Goal: Task Accomplishment & Management: Complete application form

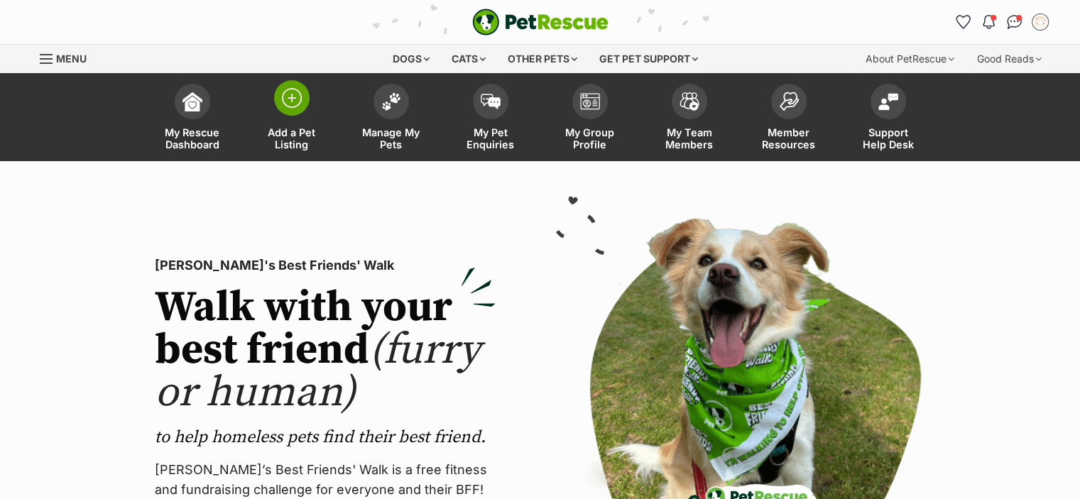
click at [281, 131] on span "Add a Pet Listing" at bounding box center [292, 138] width 64 height 24
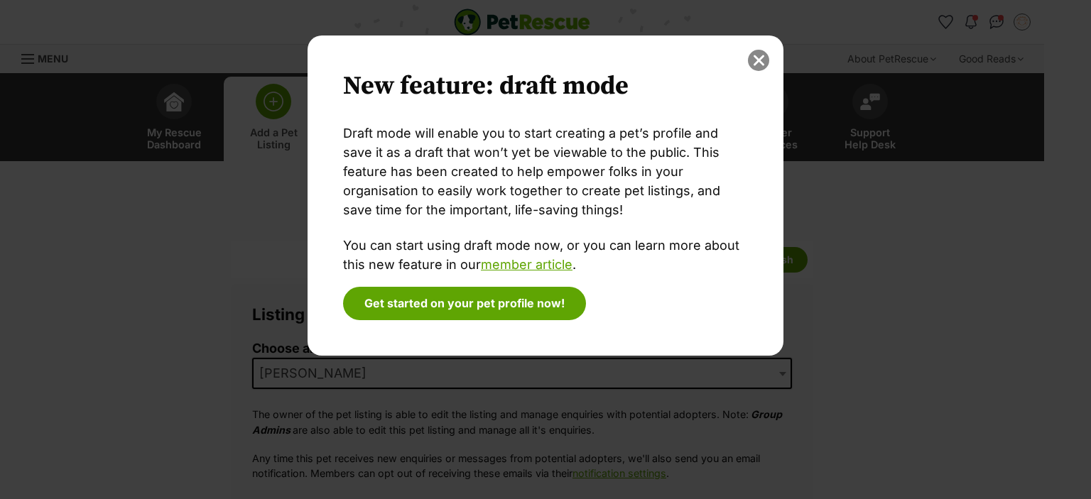
click at [762, 63] on button "close" at bounding box center [758, 60] width 21 height 21
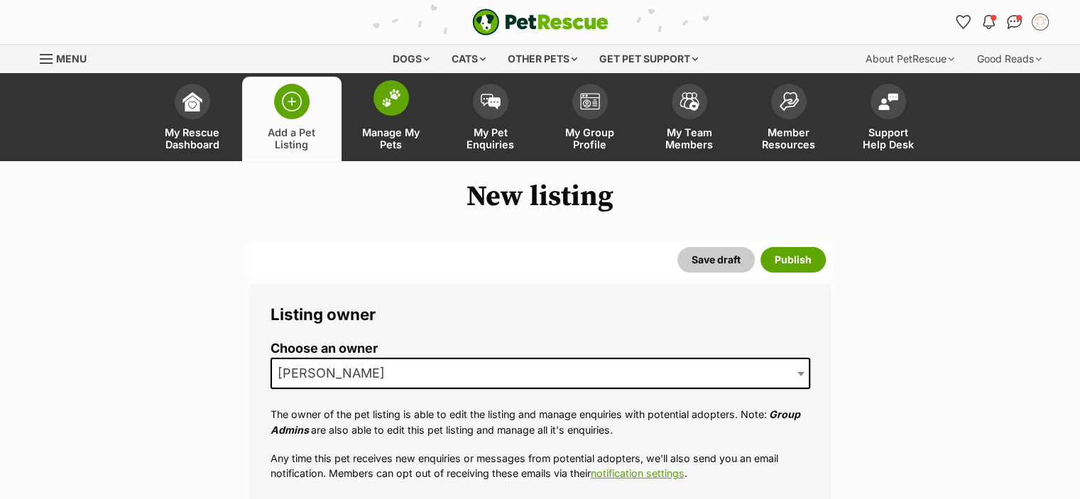
click at [398, 133] on span "Manage My Pets" at bounding box center [391, 138] width 64 height 24
click at [411, 117] on link "Manage My Pets" at bounding box center [391, 119] width 99 height 85
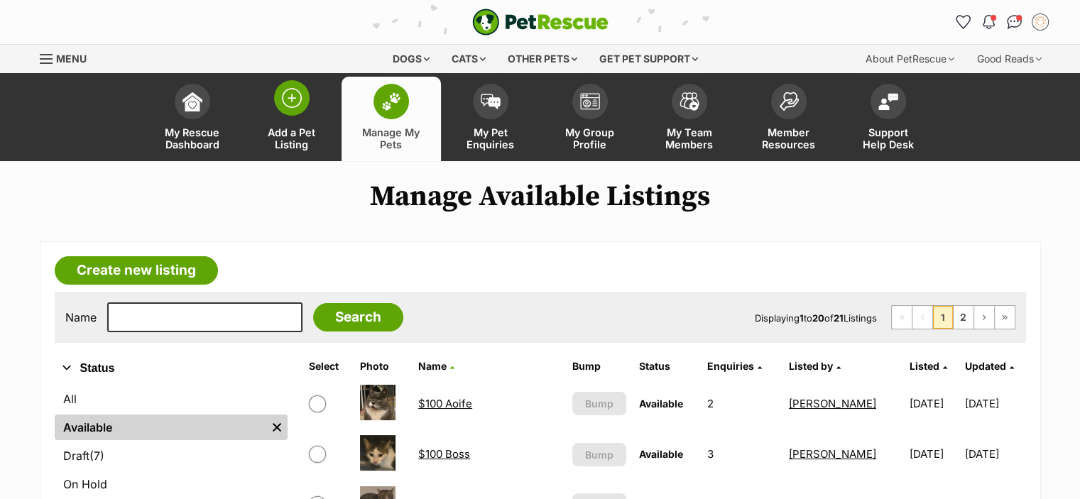
click at [284, 102] on img at bounding box center [292, 98] width 20 height 20
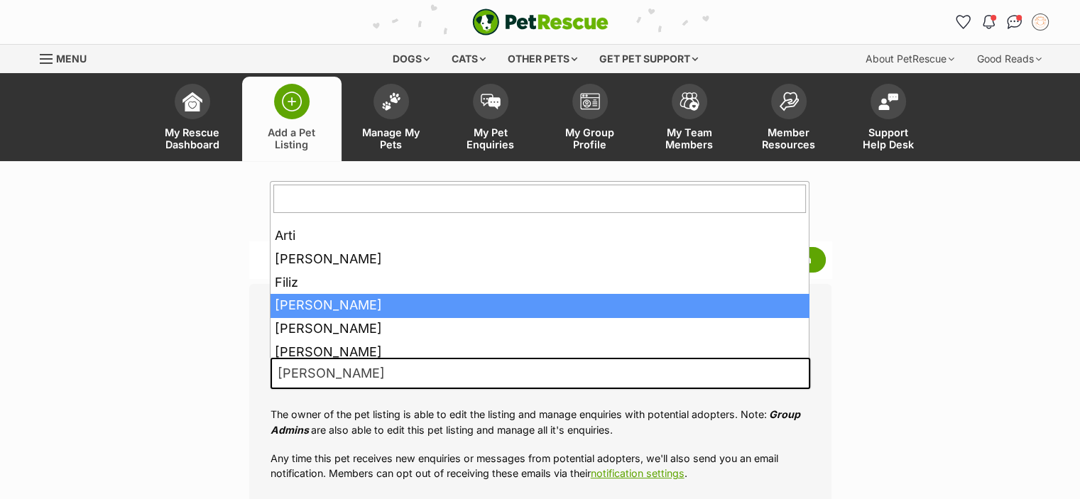
click at [753, 378] on span "[PERSON_NAME]" at bounding box center [541, 373] width 540 height 31
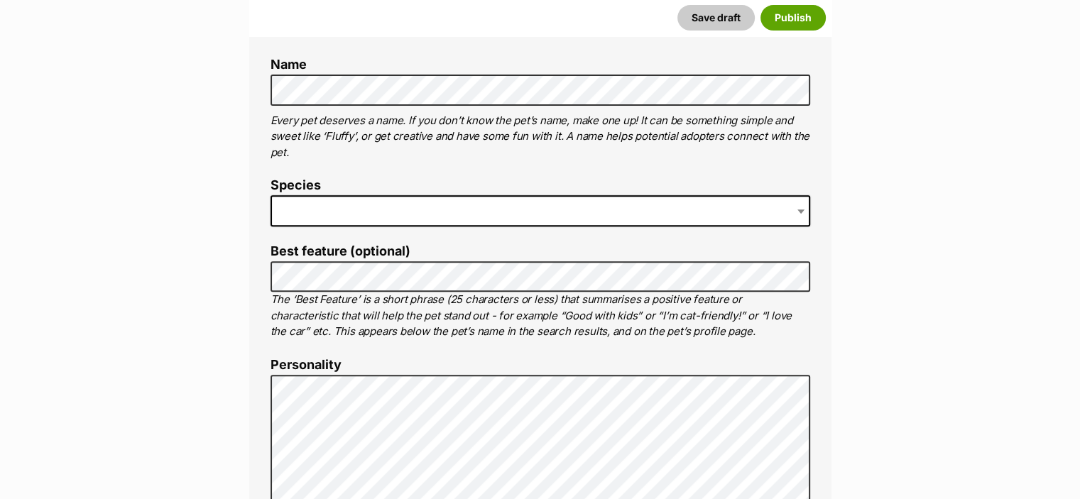
scroll to position [551, 0]
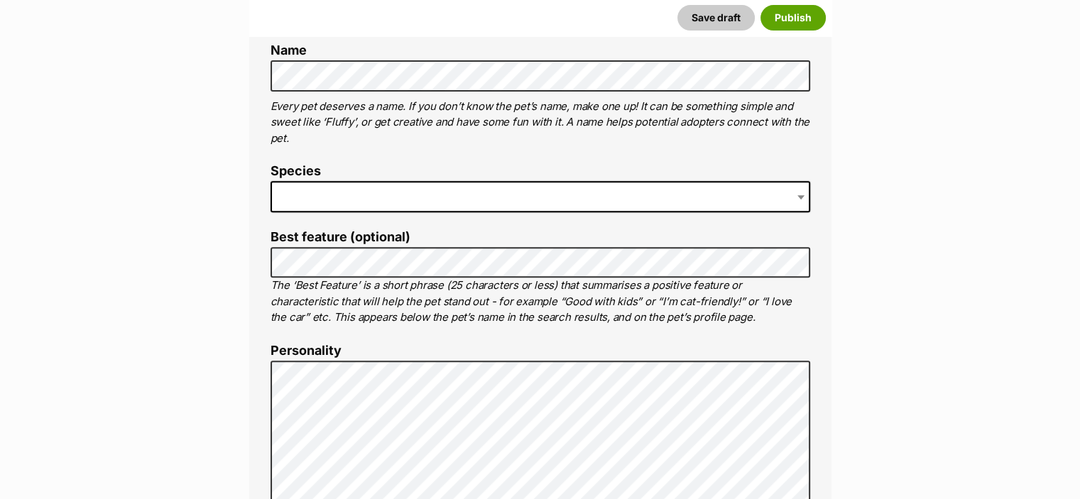
click at [335, 195] on span at bounding box center [541, 196] width 540 height 31
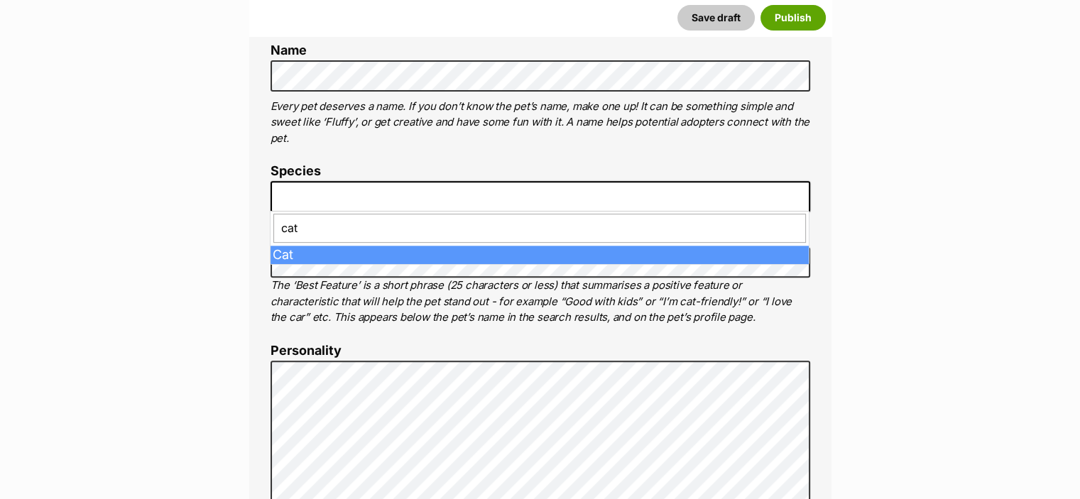
type input "cat"
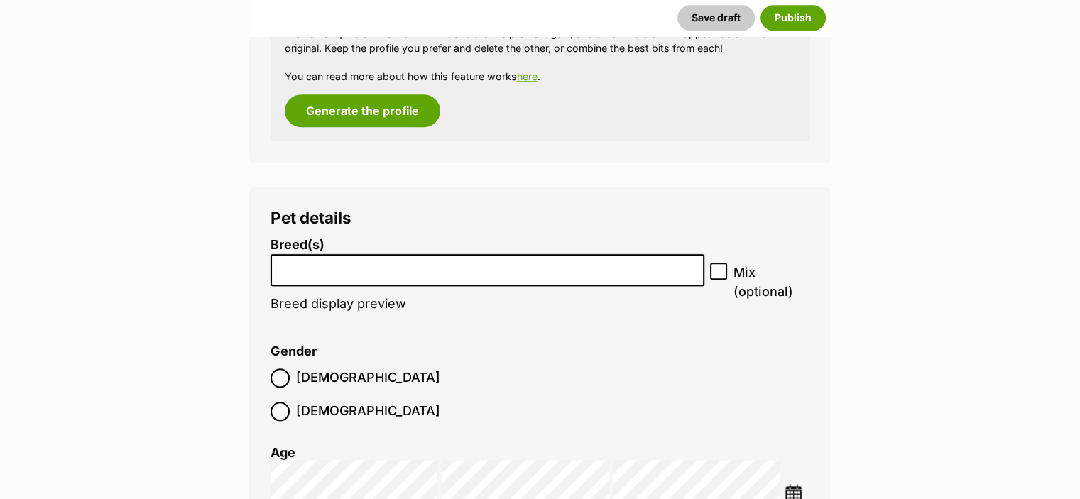
scroll to position [1509, 0]
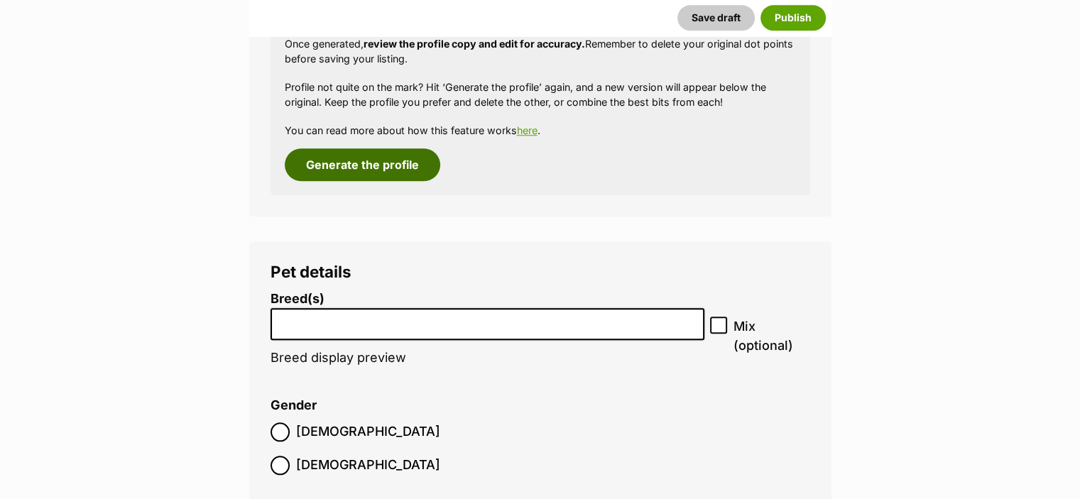
click at [383, 171] on button "Generate the profile" at bounding box center [363, 164] width 156 height 33
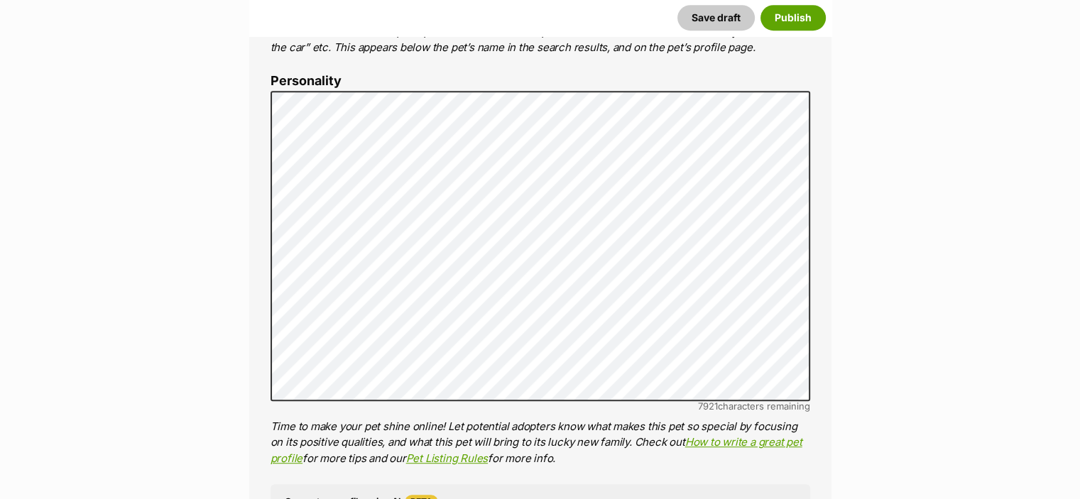
scroll to position [817, 0]
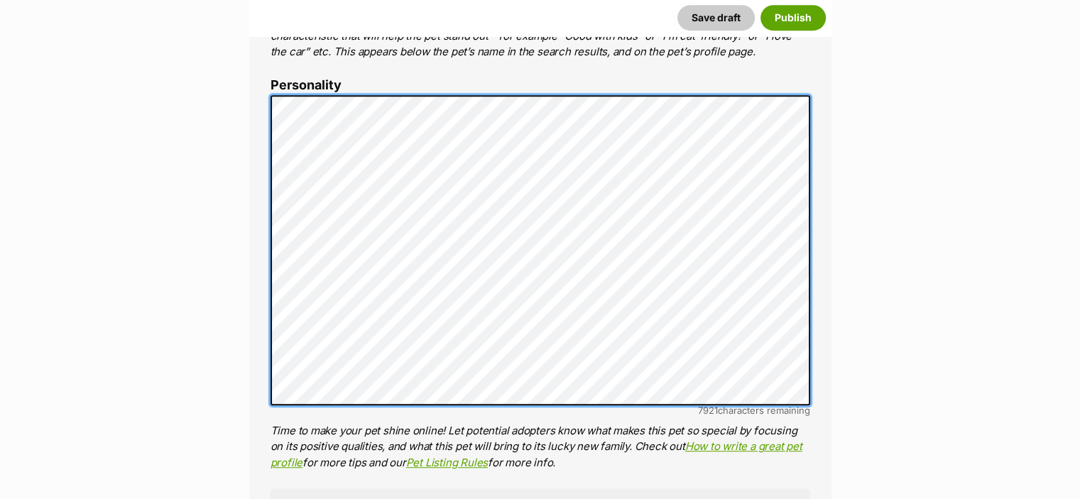
click at [259, 104] on div "About This Pet Name Henlo there, it looks like you might be using the pet name …" at bounding box center [540, 314] width 583 height 1188
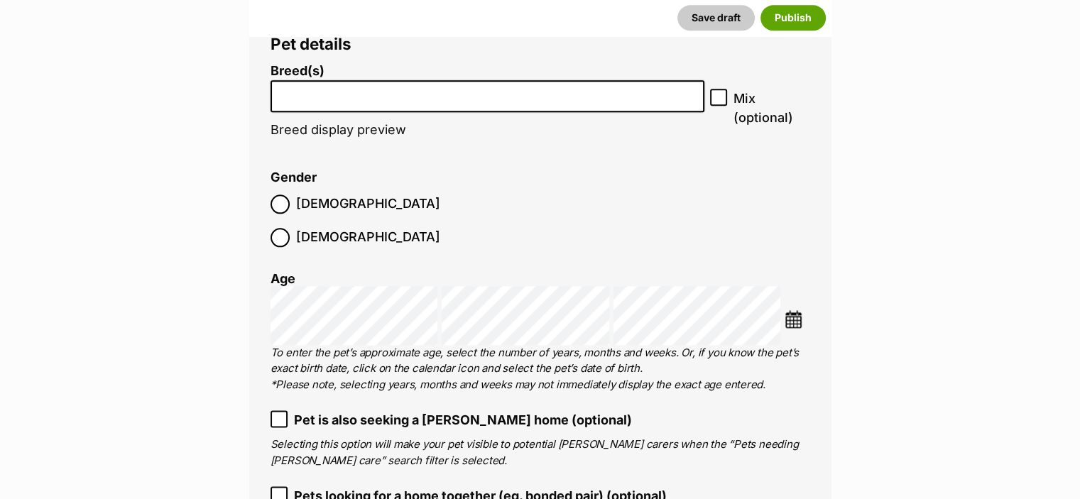
scroll to position [1745, 0]
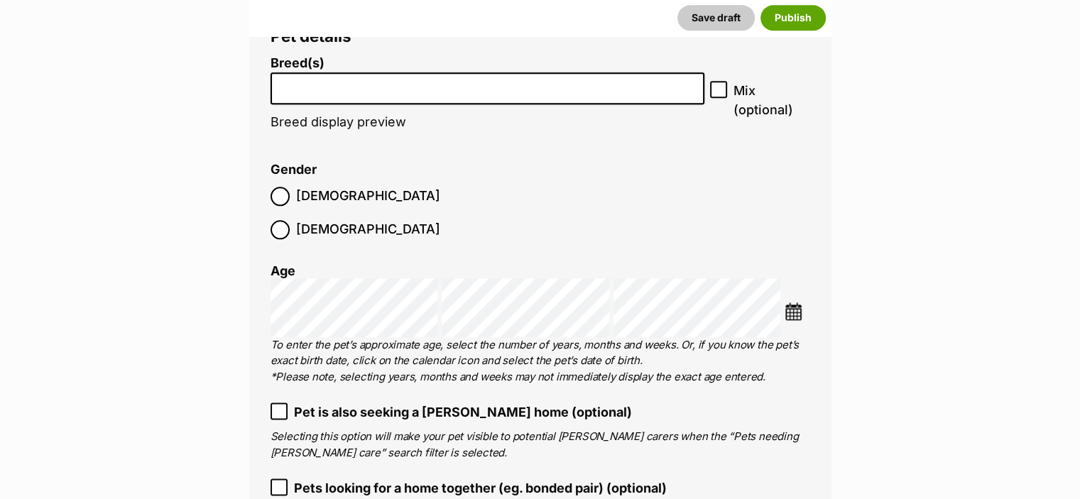
click at [613, 94] on li at bounding box center [488, 88] width 425 height 29
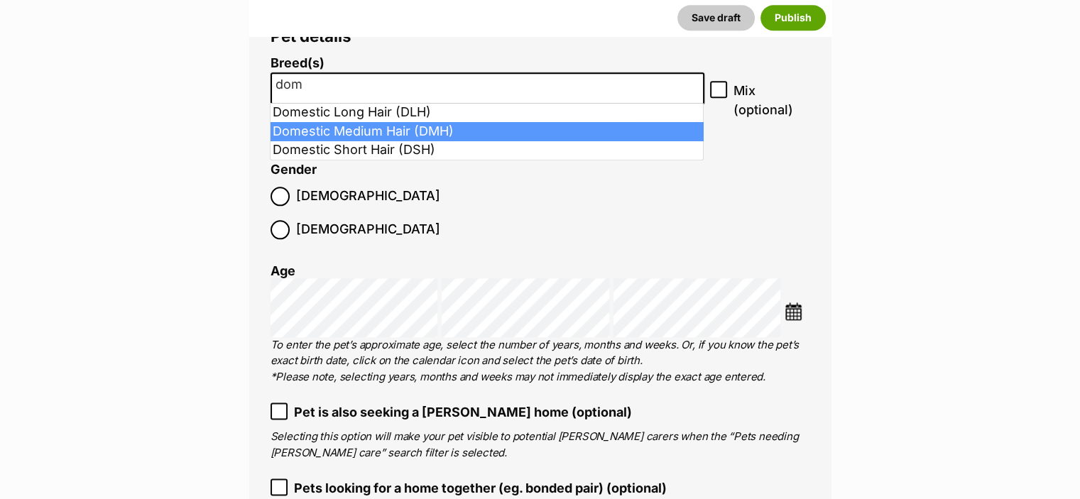
type input "dom"
select select "252101"
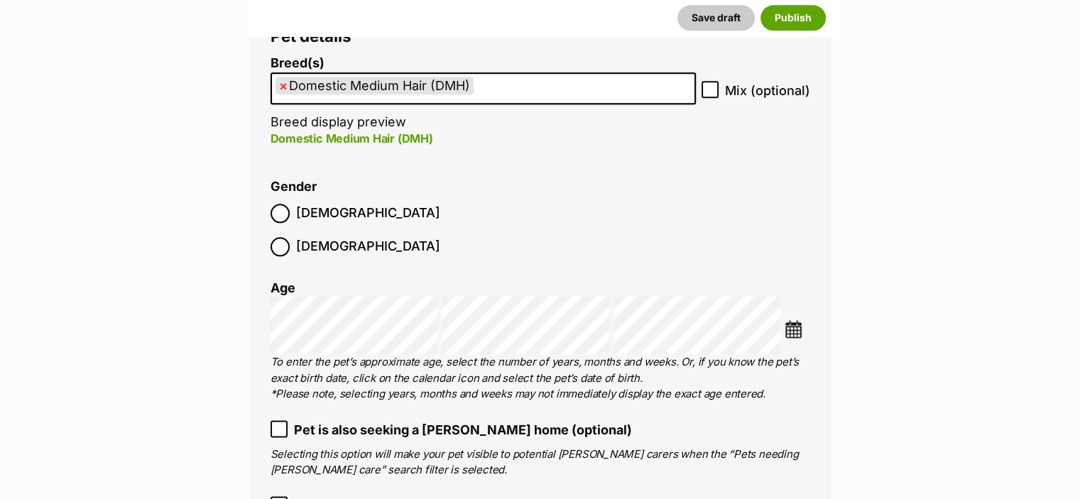
click at [355, 237] on label "[DEMOGRAPHIC_DATA]" at bounding box center [356, 246] width 170 height 19
click at [796, 320] on img at bounding box center [794, 329] width 18 height 18
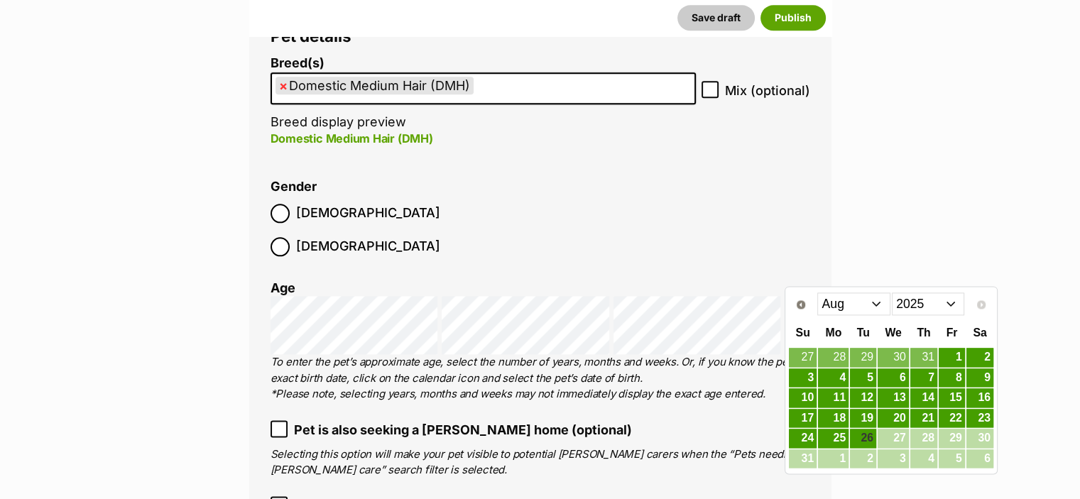
click at [877, 309] on select "Jan Feb Mar Apr May Jun Jul Aug" at bounding box center [854, 304] width 73 height 23
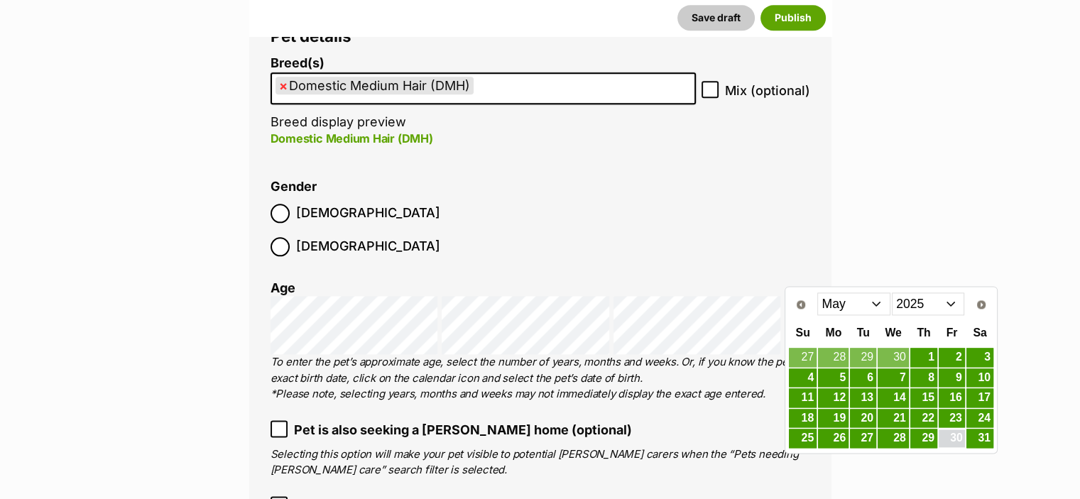
click at [954, 436] on link "30" at bounding box center [952, 439] width 26 height 18
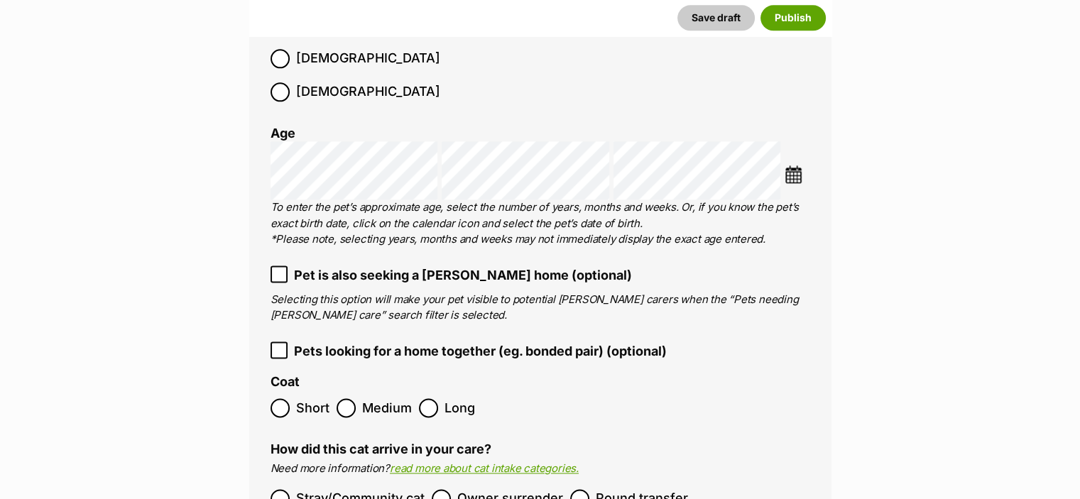
scroll to position [1861, 0]
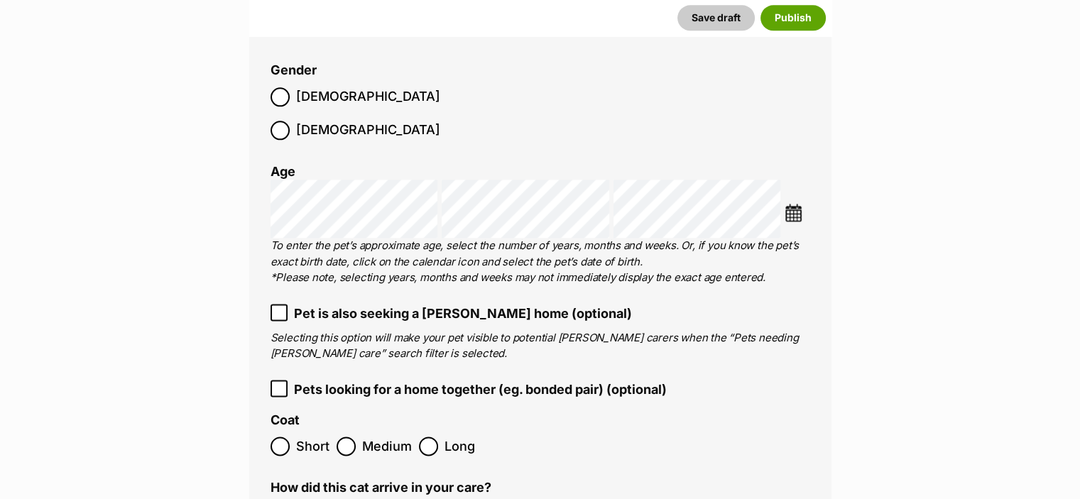
click at [787, 204] on img at bounding box center [794, 213] width 18 height 18
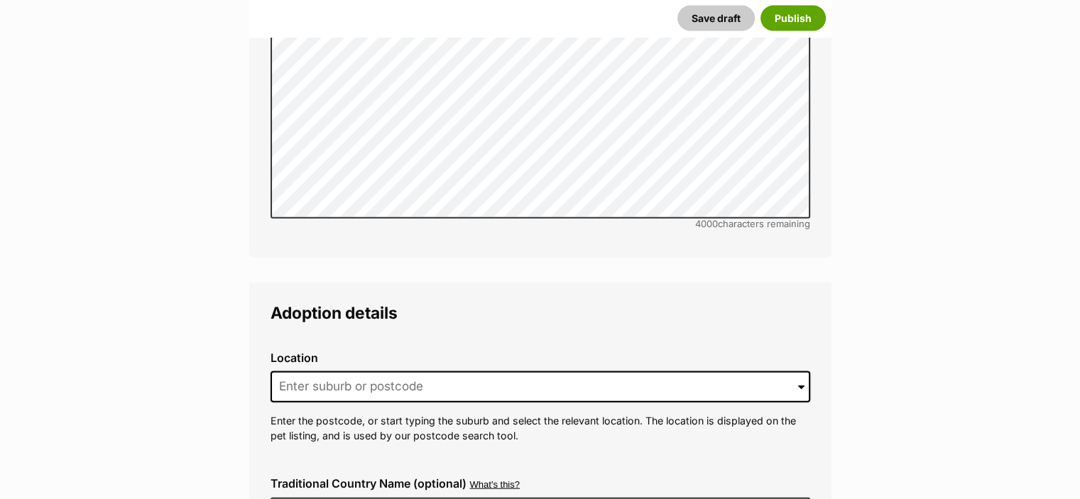
scroll to position [3268, 0]
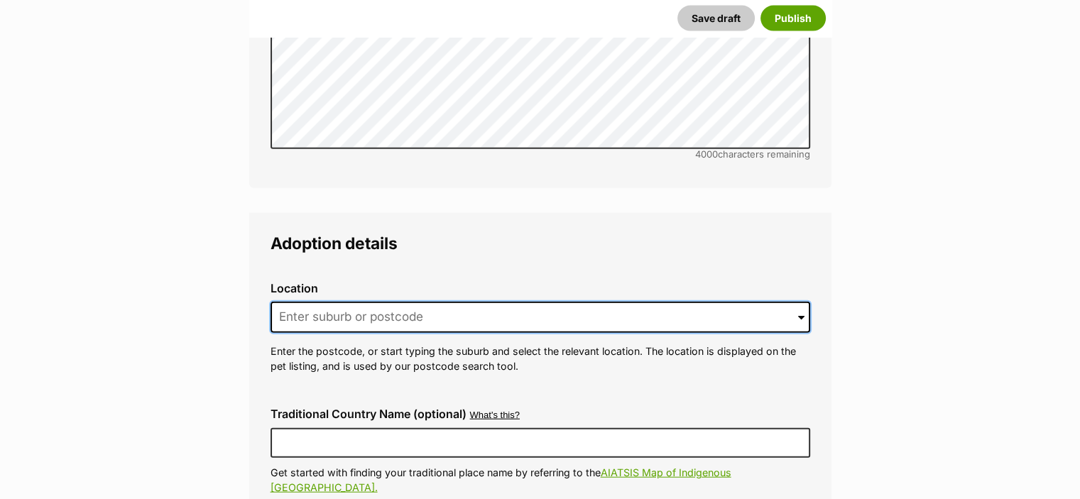
click at [663, 302] on input at bounding box center [541, 317] width 540 height 31
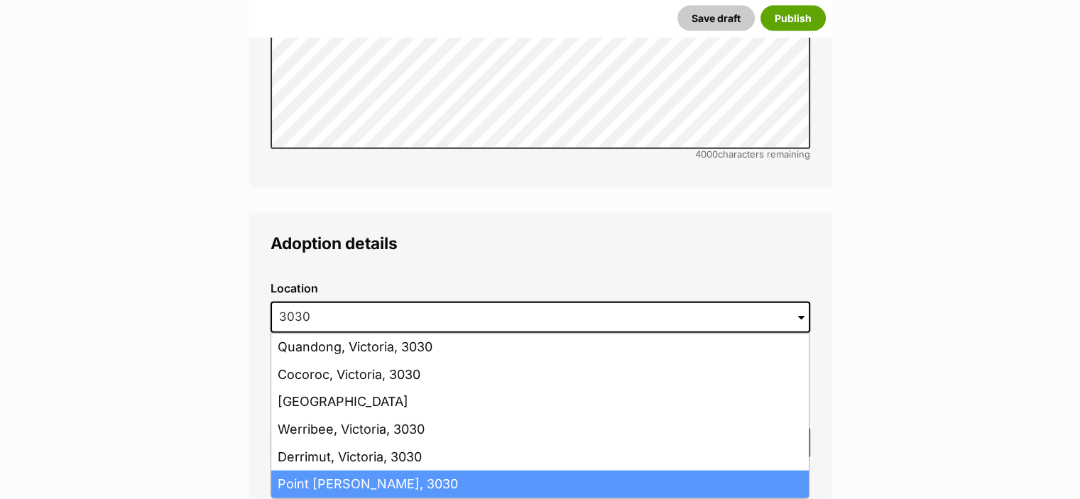
click at [327, 471] on li "Point Cook, Victoria, 3030" at bounding box center [540, 485] width 538 height 28
type input "Point Cook, Victoria, 3030"
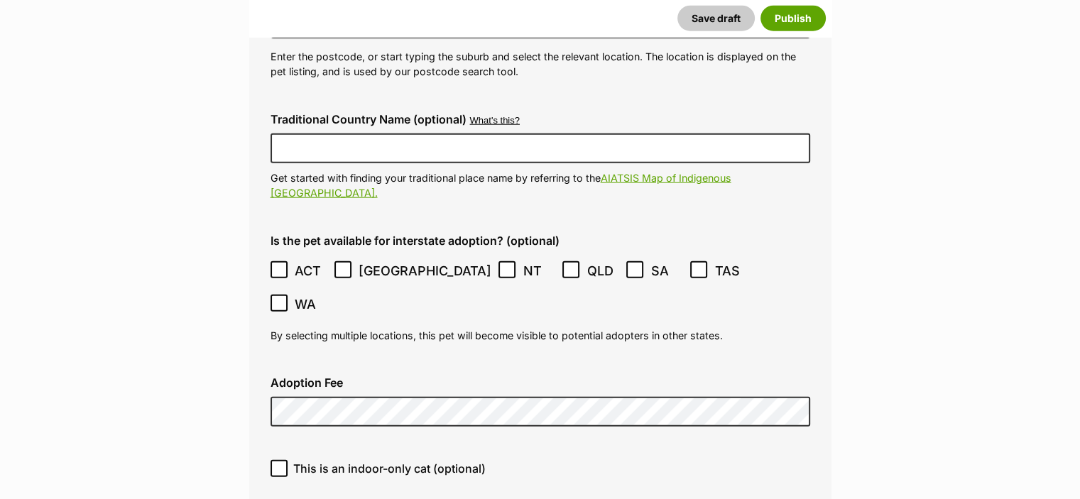
scroll to position [3587, 0]
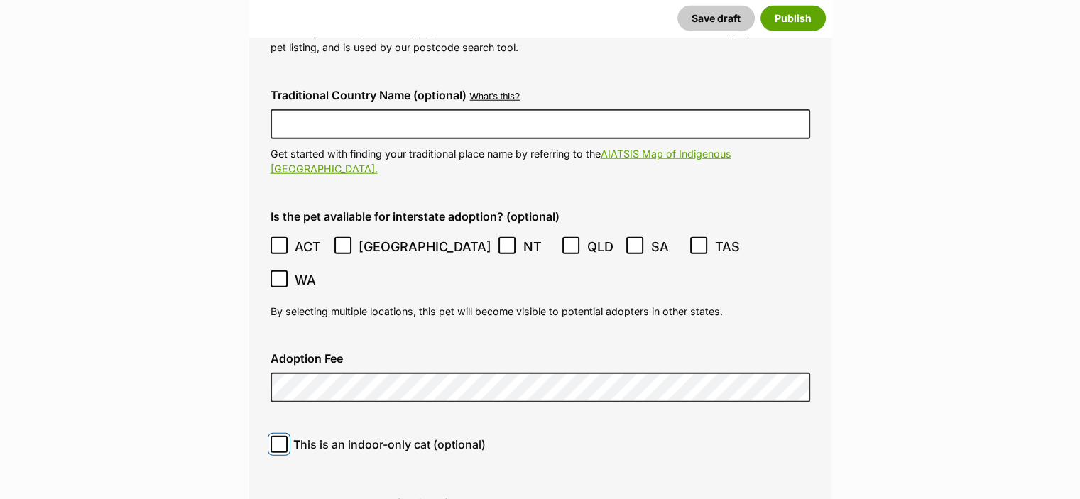
click at [281, 436] on input "This is an indoor-only cat (optional)" at bounding box center [279, 444] width 17 height 17
checkbox input "true"
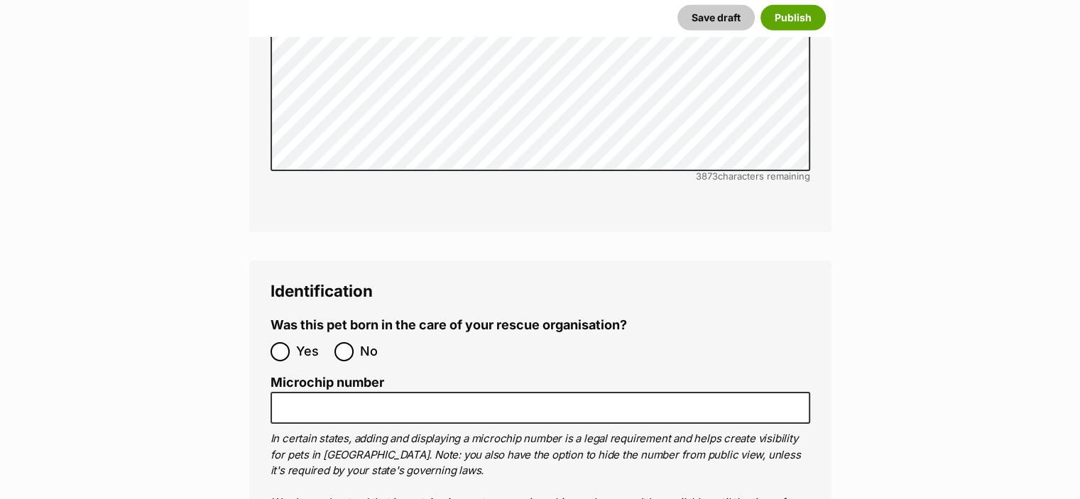
scroll to position [4620, 0]
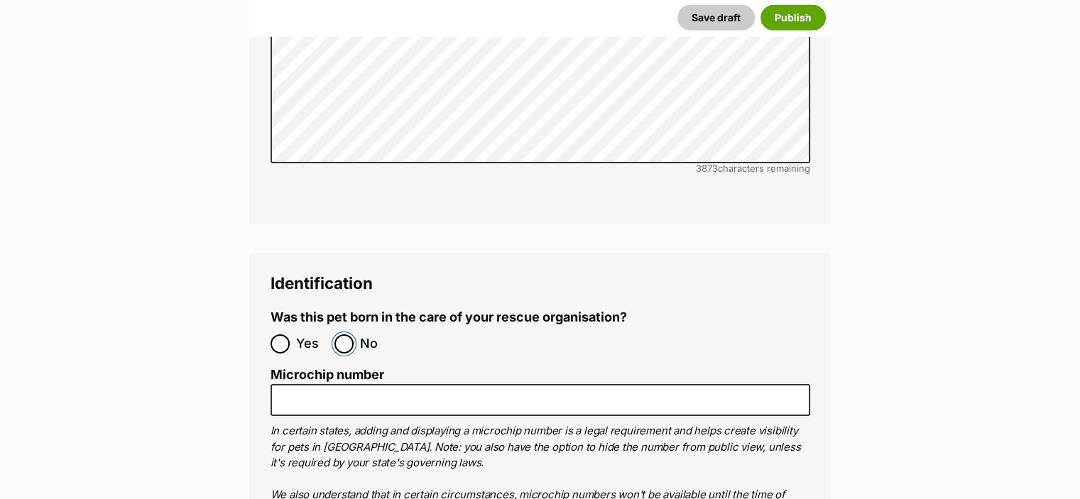
click at [344, 335] on input "No" at bounding box center [344, 344] width 19 height 19
radio input "true"
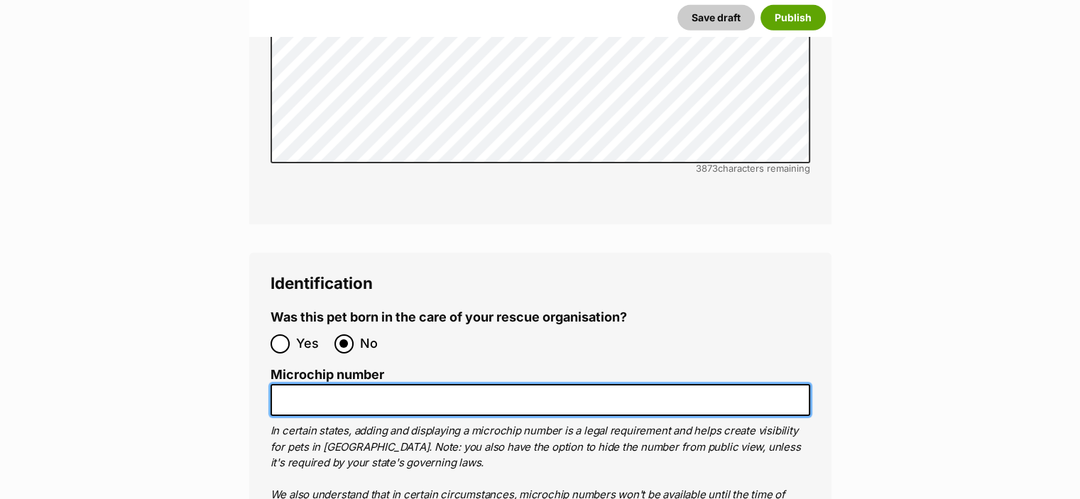
click at [332, 384] on input "Microchip number" at bounding box center [541, 400] width 540 height 32
paste input "956000017400613"
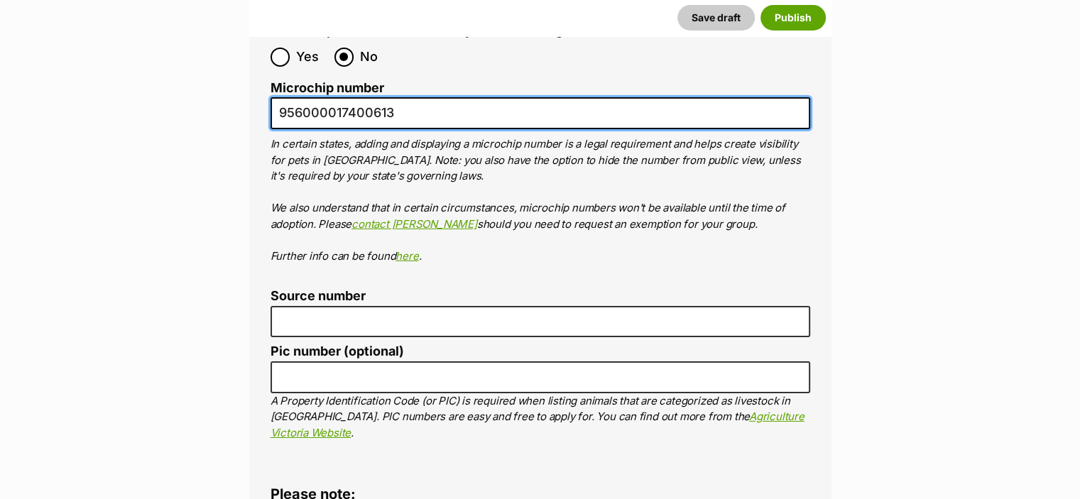
scroll to position [4924, 0]
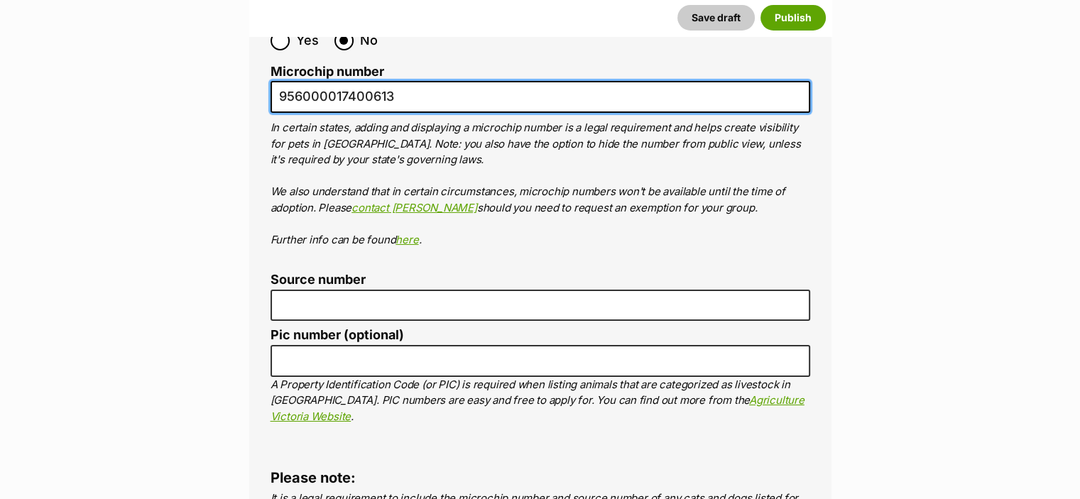
type input "956000017400613"
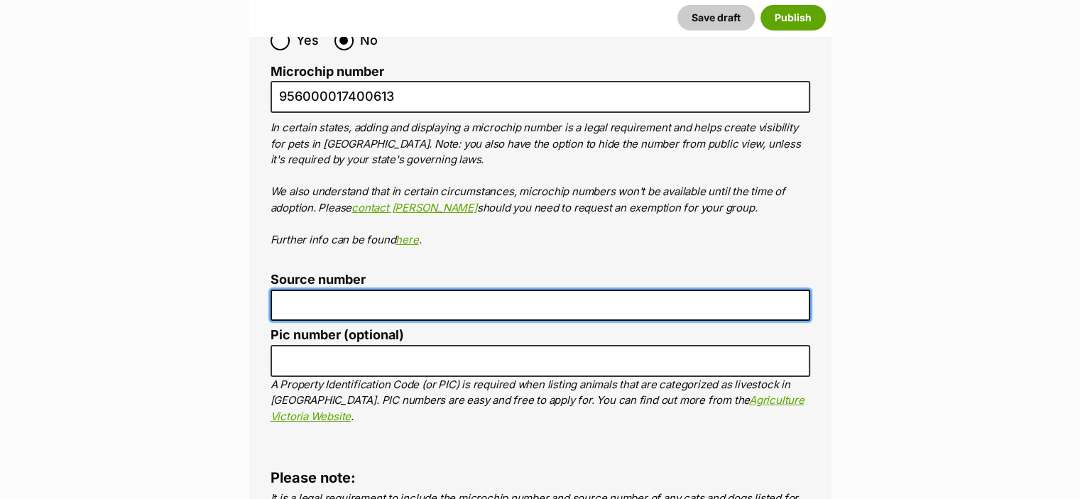
click at [360, 290] on input "Source number" at bounding box center [541, 306] width 540 height 32
type input "RE183937"
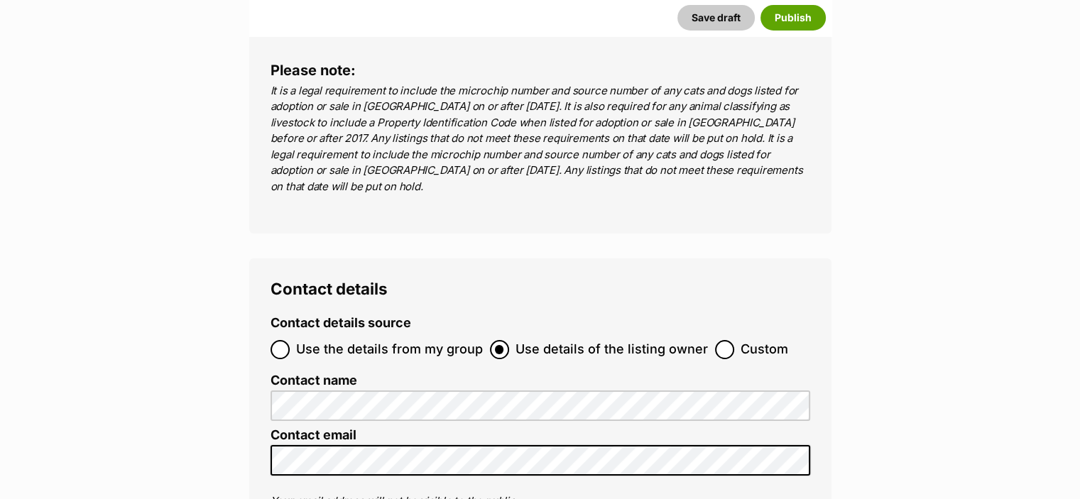
scroll to position [5316, 0]
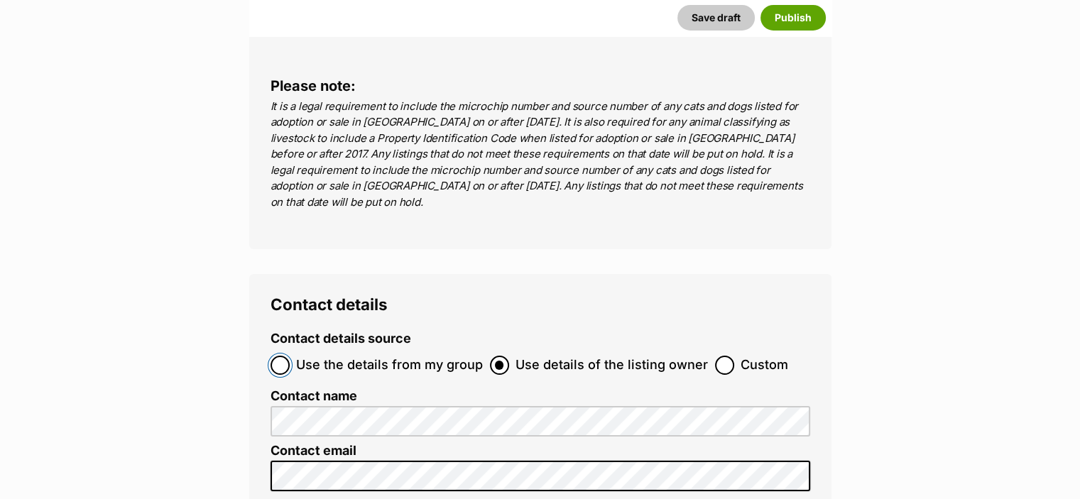
click at [284, 356] on input "Use the details from my group" at bounding box center [280, 365] width 19 height 19
radio input "true"
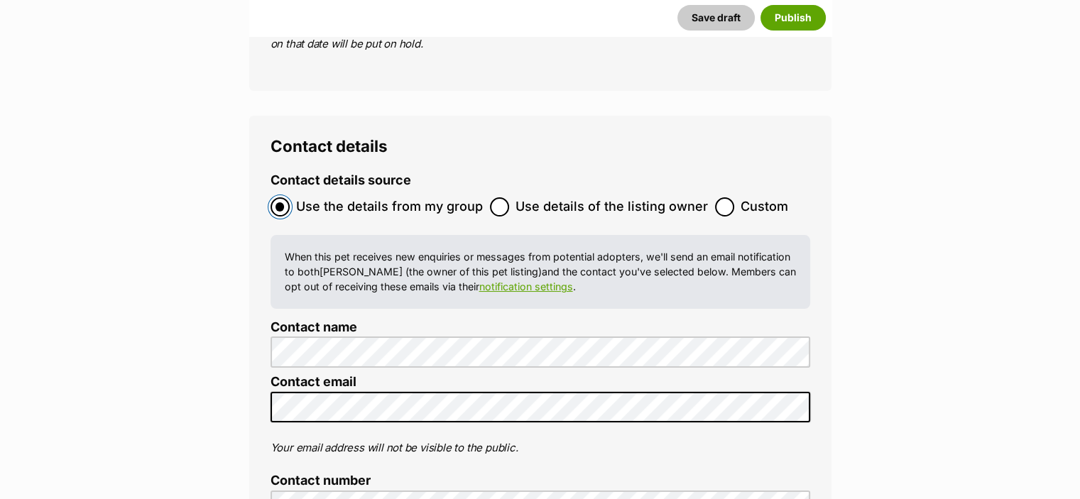
scroll to position [5482, 0]
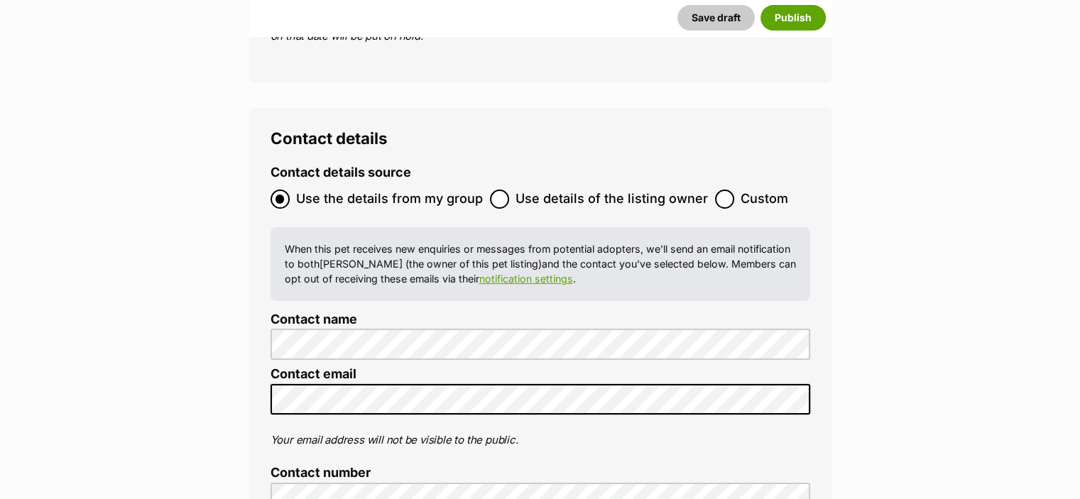
radio input "true"
checkbox input "false"
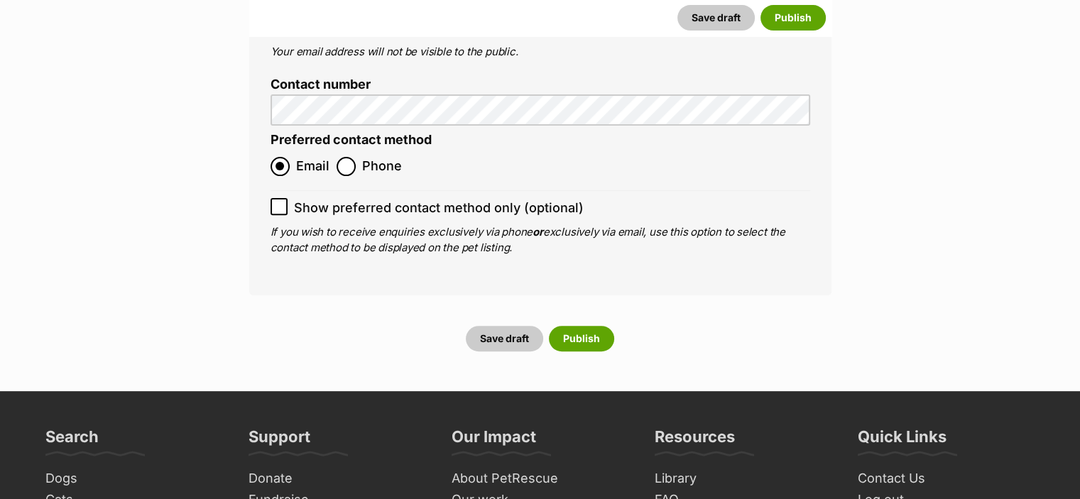
scroll to position [5879, 0]
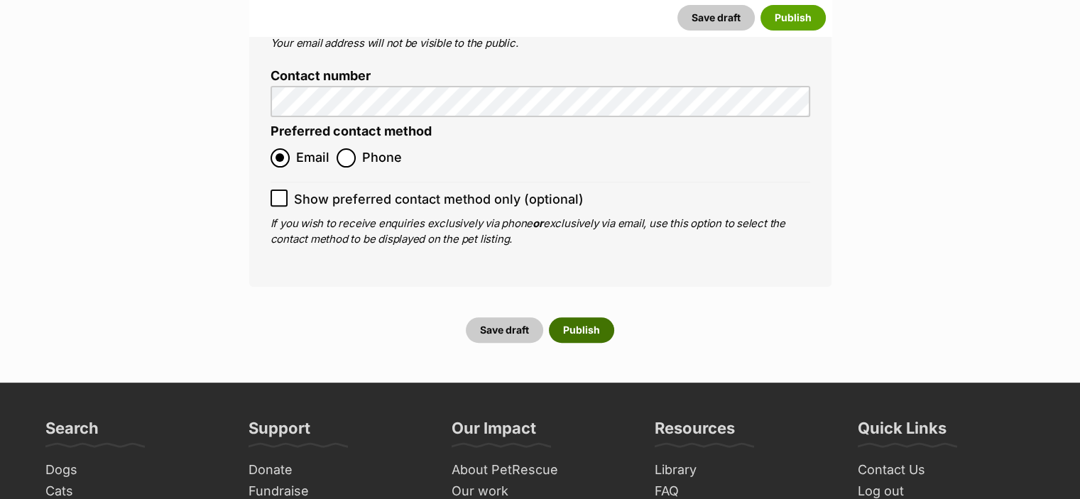
click at [593, 318] on button "Publish" at bounding box center [581, 331] width 65 height 26
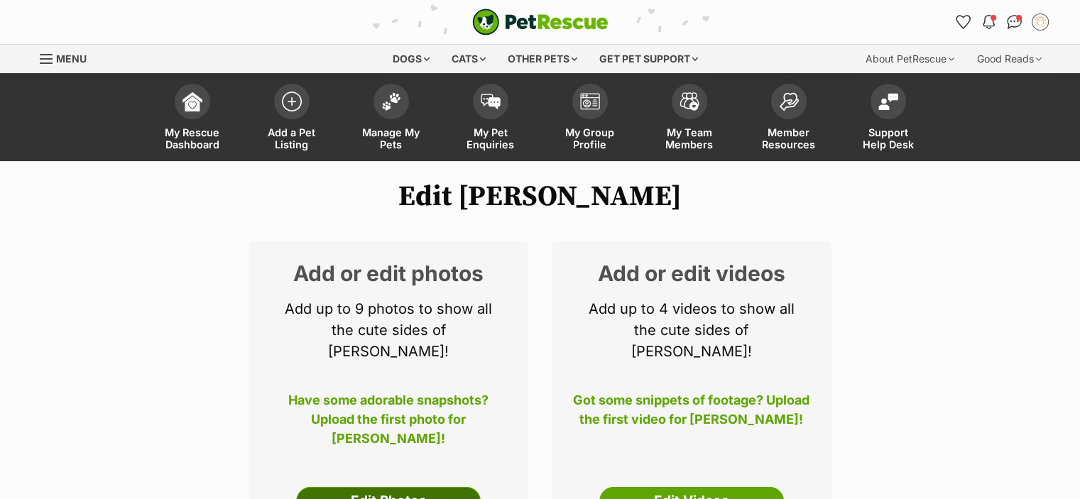
click at [406, 487] on link "Edit Photos" at bounding box center [388, 501] width 185 height 28
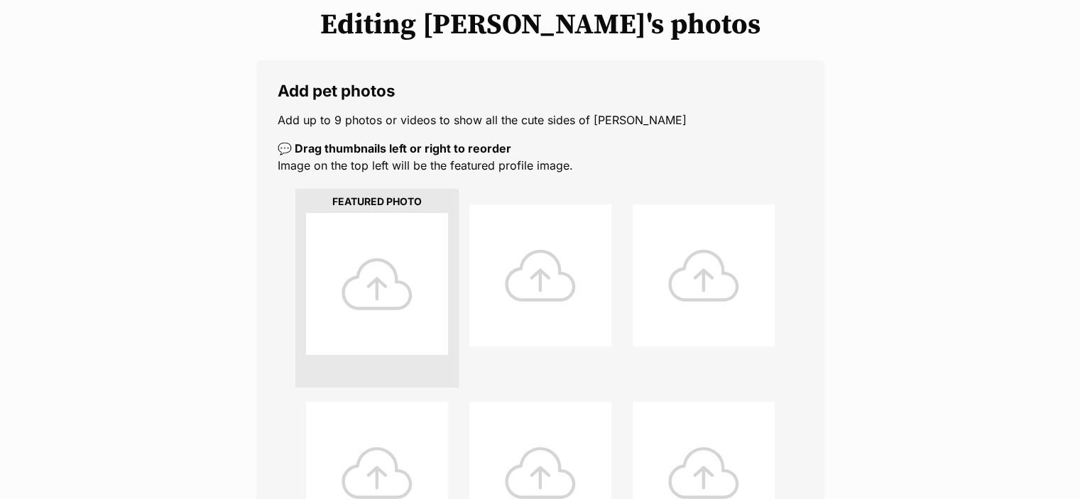
scroll to position [254, 0]
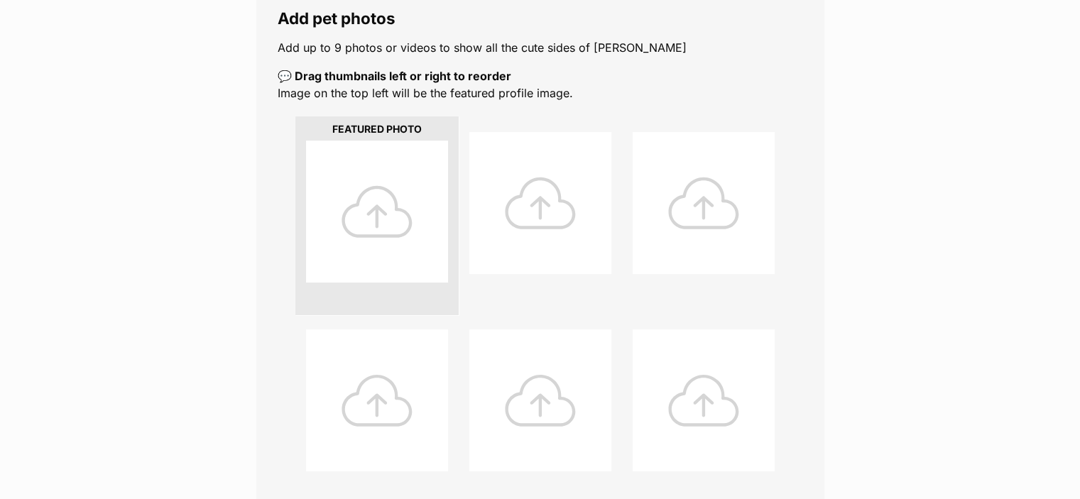
click at [411, 234] on div at bounding box center [377, 212] width 142 height 142
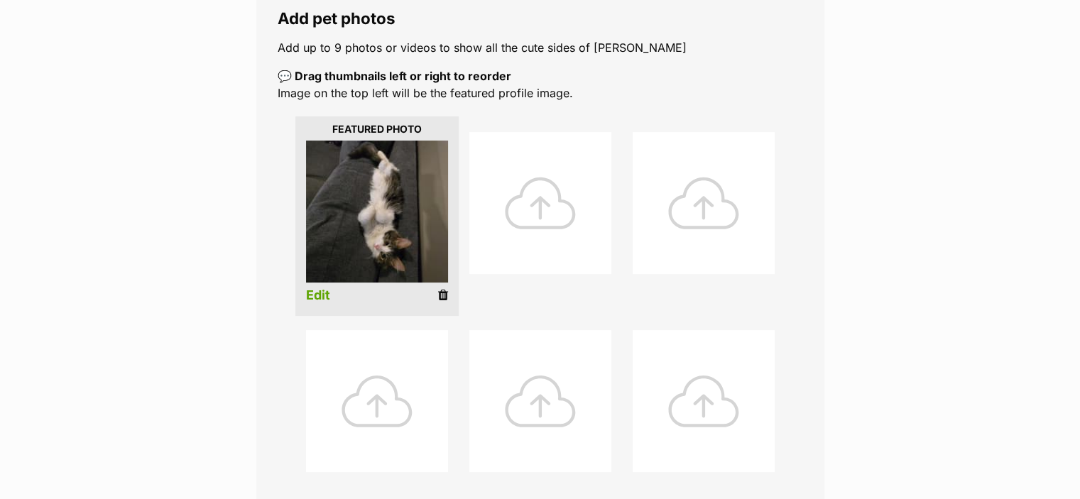
click at [324, 296] on link "Edit" at bounding box center [318, 295] width 24 height 15
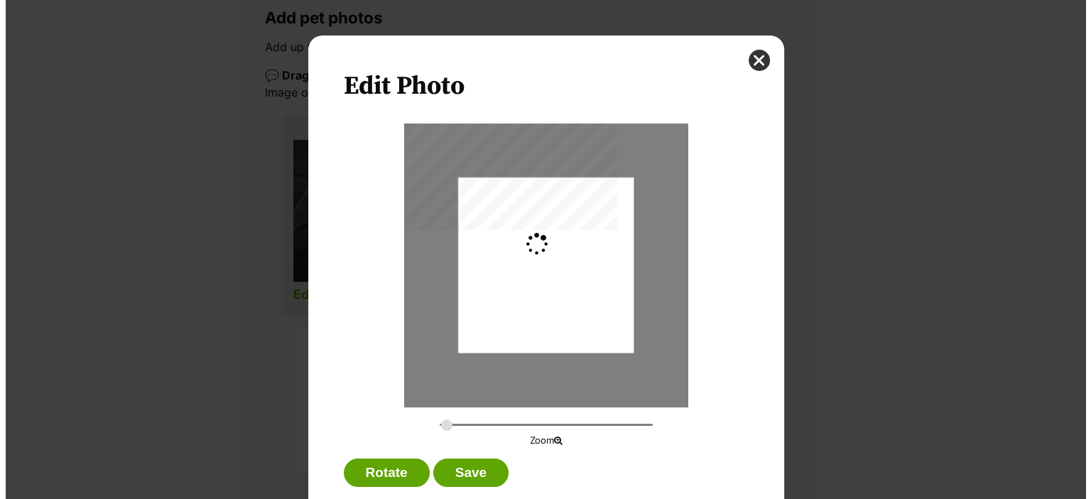
scroll to position [0, 0]
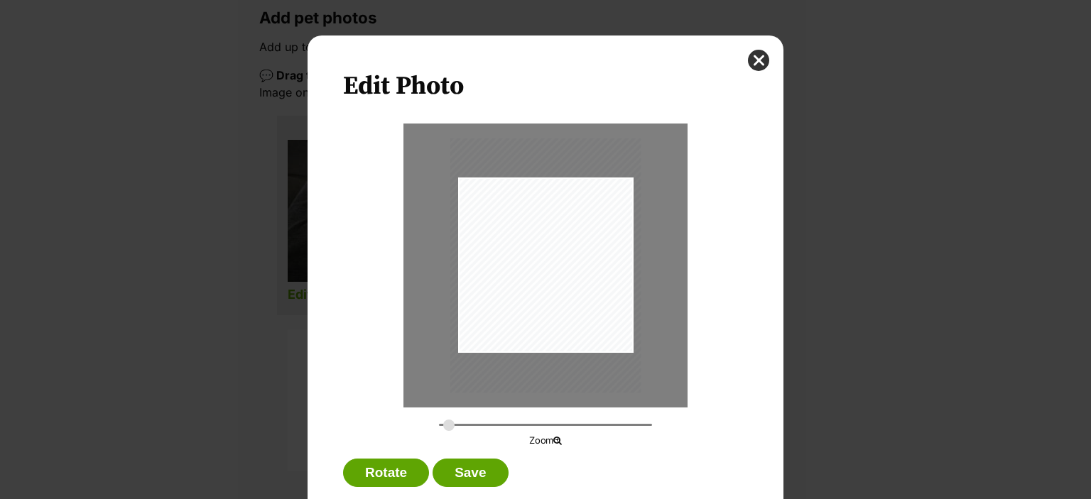
click at [443, 424] on input "Dialog Window - Close (Press escape to close)" at bounding box center [545, 424] width 213 height 13
drag, startPoint x: 600, startPoint y: 320, endPoint x: 536, endPoint y: 300, distance: 66.1
click at [536, 300] on div "Dialog Window - Close (Press escape to close)" at bounding box center [538, 246] width 191 height 254
drag, startPoint x: 443, startPoint y: 426, endPoint x: 472, endPoint y: 426, distance: 28.4
type input "0.4746"
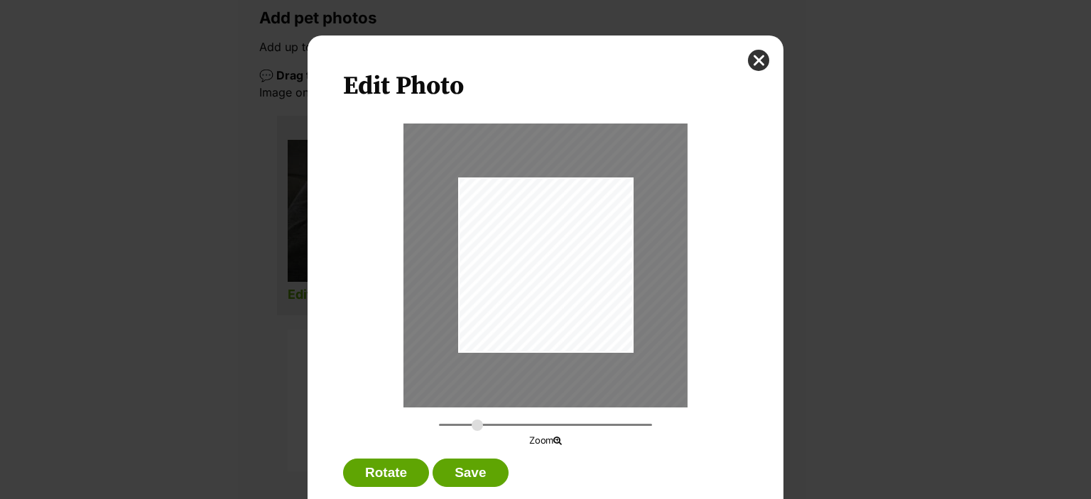
click at [472, 426] on input "Dialog Window - Close (Press escape to close)" at bounding box center [545, 424] width 213 height 13
drag, startPoint x: 557, startPoint y: 302, endPoint x: 548, endPoint y: 264, distance: 38.6
click at [548, 264] on div "Dialog Window - Close (Press escape to close)" at bounding box center [525, 197] width 303 height 405
click at [470, 468] on button "Save" at bounding box center [470, 473] width 75 height 28
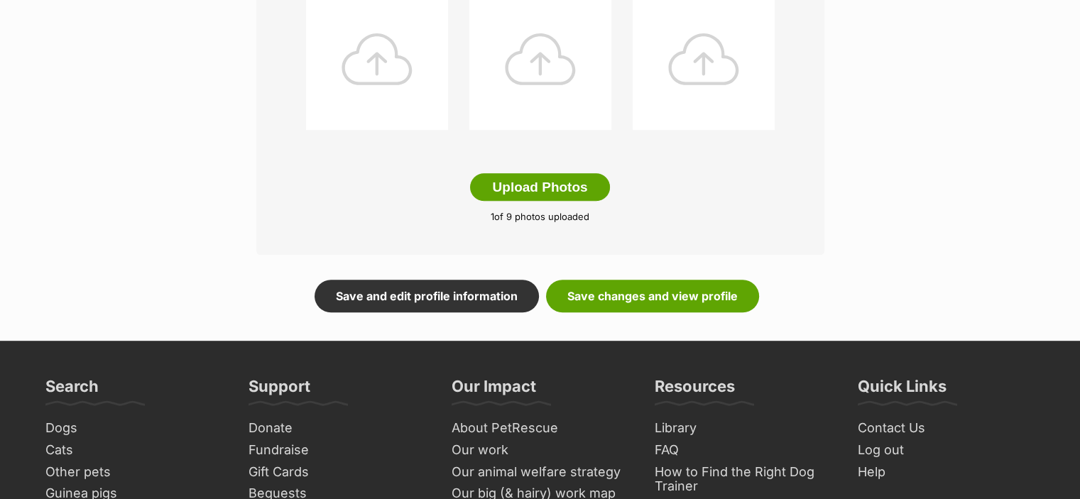
scroll to position [767, 0]
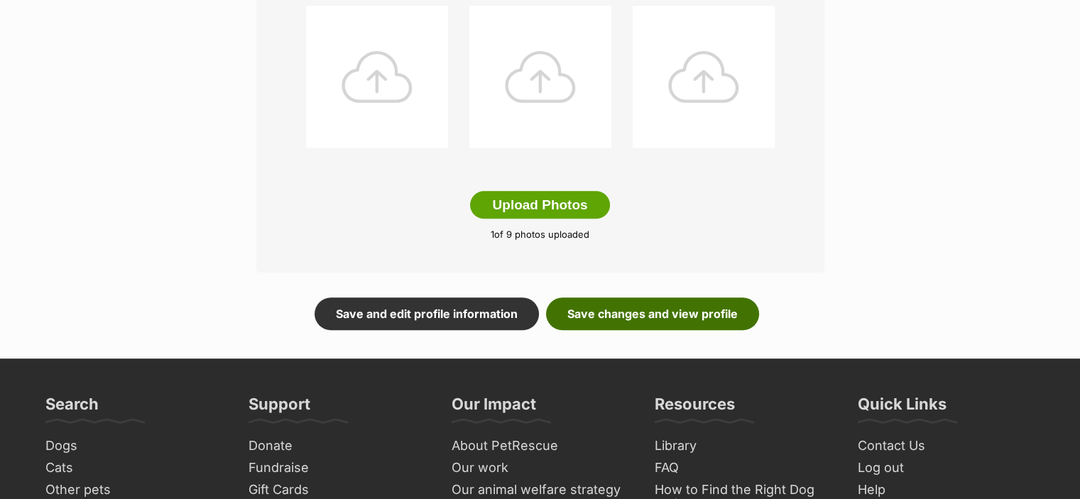
click at [631, 315] on link "Save changes and view profile" at bounding box center [652, 314] width 213 height 33
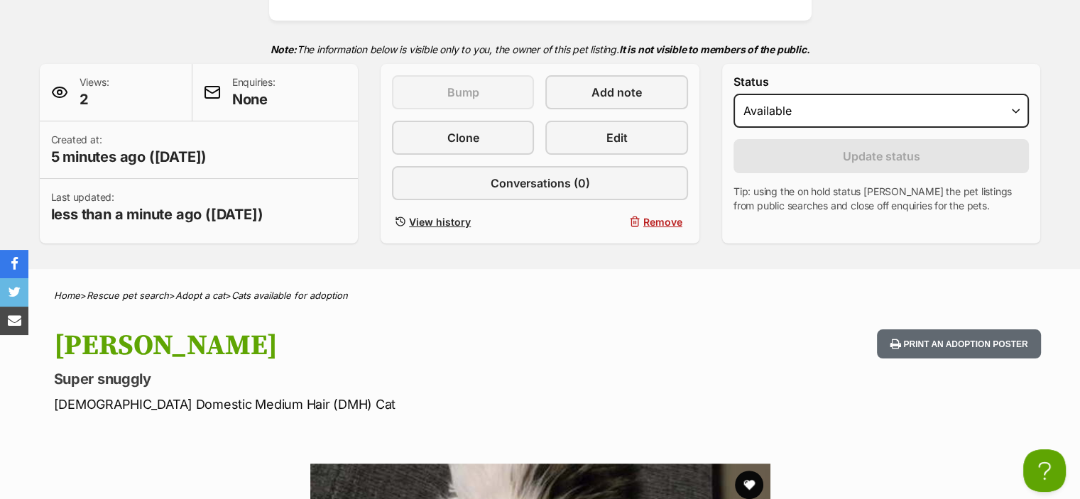
scroll to position [289, 0]
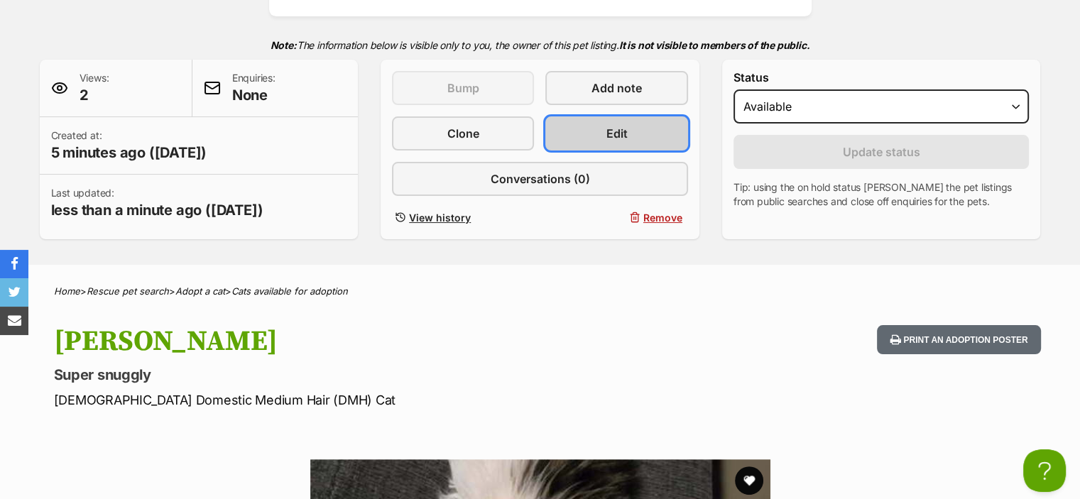
click at [601, 136] on link "Edit" at bounding box center [617, 134] width 142 height 34
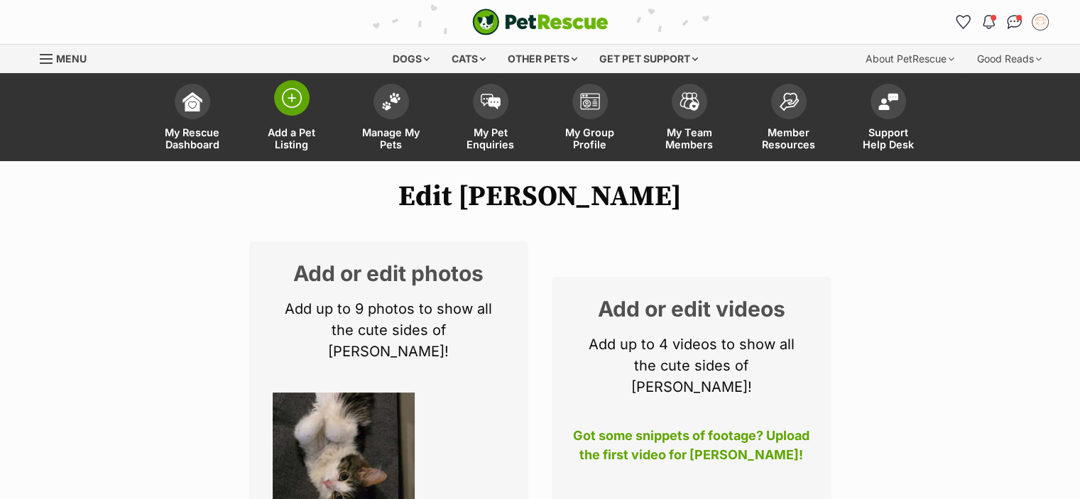
click at [290, 108] on span at bounding box center [292, 98] width 36 height 36
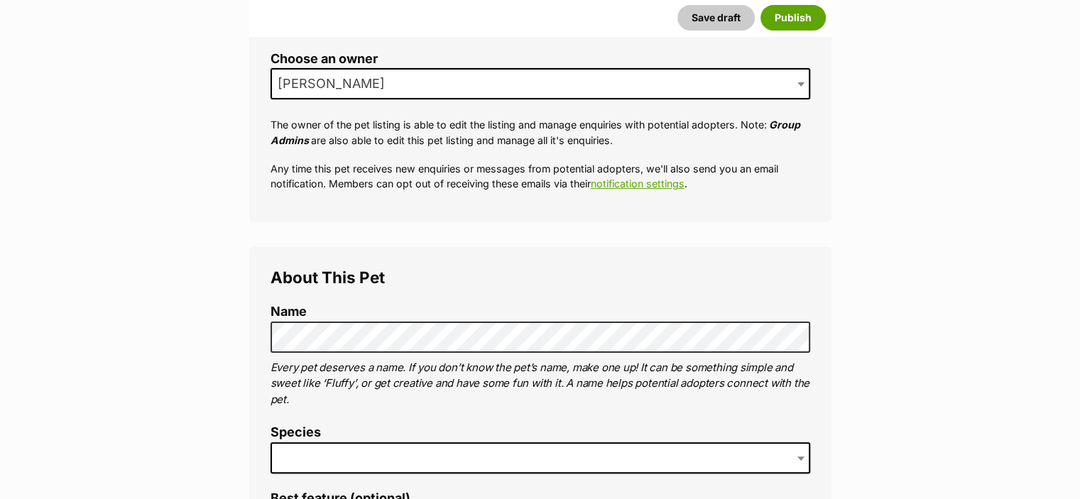
scroll to position [368, 0]
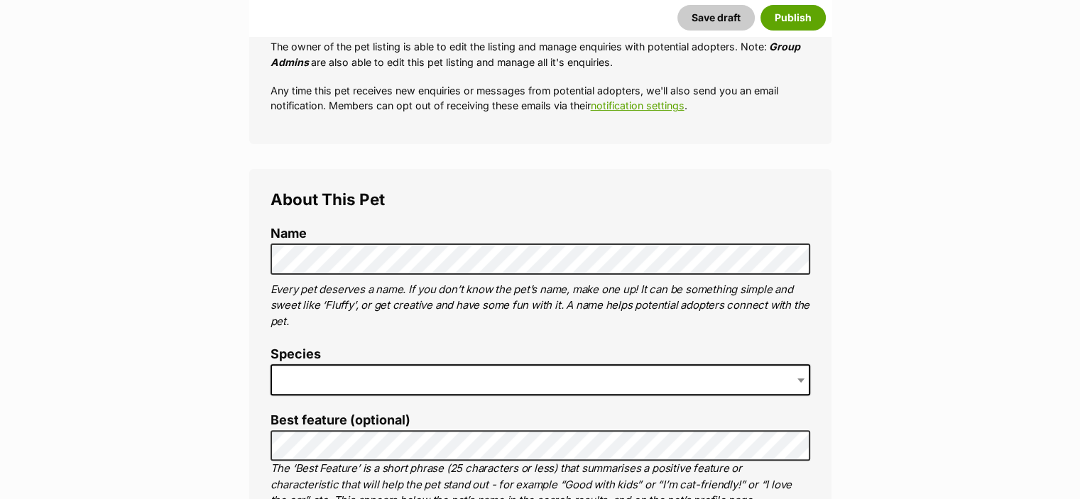
click at [345, 369] on span at bounding box center [541, 379] width 540 height 31
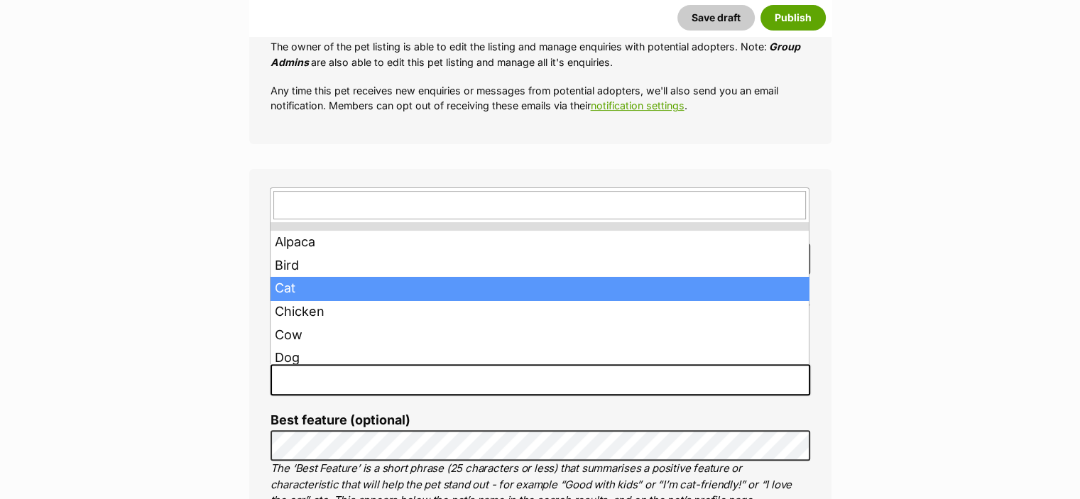
drag, startPoint x: 311, startPoint y: 291, endPoint x: 308, endPoint y: 415, distance: 124.4
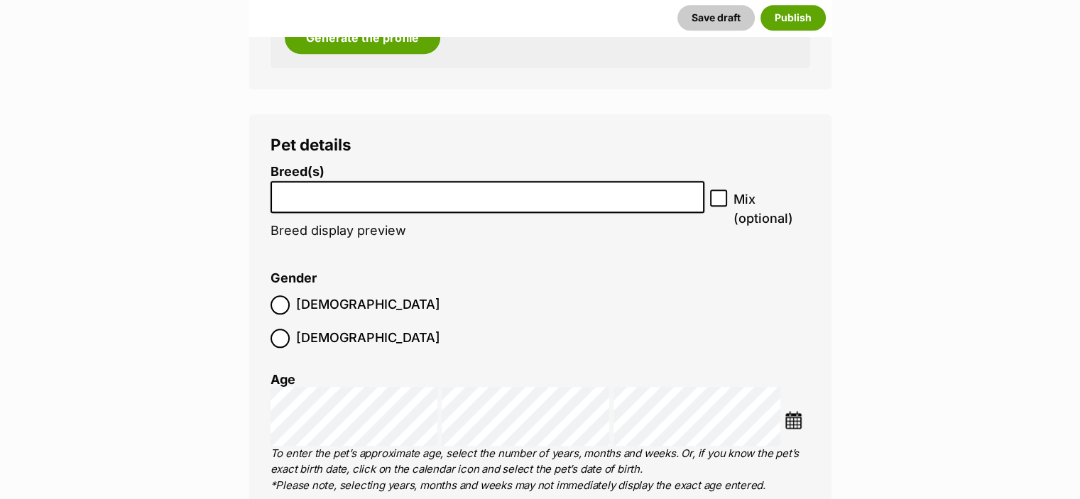
scroll to position [1475, 0]
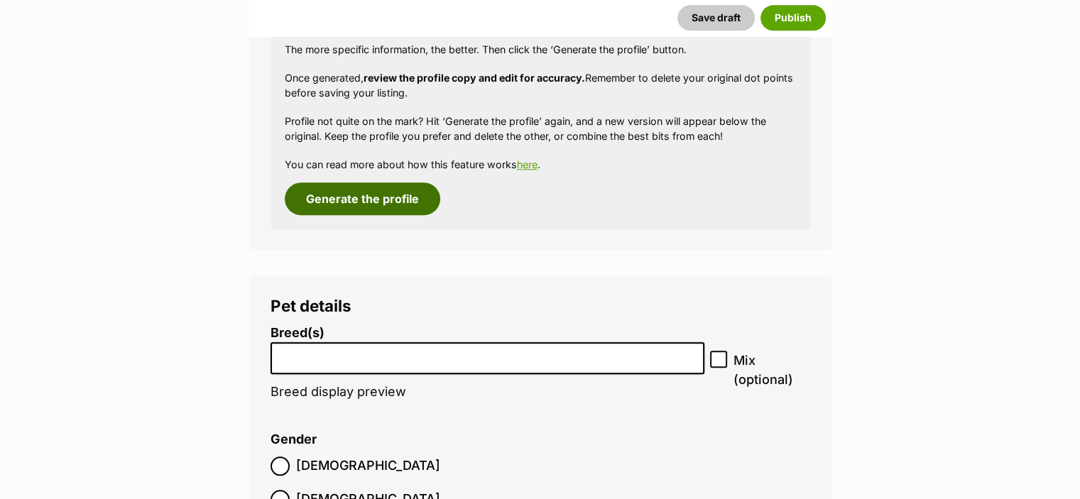
click at [393, 198] on button "Generate the profile" at bounding box center [363, 199] width 156 height 33
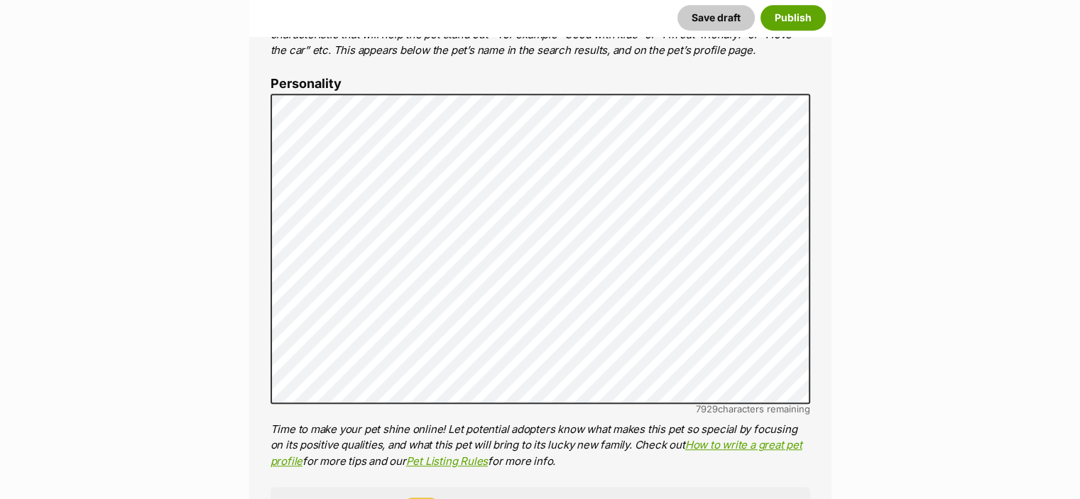
scroll to position [817, 0]
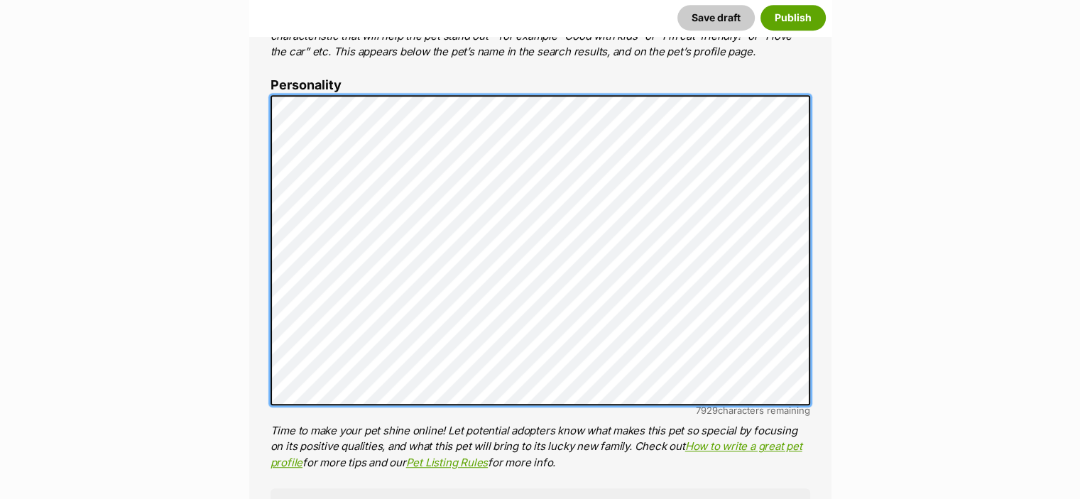
click at [268, 38] on div "About This Pet Name Henlo there, it looks like you might be using the pet name …" at bounding box center [540, 314] width 583 height 1188
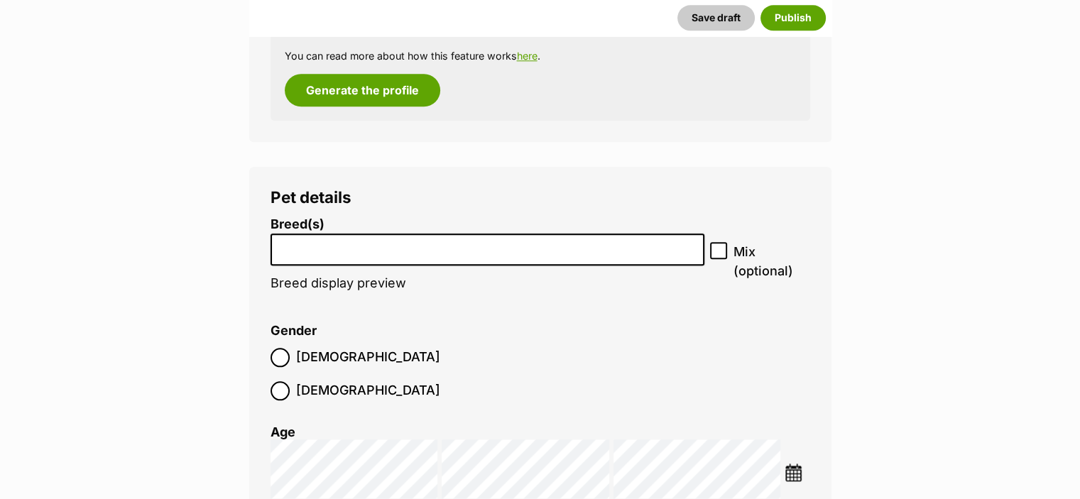
scroll to position [1691, 0]
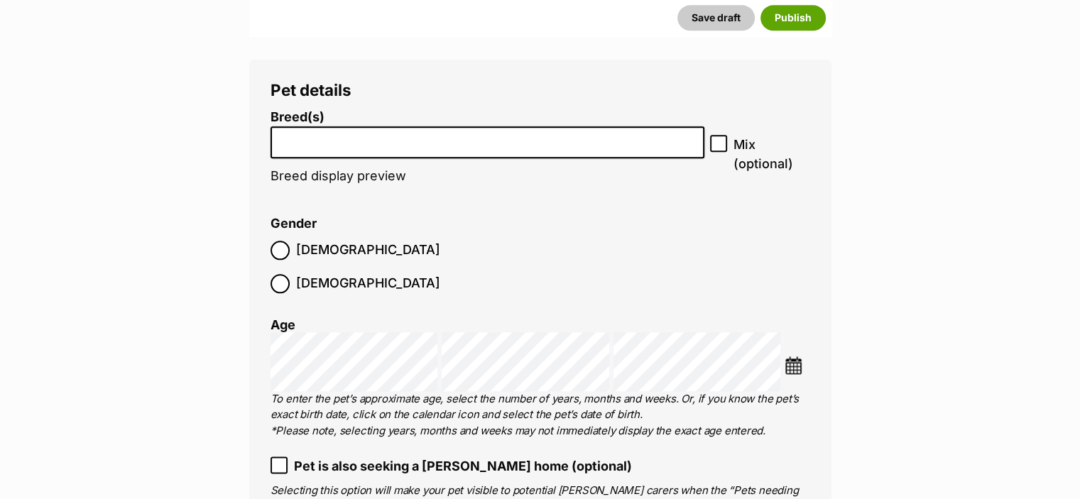
click at [568, 147] on li at bounding box center [488, 142] width 425 height 29
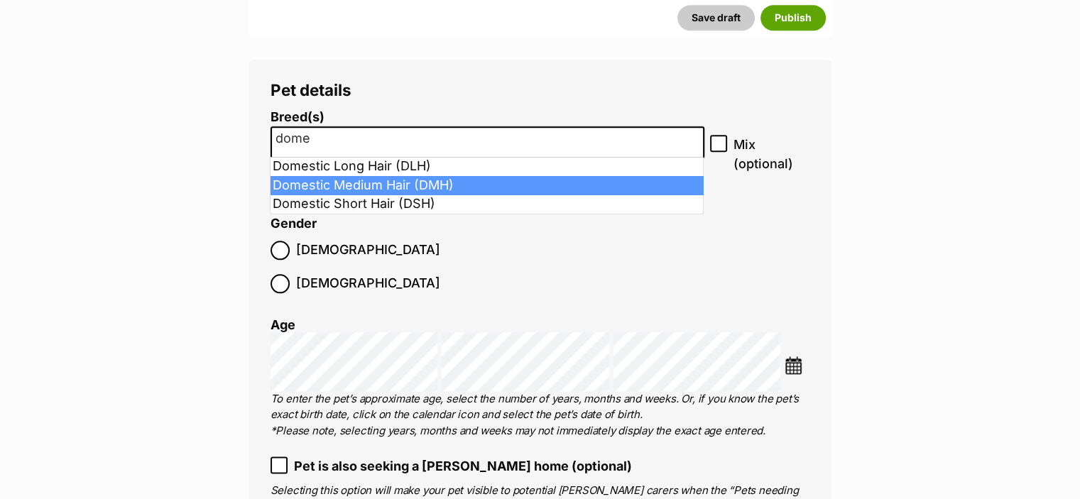
type input "dome"
select select "252101"
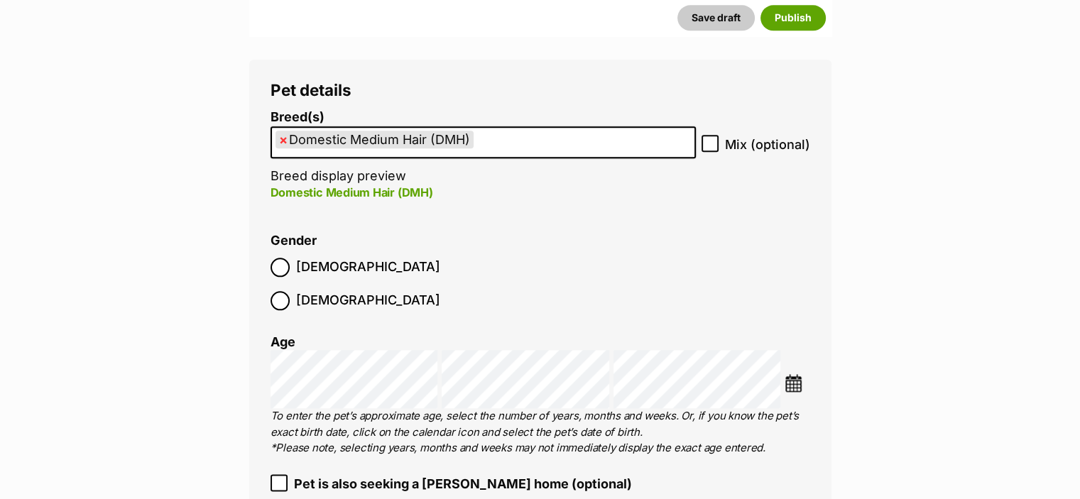
click at [787, 374] on img at bounding box center [794, 383] width 18 height 18
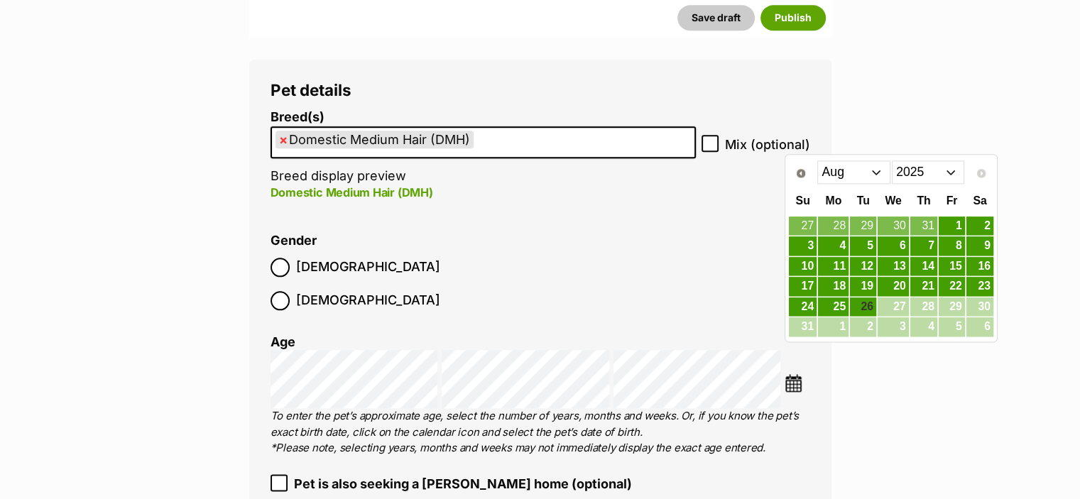
click at [879, 173] on select "Jan Feb Mar Apr May Jun Jul Aug" at bounding box center [854, 172] width 73 height 23
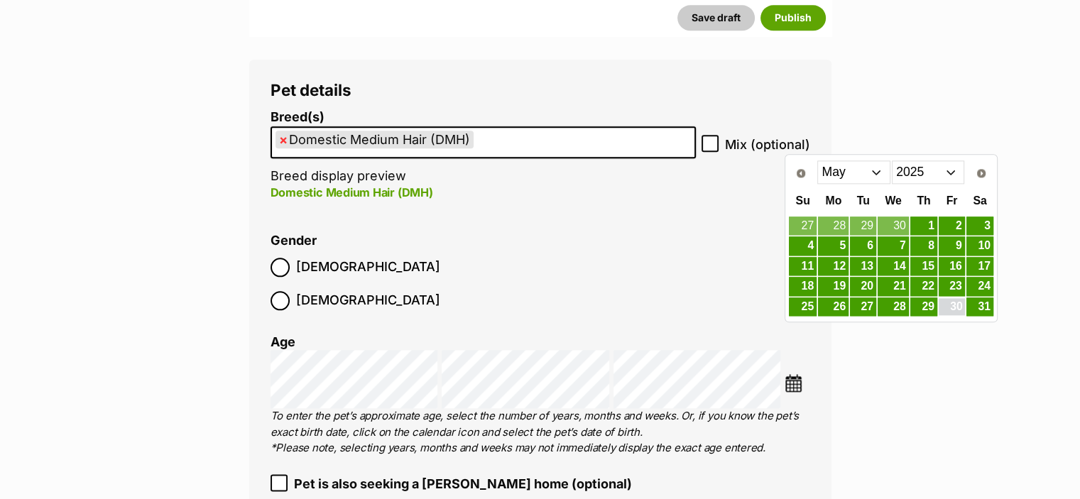
click at [957, 300] on link "30" at bounding box center [952, 307] width 26 height 18
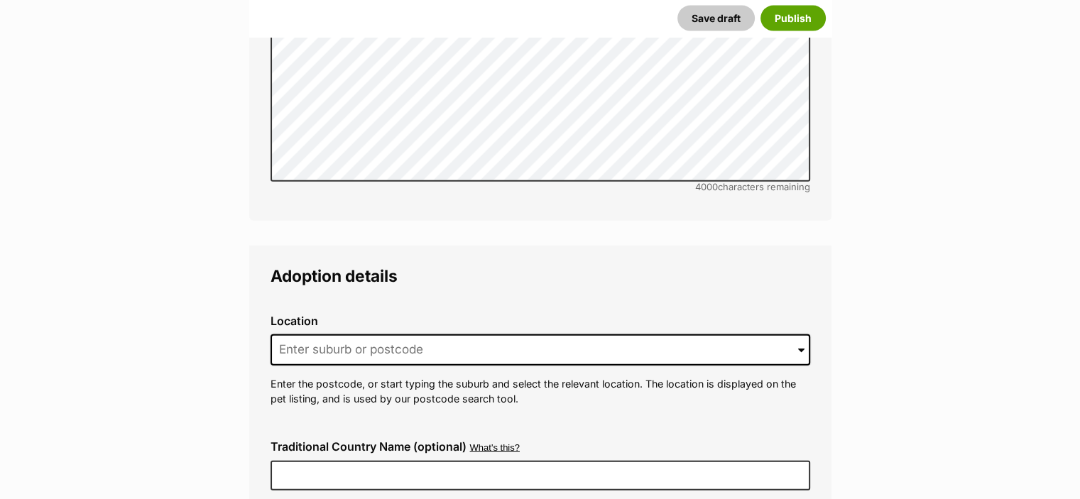
scroll to position [3336, 0]
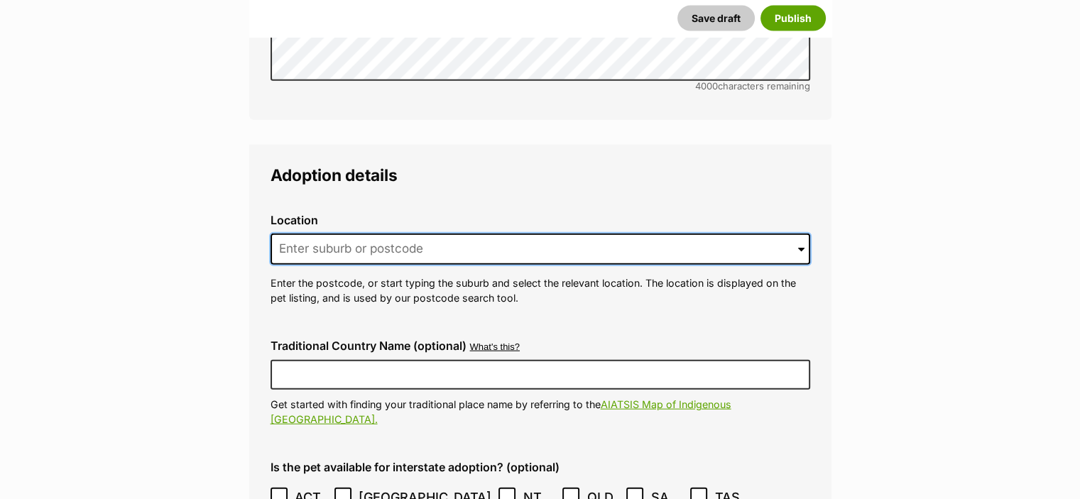
click at [480, 234] on input at bounding box center [541, 249] width 540 height 31
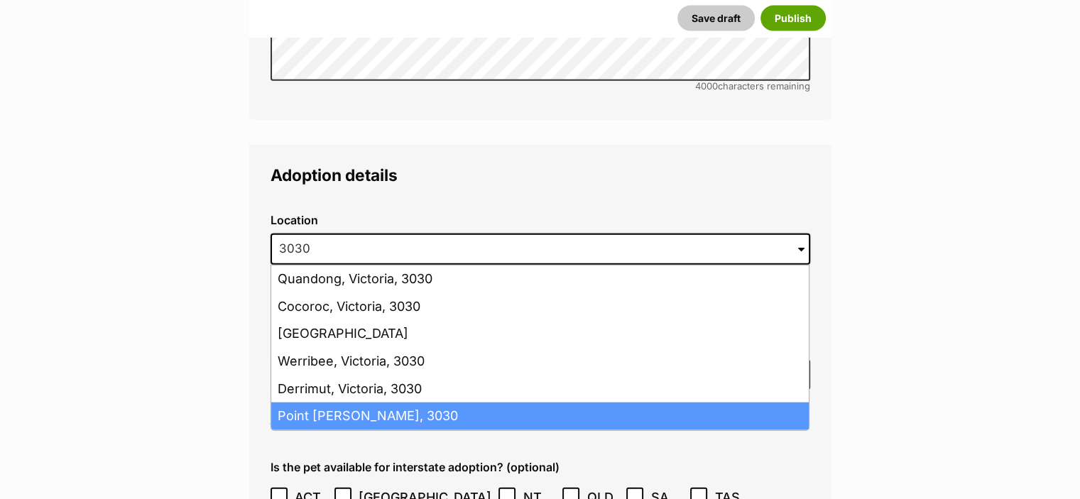
click at [287, 403] on li "Point Cook, Victoria, 3030" at bounding box center [540, 417] width 538 height 28
type input "Point Cook, Victoria, 3030"
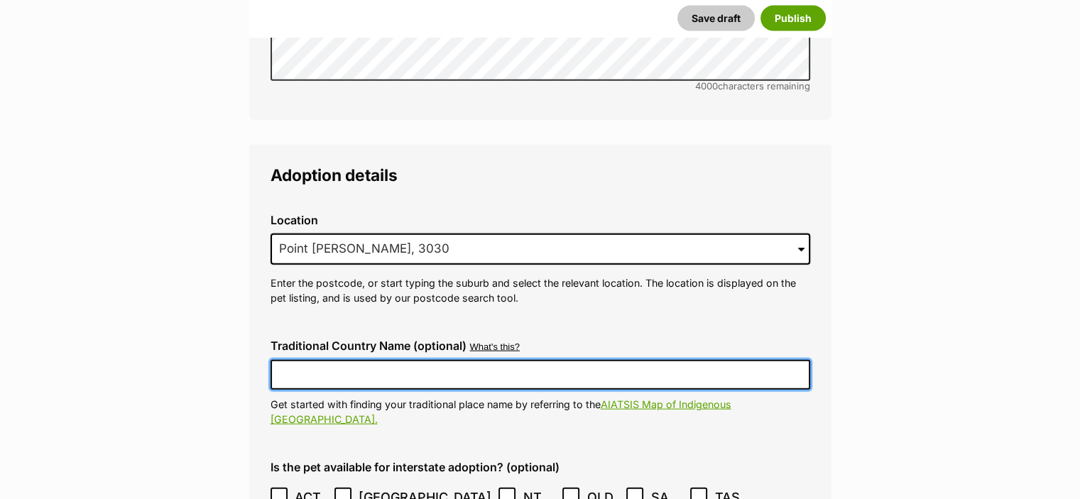
click at [337, 360] on input "Traditional Country Name (optional)" at bounding box center [541, 375] width 540 height 30
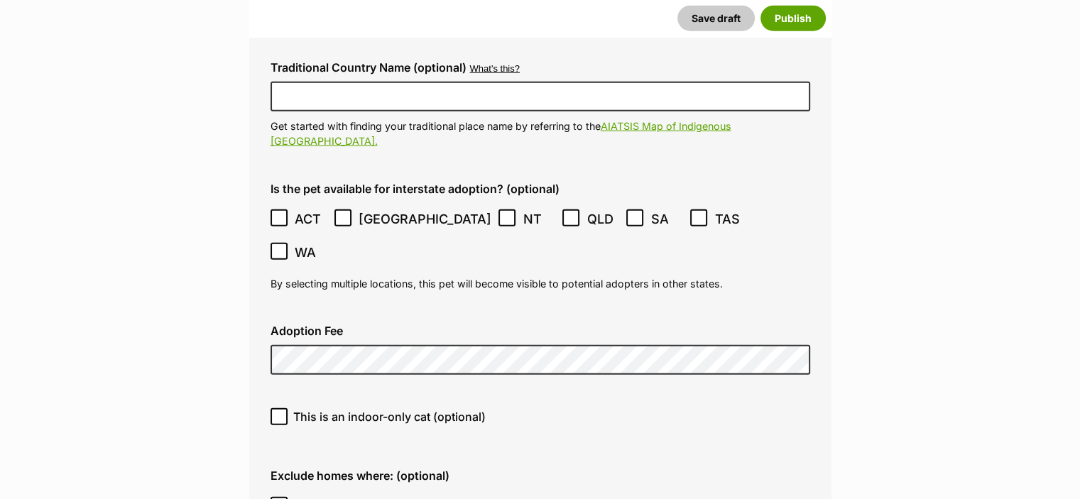
scroll to position [3646, 0]
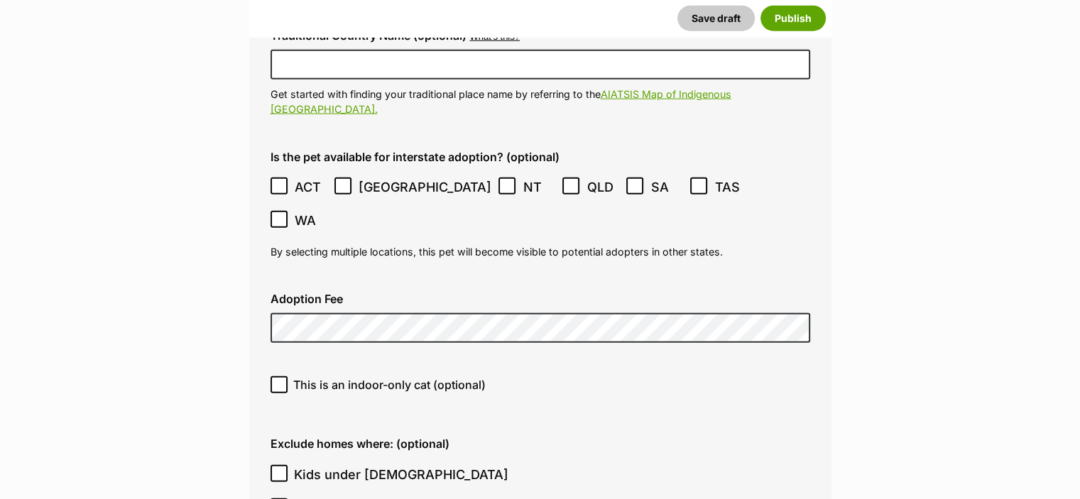
click at [283, 380] on icon at bounding box center [279, 385] width 10 height 10
click at [283, 376] on input "This is an indoor-only cat (optional)" at bounding box center [279, 384] width 17 height 17
checkbox input "true"
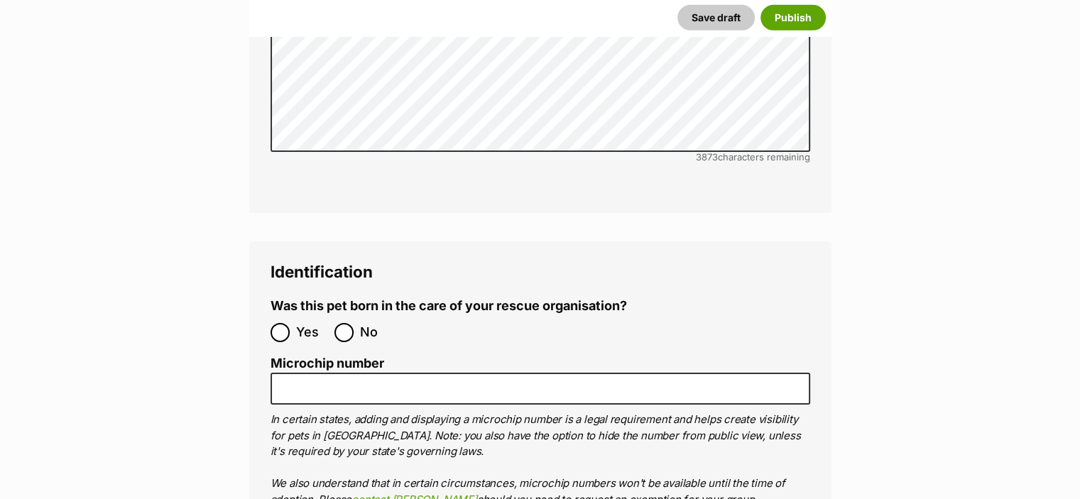
scroll to position [4640, 0]
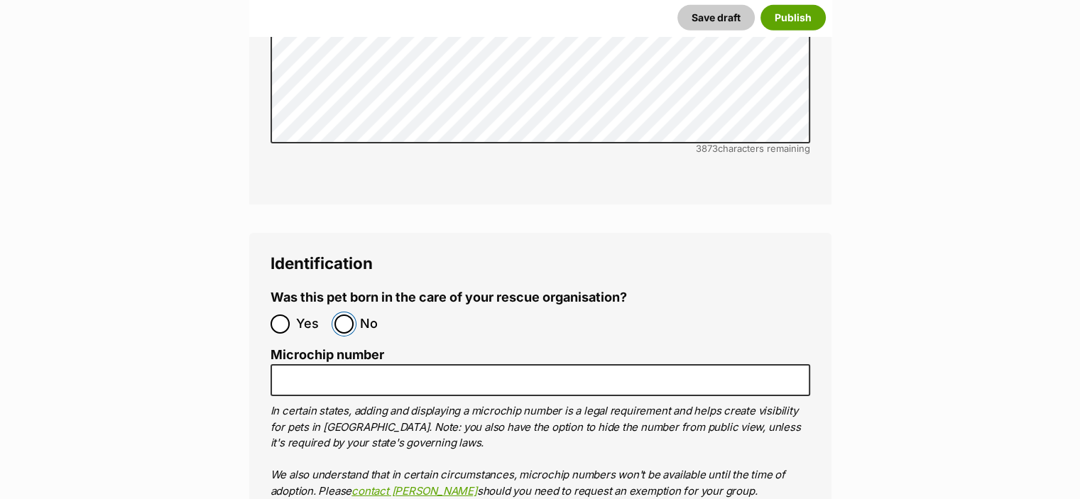
click at [347, 315] on input "No" at bounding box center [344, 324] width 19 height 19
radio input "true"
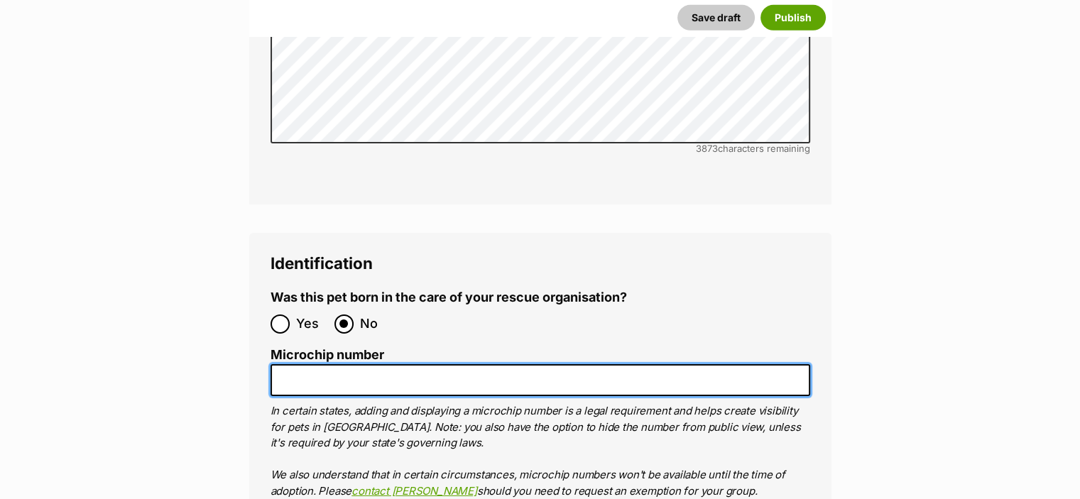
click at [310, 364] on input "Microchip number" at bounding box center [541, 380] width 540 height 32
paste input "956000017379074"
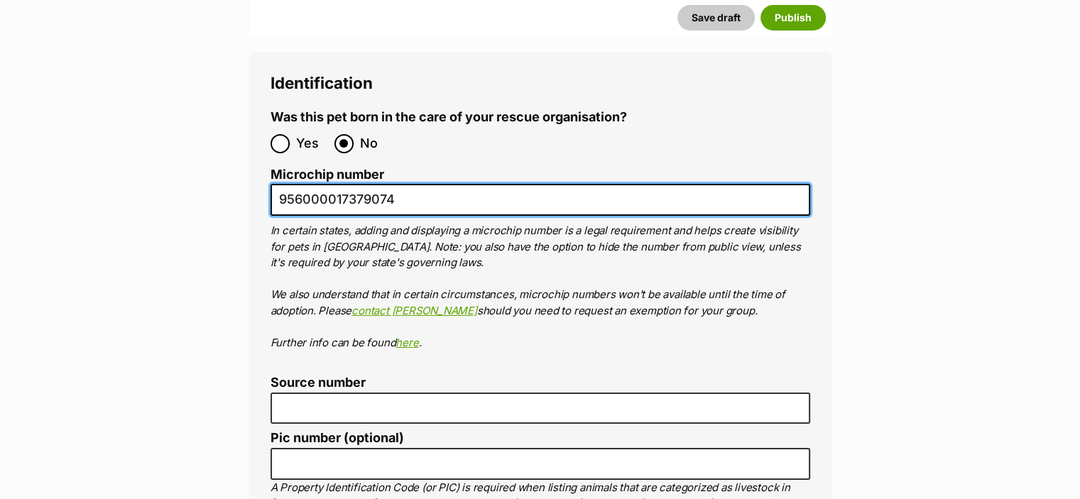
scroll to position [4894, 0]
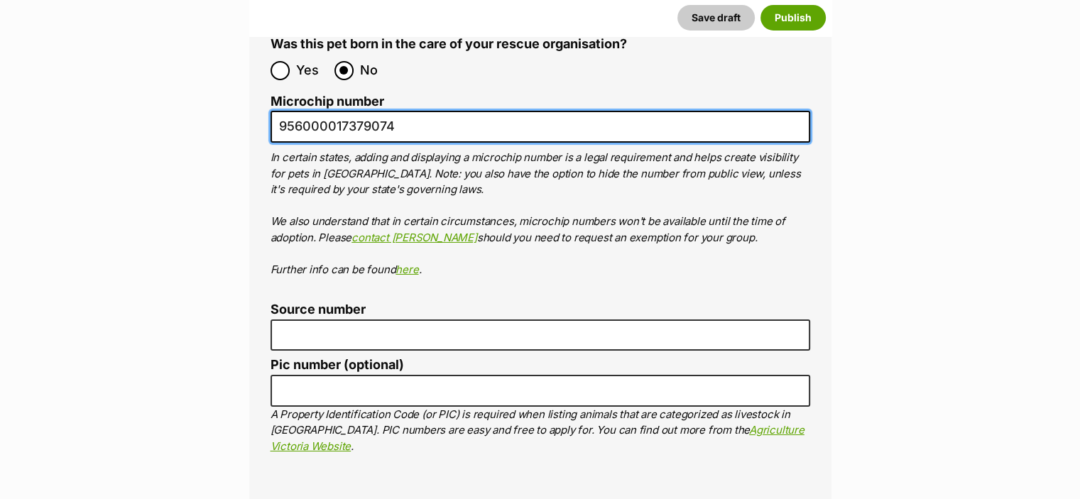
type input "956000017379074"
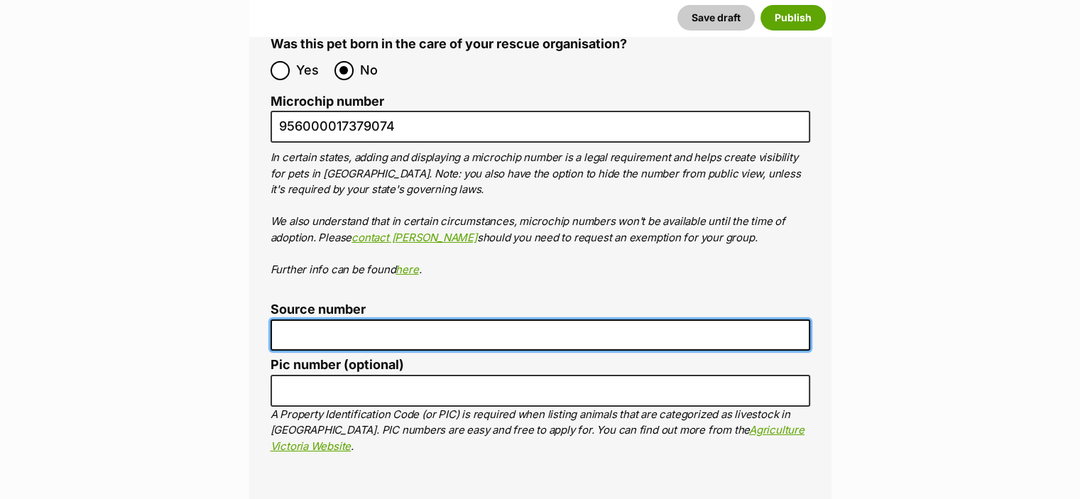
click at [352, 320] on input "Source number" at bounding box center [541, 336] width 540 height 32
type input "RE183937"
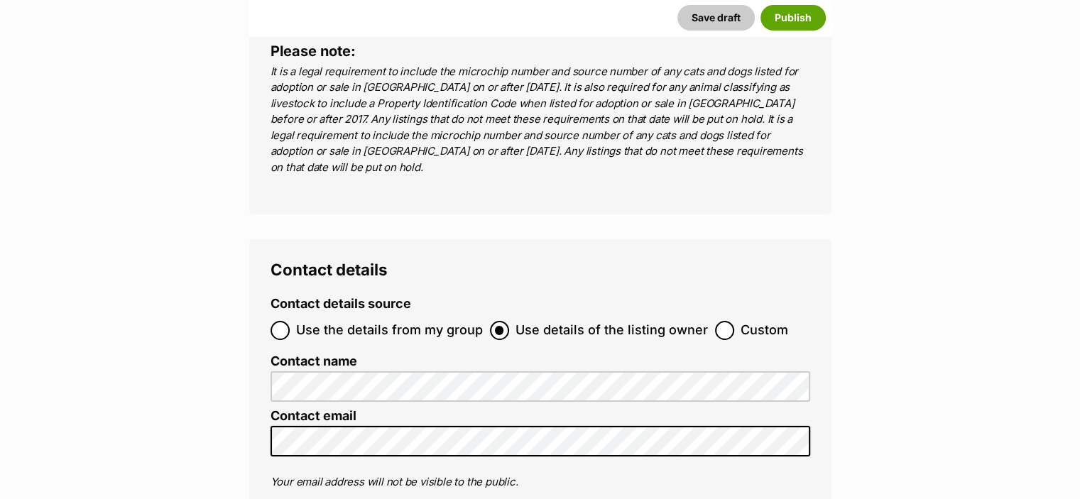
scroll to position [5367, 0]
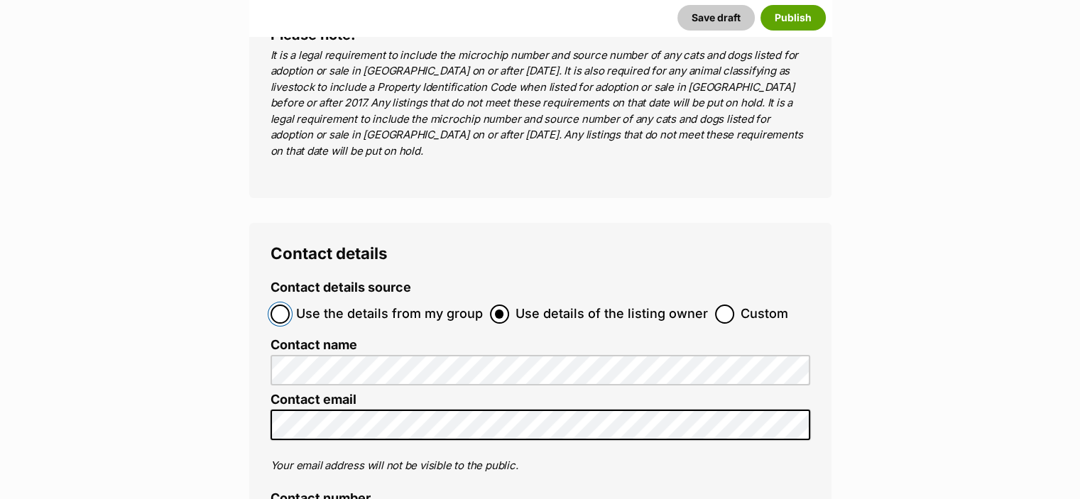
click at [279, 305] on input "Use the details from my group" at bounding box center [280, 314] width 19 height 19
radio input "true"
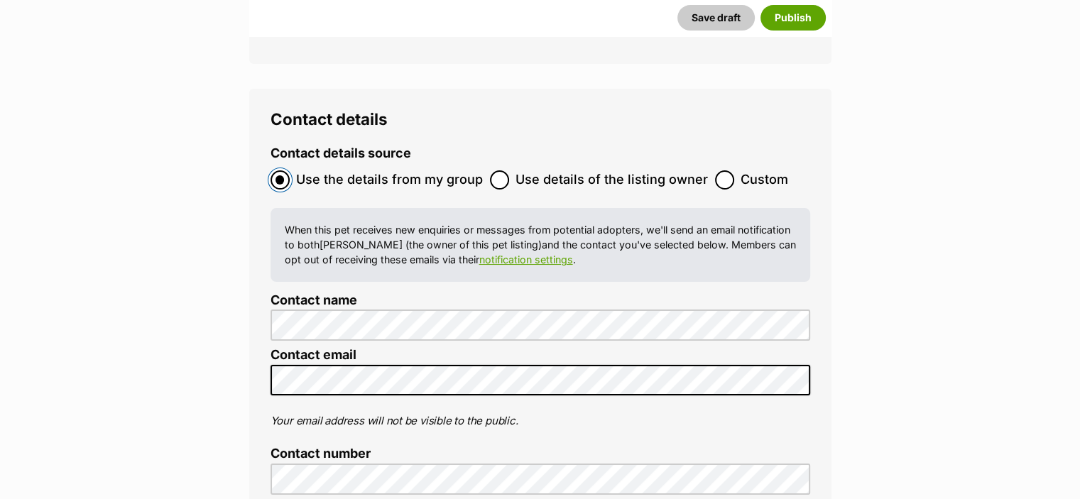
scroll to position [5534, 0]
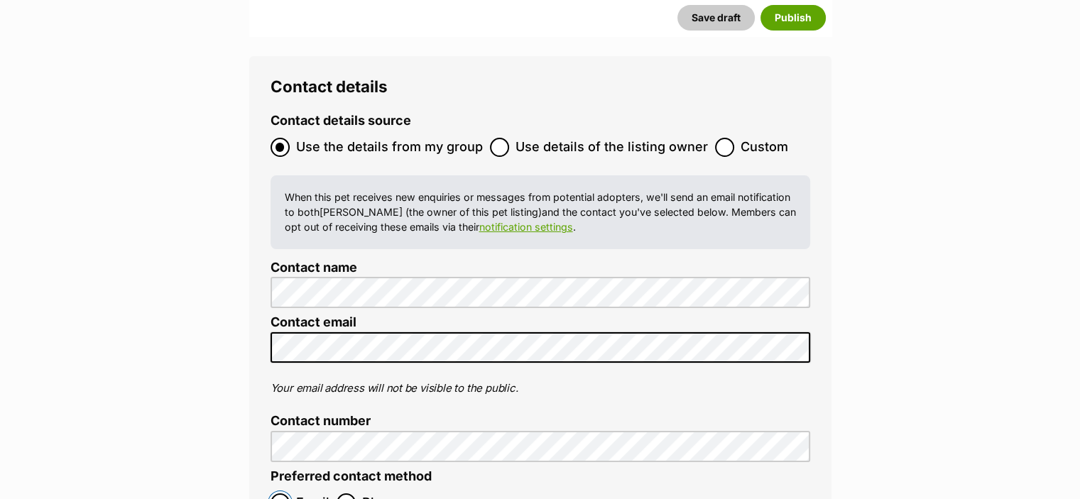
click at [284, 494] on input "Email" at bounding box center [280, 503] width 19 height 19
radio input "true"
checkbox input "false"
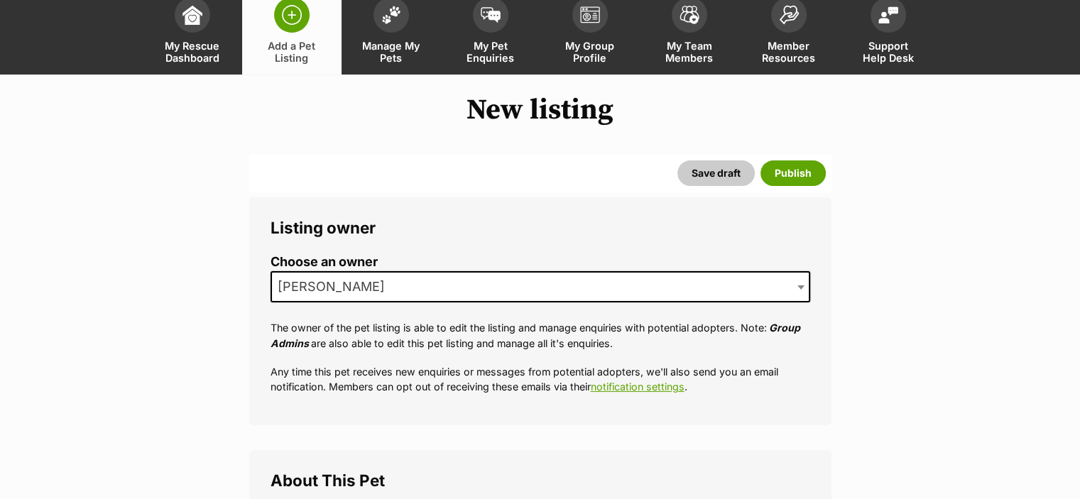
scroll to position [70, 0]
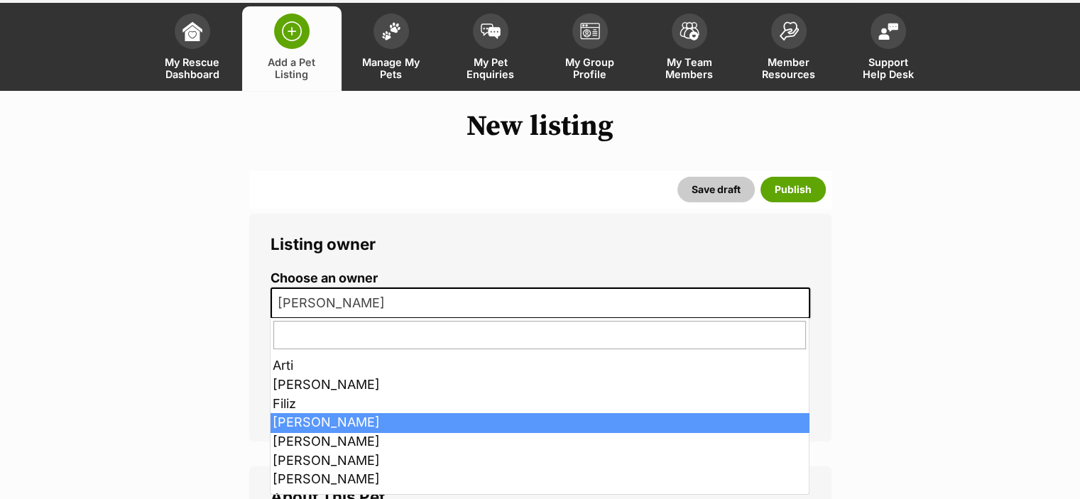
click at [798, 315] on span at bounding box center [803, 303] width 14 height 31
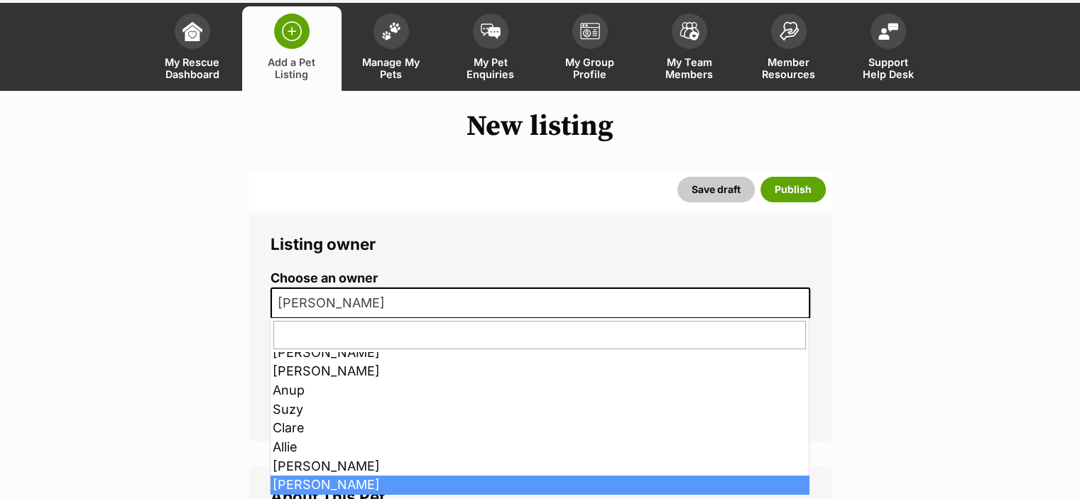
scroll to position [128, 0]
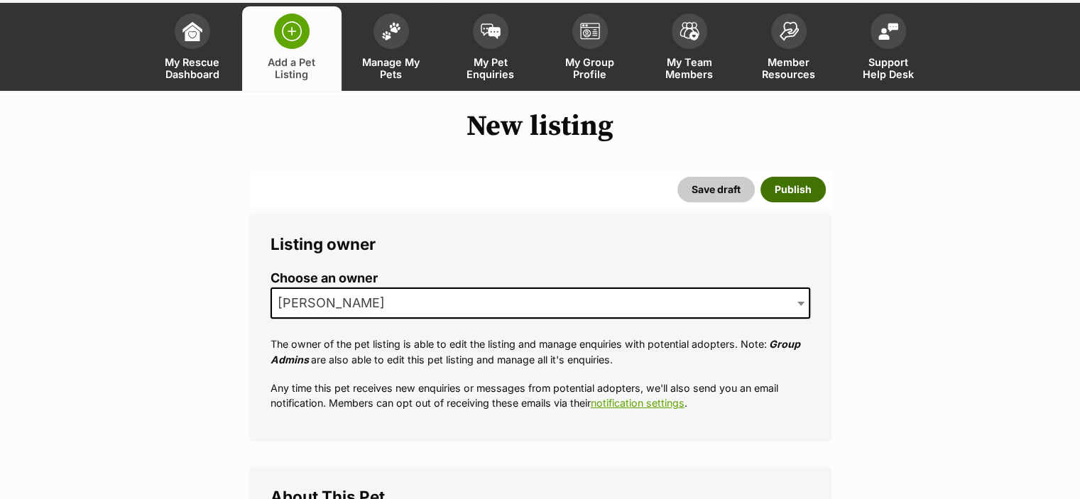
click at [793, 193] on button "Publish" at bounding box center [793, 190] width 65 height 26
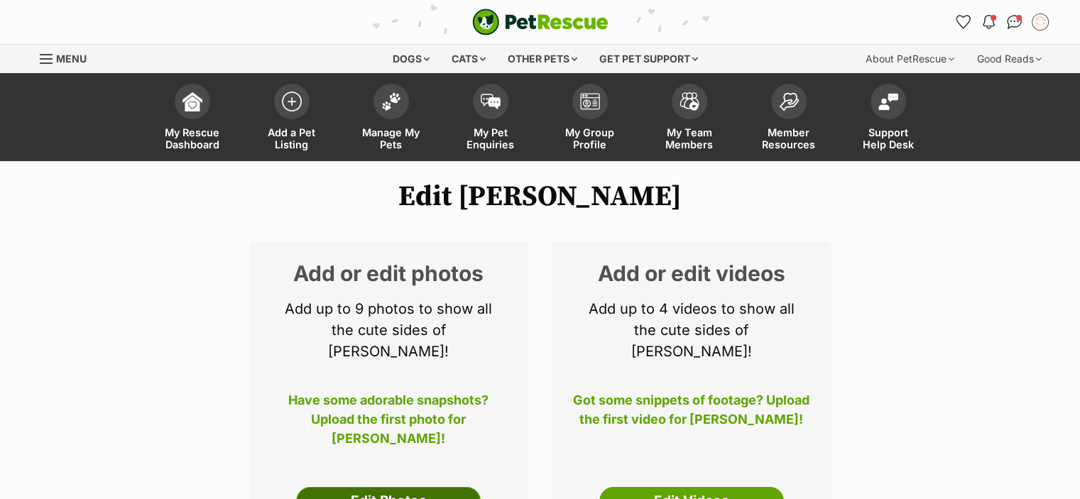
click at [378, 487] on link "Edit Photos" at bounding box center [388, 501] width 185 height 28
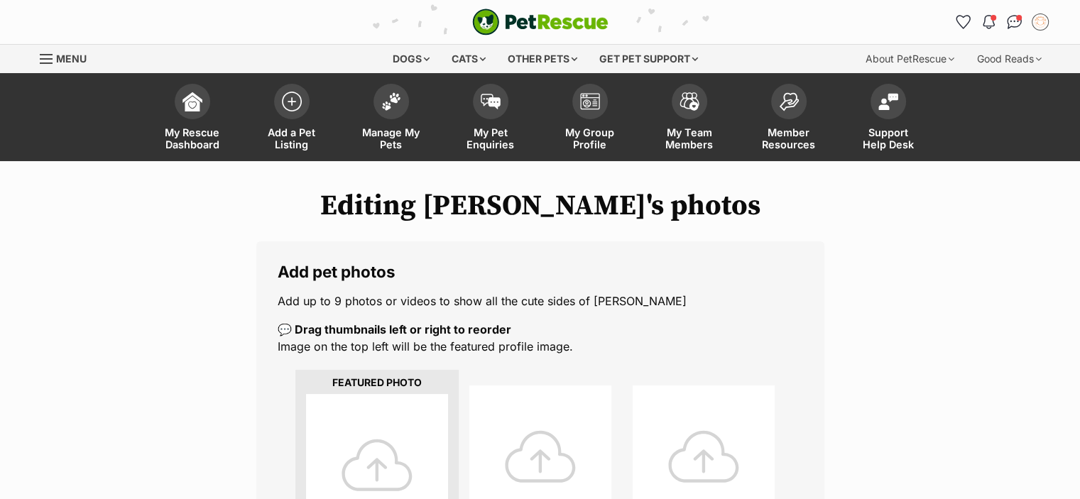
click at [378, 474] on div at bounding box center [377, 465] width 142 height 142
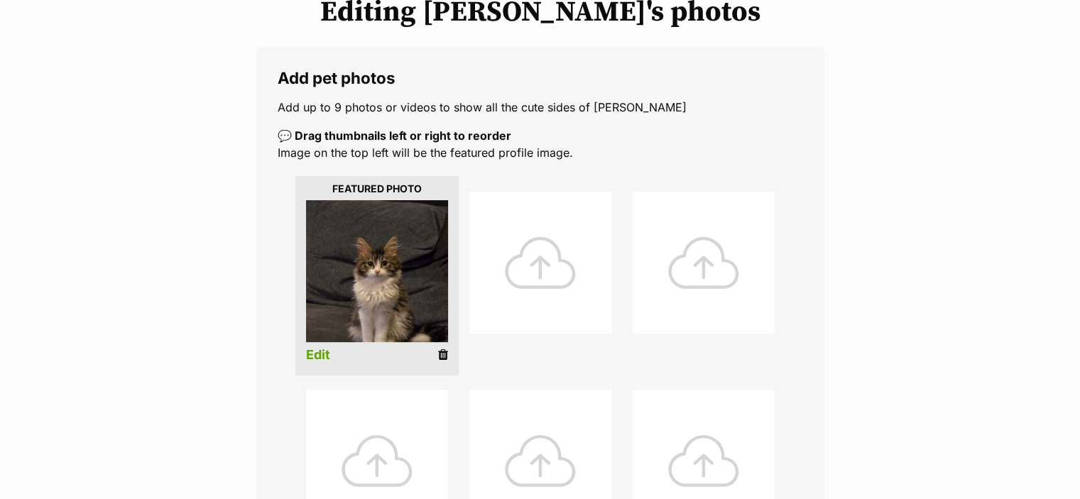
scroll to position [199, 0]
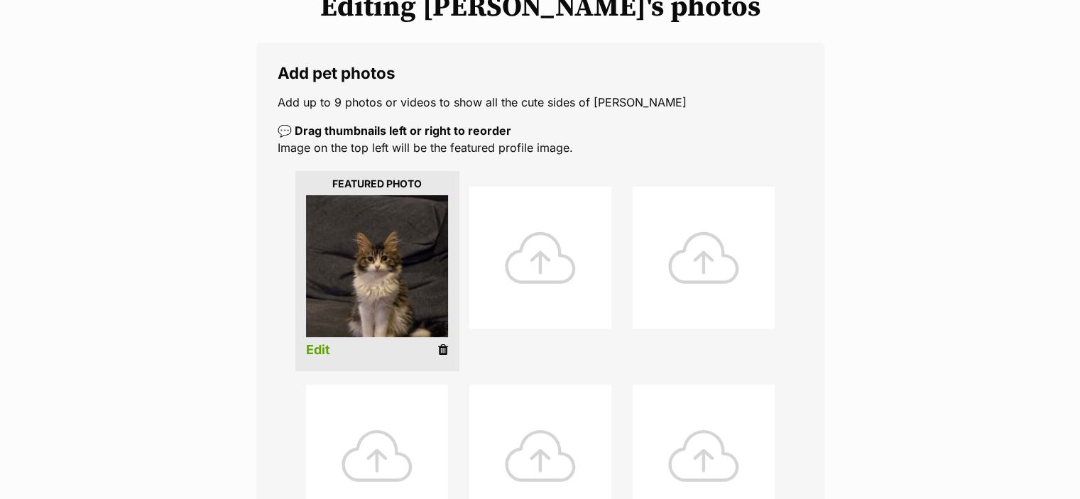
click at [317, 349] on link "Edit" at bounding box center [318, 350] width 24 height 15
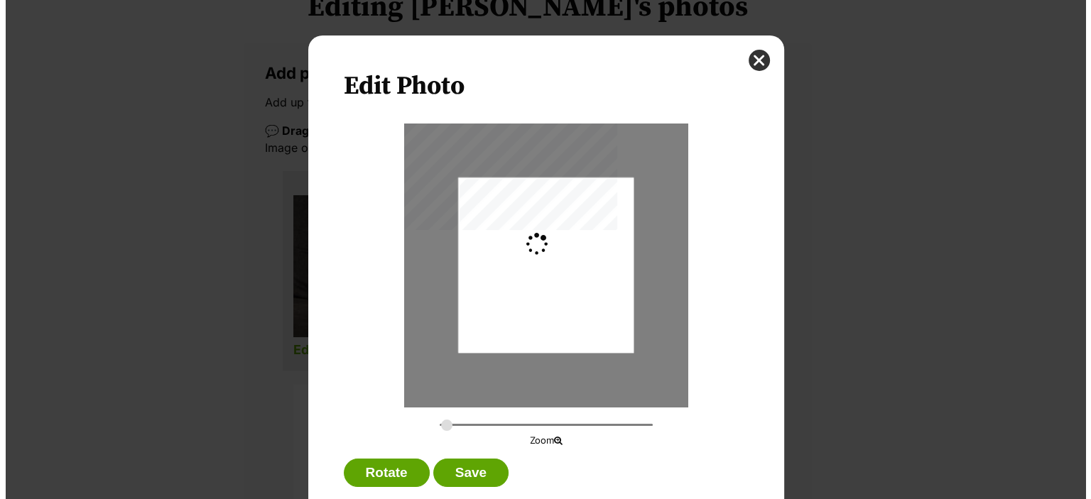
scroll to position [0, 0]
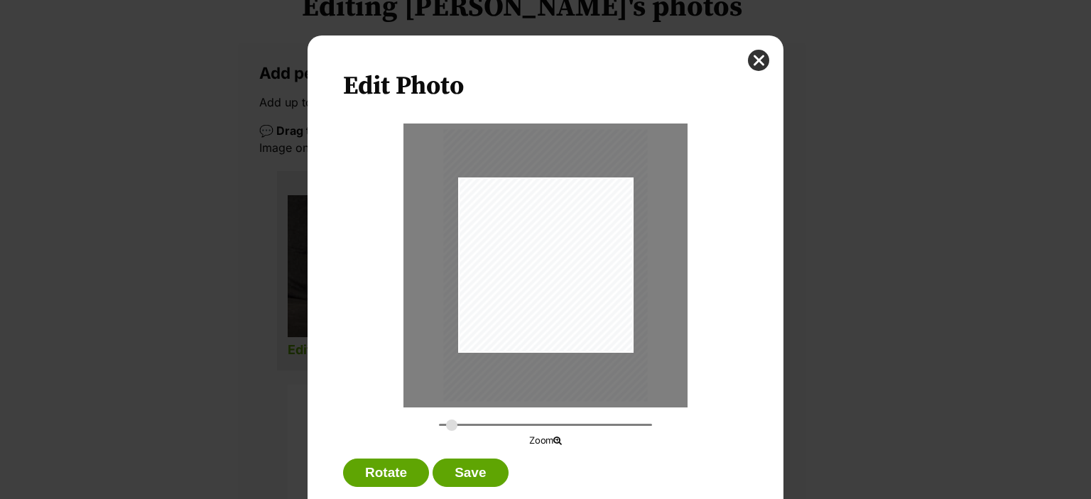
type input "0.3193"
click at [446, 427] on input "Dialog Window - Close (Press escape to close)" at bounding box center [545, 424] width 213 height 13
click at [580, 323] on div "Dialog Window - Close (Press escape to close)" at bounding box center [542, 266] width 204 height 272
click at [462, 476] on button "Save" at bounding box center [470, 473] width 75 height 28
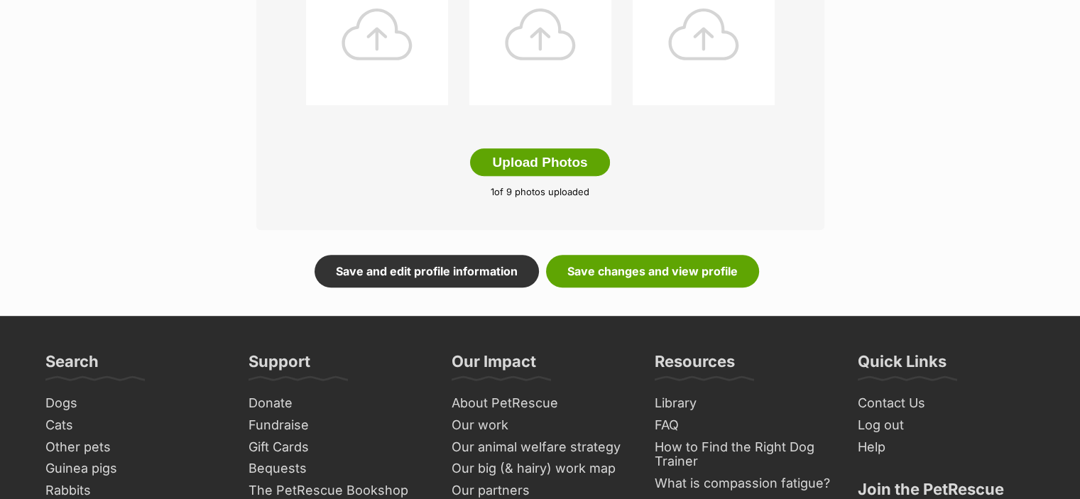
scroll to position [796, 0]
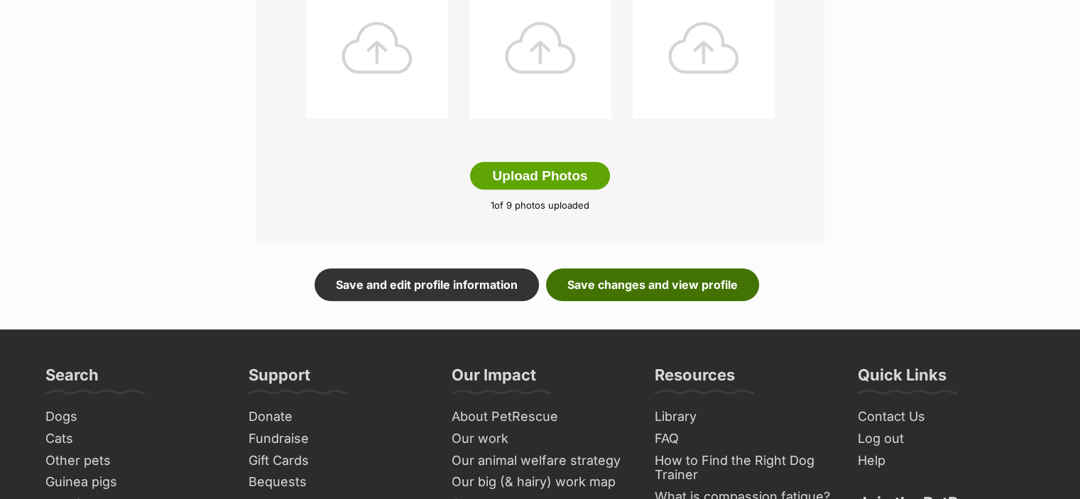
click at [605, 286] on link "Save changes and view profile" at bounding box center [652, 285] width 213 height 33
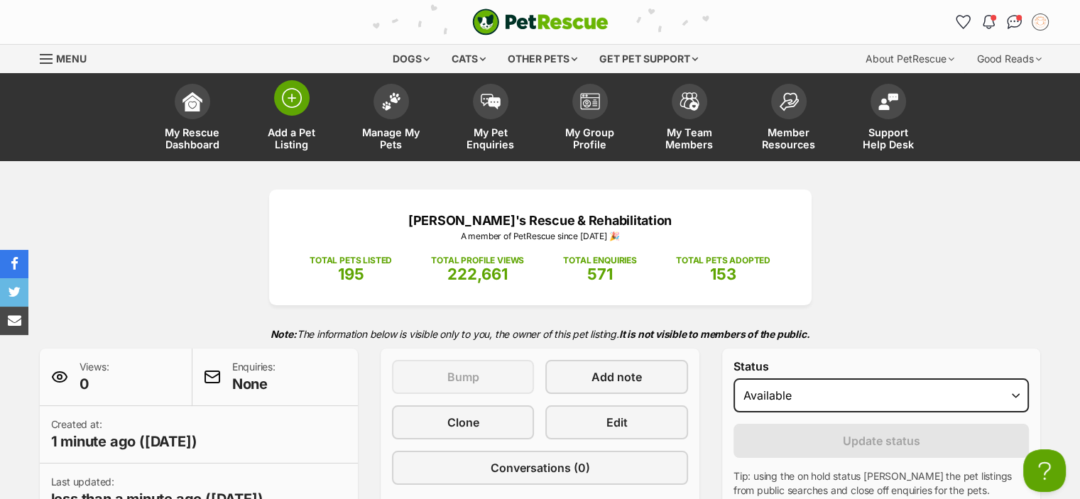
click at [296, 115] on link "Add a Pet Listing" at bounding box center [291, 119] width 99 height 85
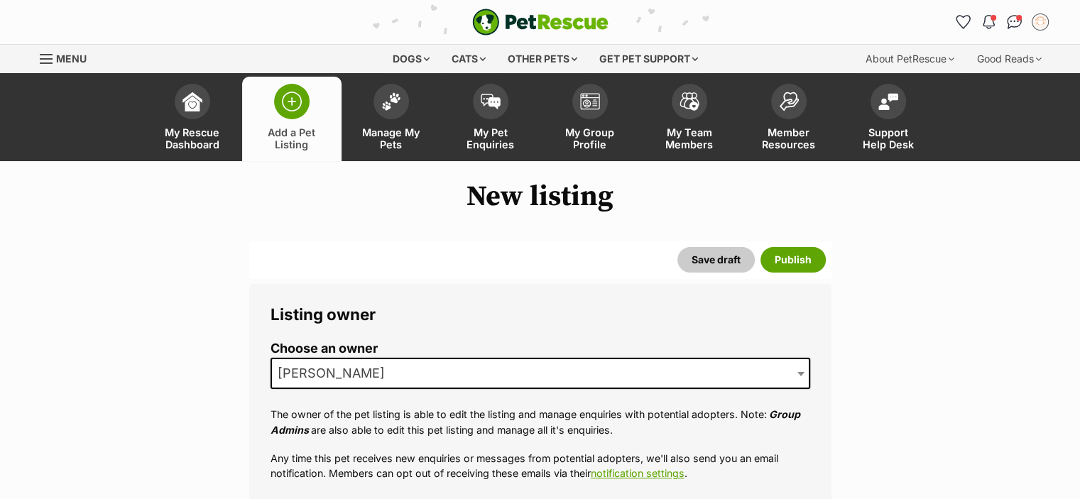
click at [804, 369] on span at bounding box center [803, 373] width 14 height 31
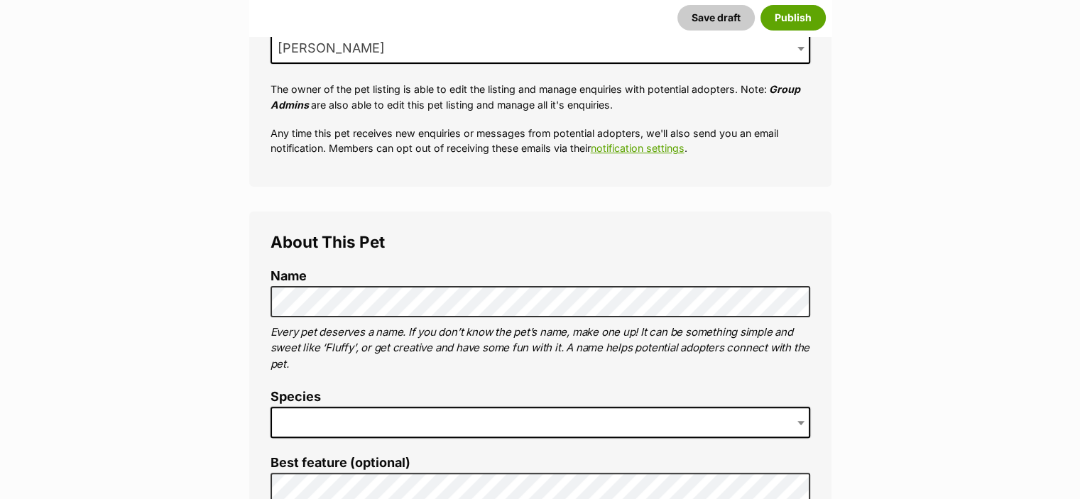
scroll to position [551, 0]
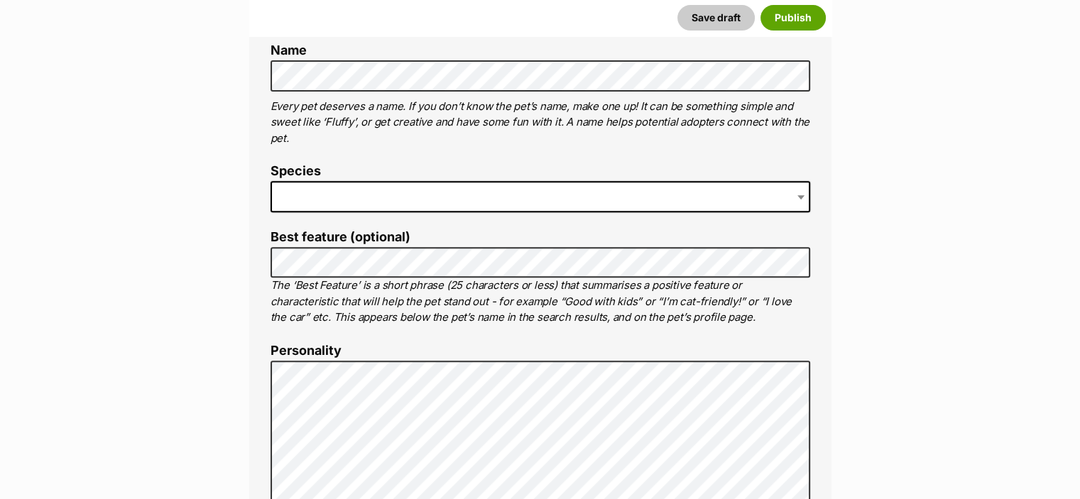
click at [298, 190] on span at bounding box center [541, 196] width 540 height 31
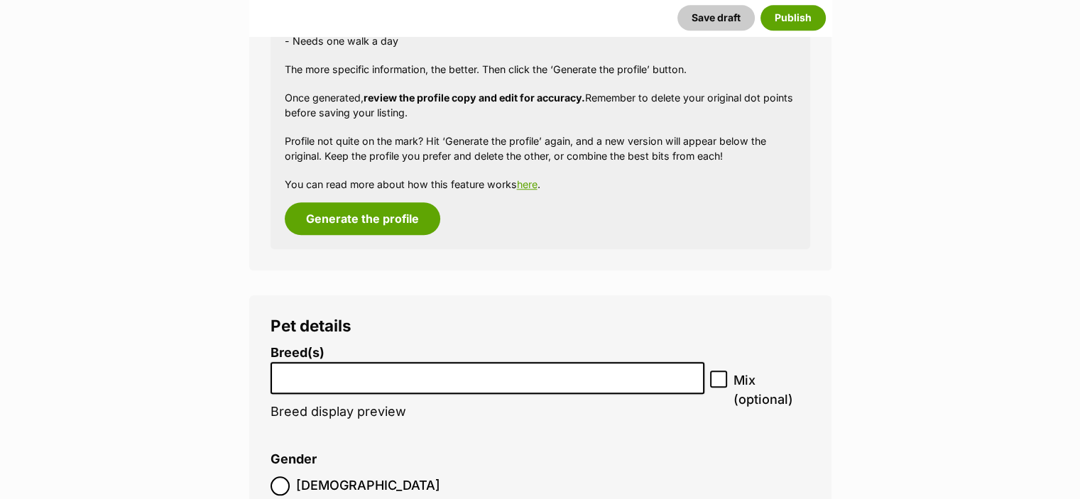
scroll to position [1417, 0]
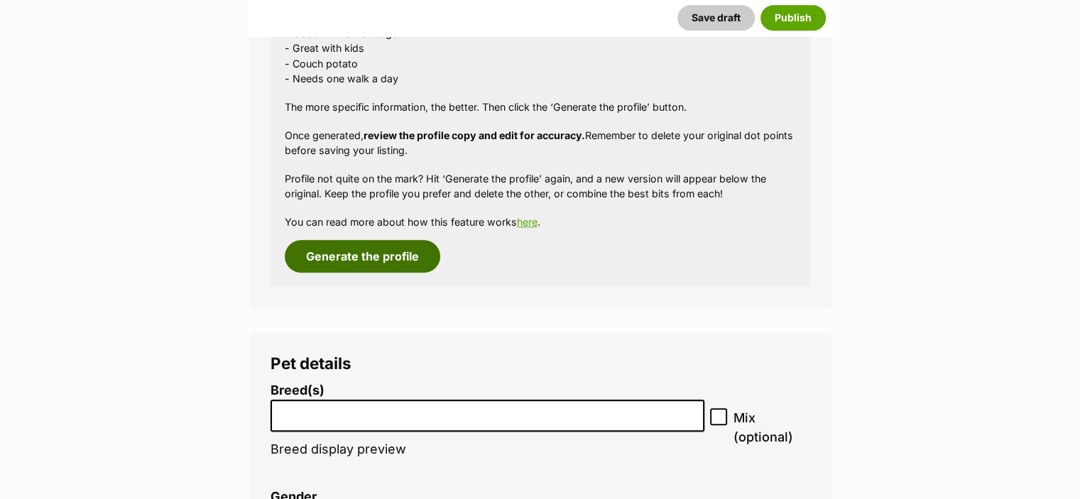
click at [369, 254] on button "Generate the profile" at bounding box center [363, 256] width 156 height 33
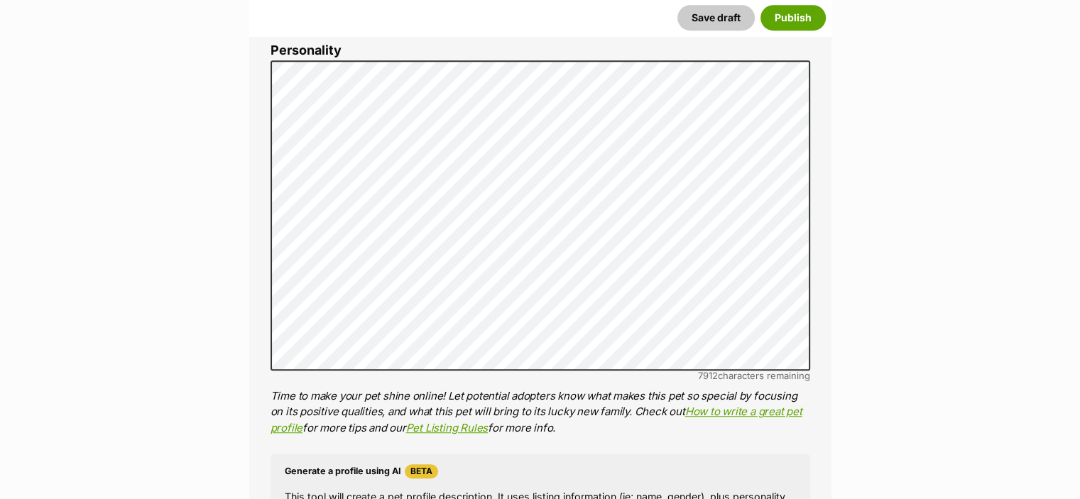
scroll to position [817, 0]
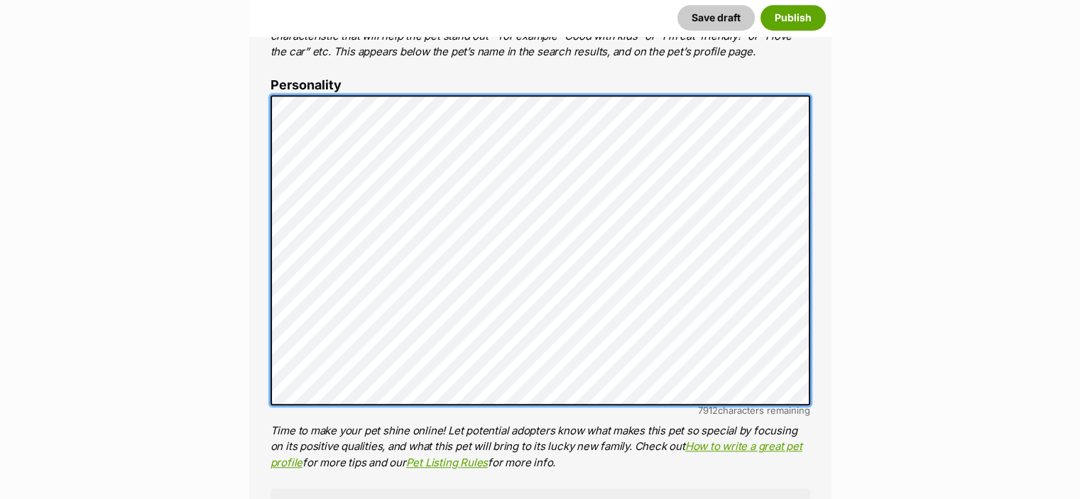
click at [266, 101] on div "About This Pet Name Henlo there, it looks like you might be using the pet name …" at bounding box center [540, 314] width 583 height 1188
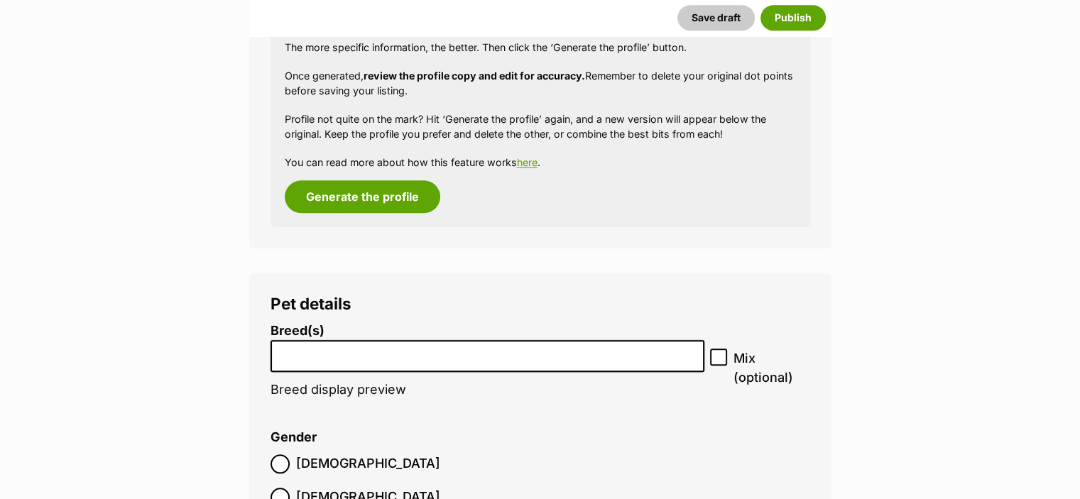
scroll to position [1500, 0]
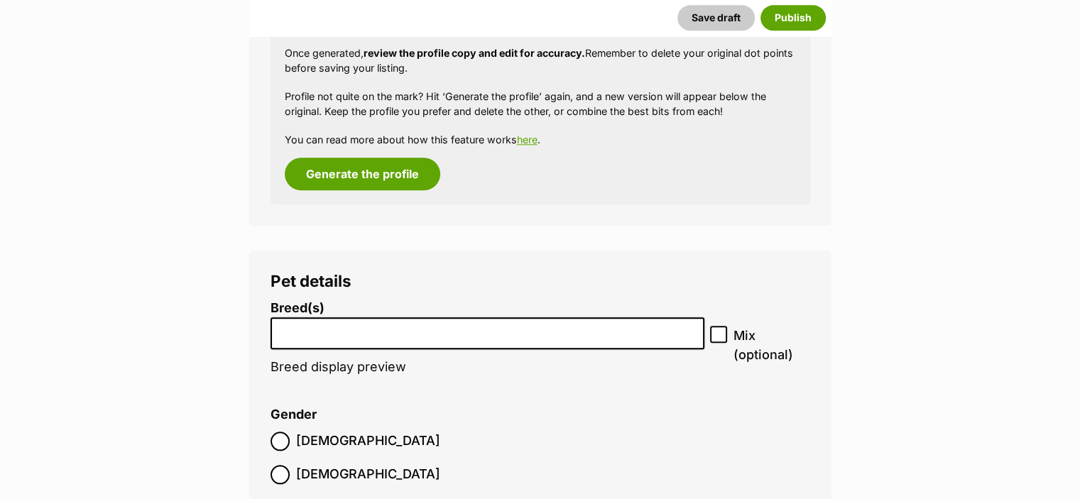
click at [375, 344] on li at bounding box center [488, 333] width 425 height 29
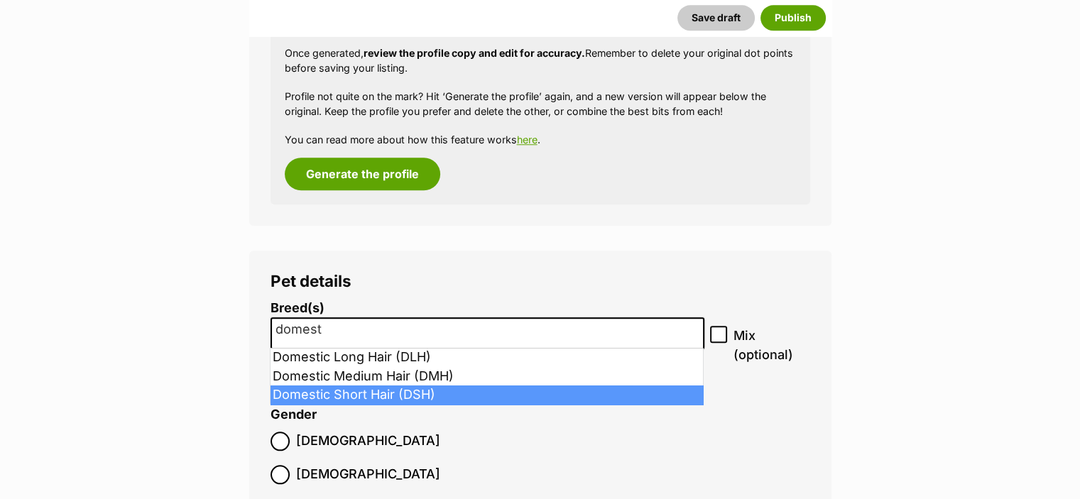
type input "domest"
select select "252102"
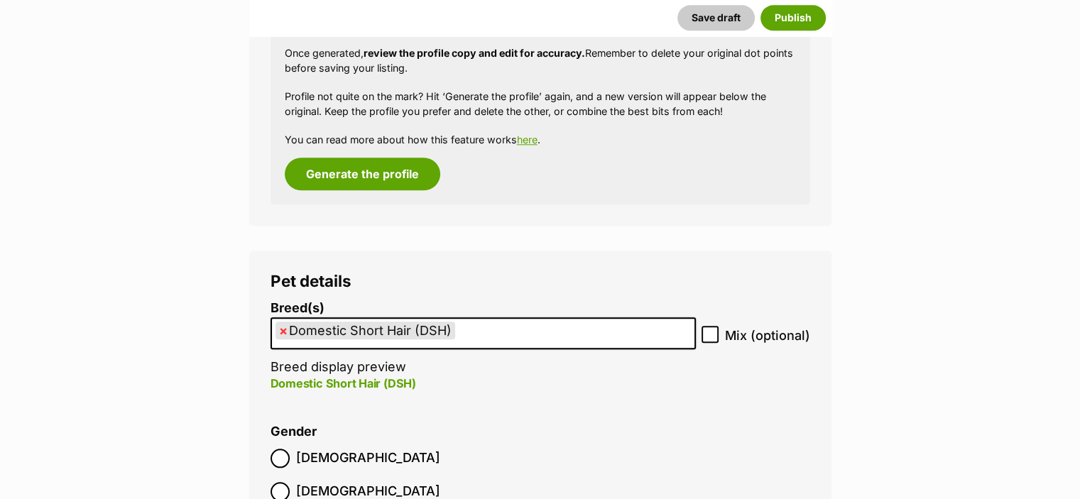
click at [355, 482] on label "Female" at bounding box center [356, 491] width 170 height 19
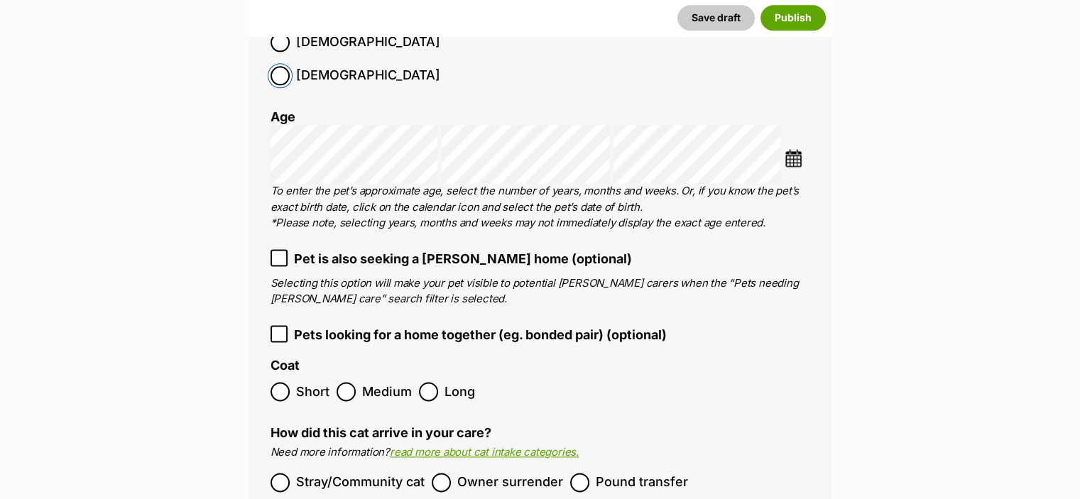
scroll to position [1924, 0]
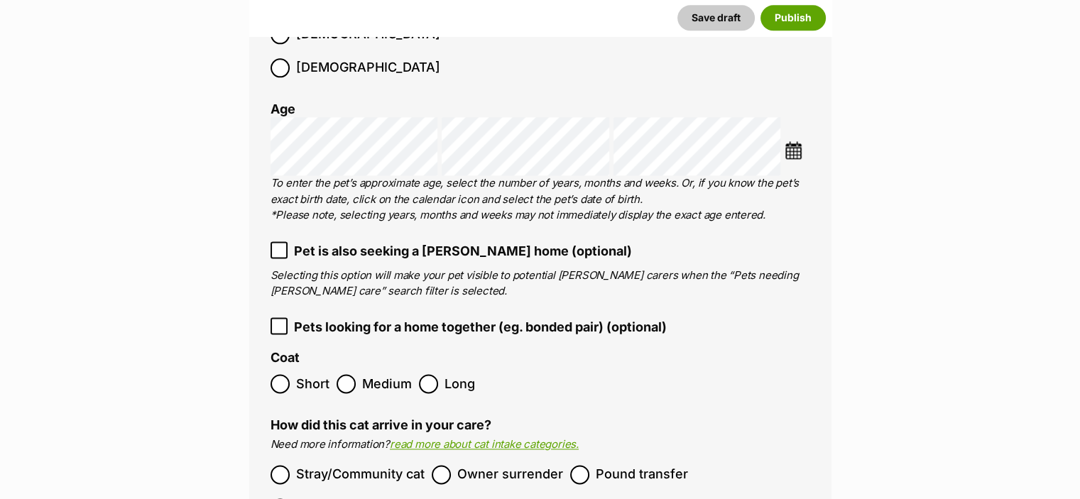
click at [799, 141] on img at bounding box center [794, 150] width 18 height 18
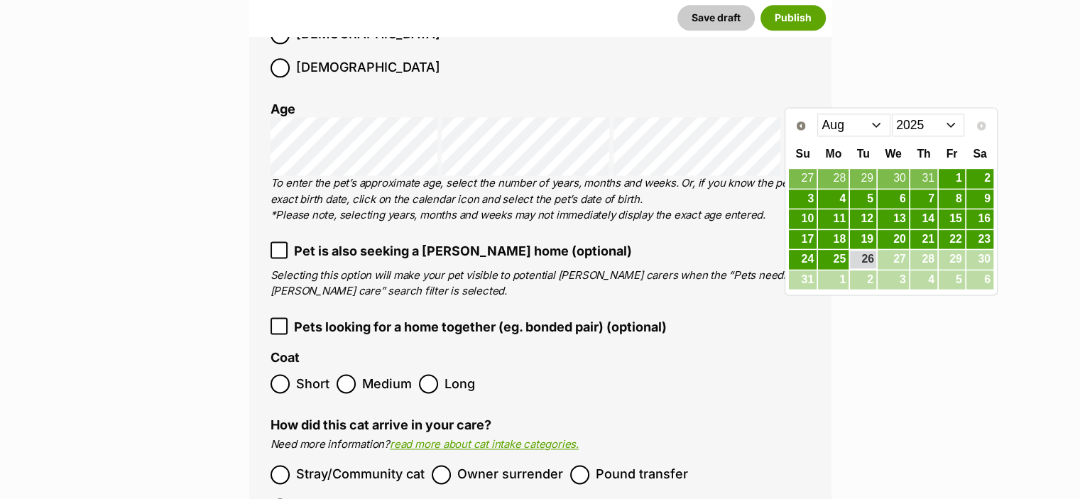
click at [874, 127] on select "Jan Feb Mar Apr May Jun Jul Aug" at bounding box center [854, 125] width 73 height 23
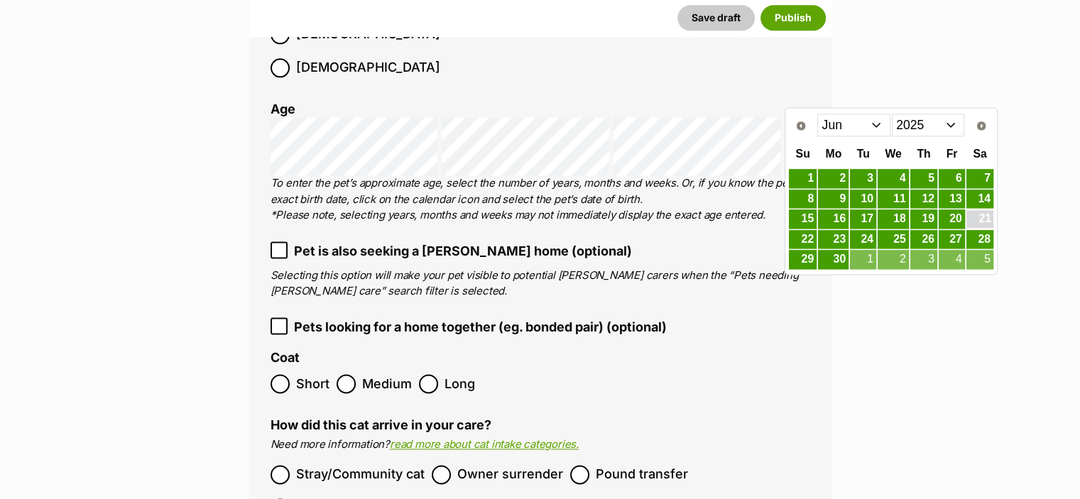
click at [986, 216] on link "21" at bounding box center [980, 219] width 27 height 18
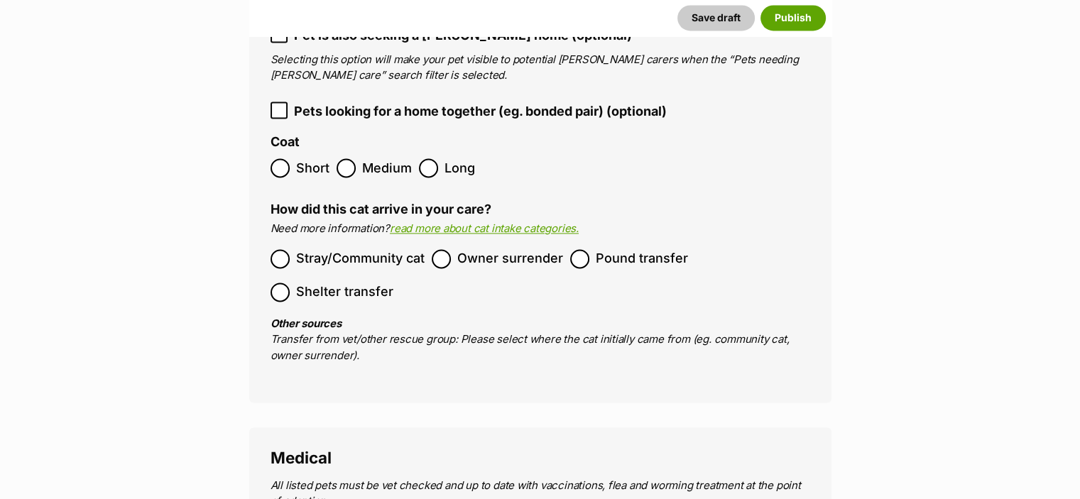
scroll to position [2071, 0]
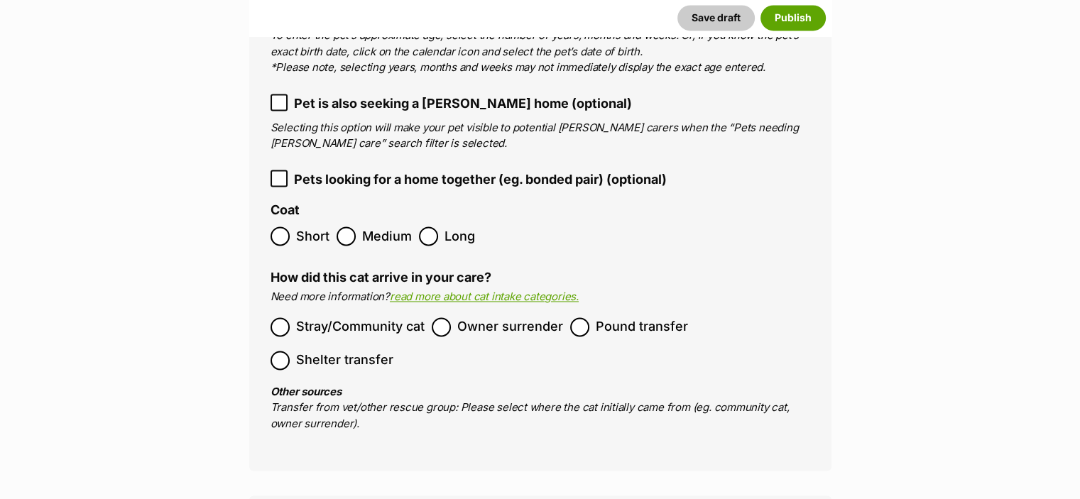
click at [308, 227] on span "Short" at bounding box center [312, 236] width 33 height 19
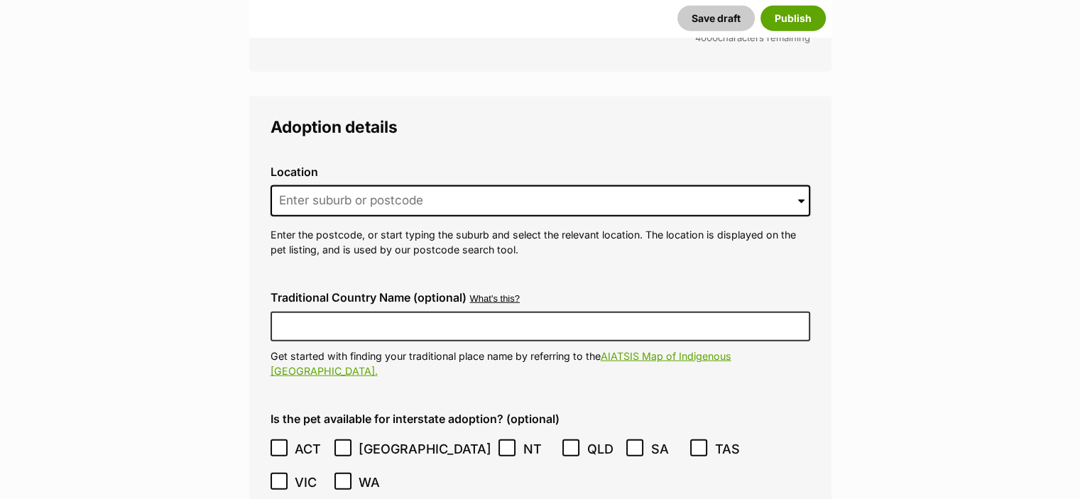
scroll to position [3392, 0]
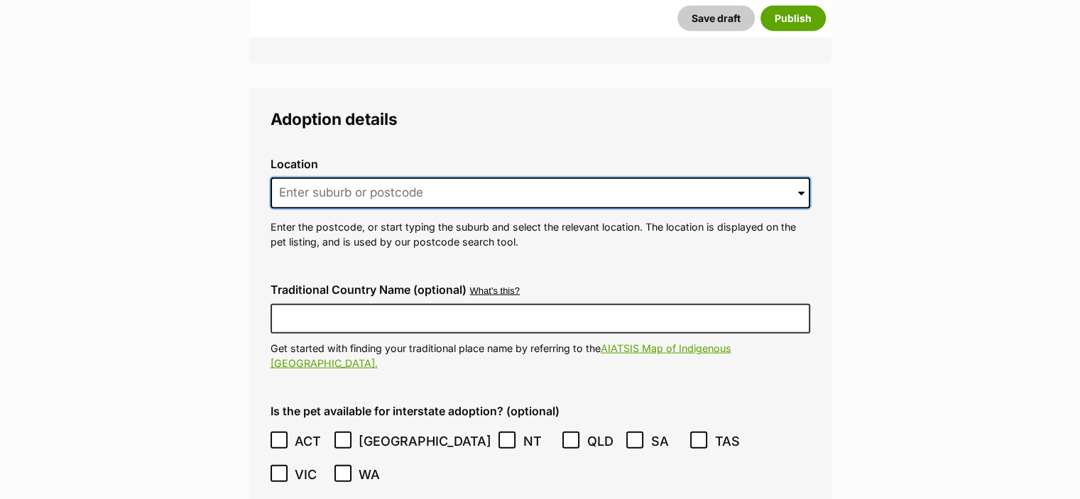
click at [499, 178] on input at bounding box center [541, 193] width 540 height 31
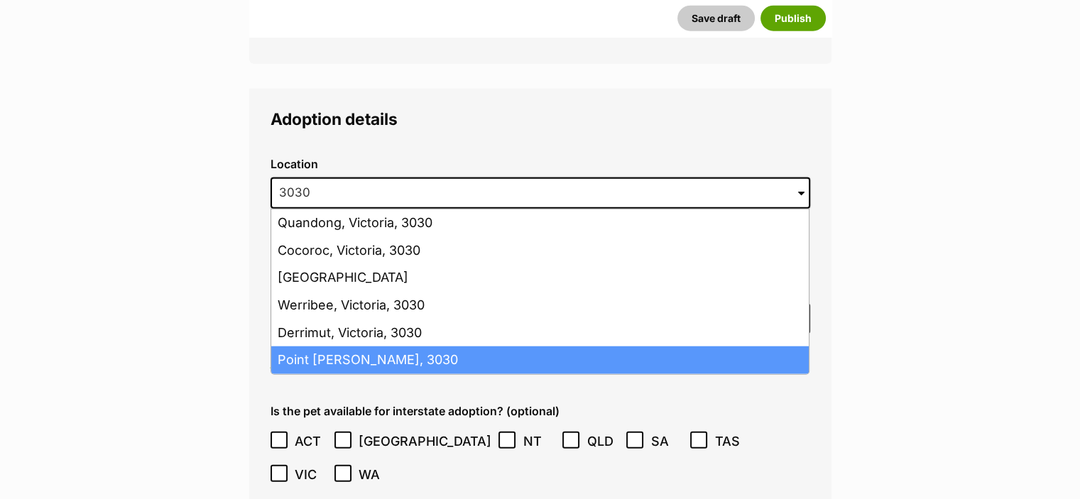
click at [313, 347] on li "Point Cook, Victoria, 3030" at bounding box center [540, 361] width 538 height 28
type input "Point Cook, Victoria, 3030"
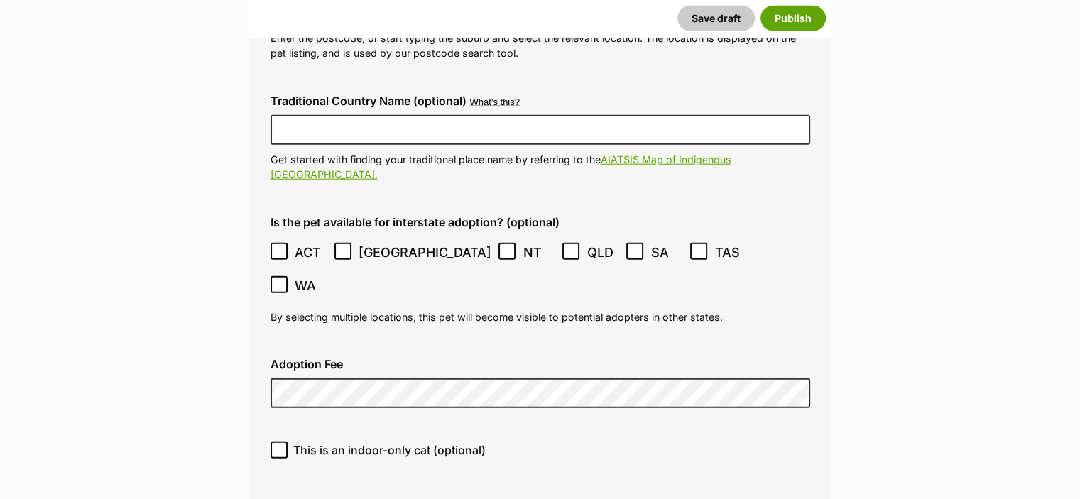
scroll to position [3735, 0]
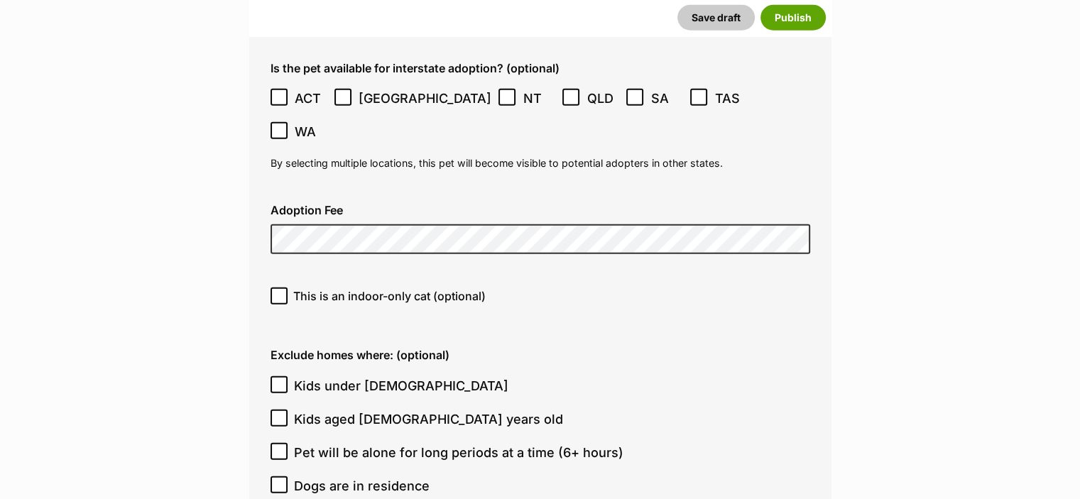
click at [276, 293] on icon at bounding box center [279, 296] width 9 height 6
click at [276, 288] on input "This is an indoor-only cat (optional)" at bounding box center [279, 296] width 17 height 17
checkbox input "true"
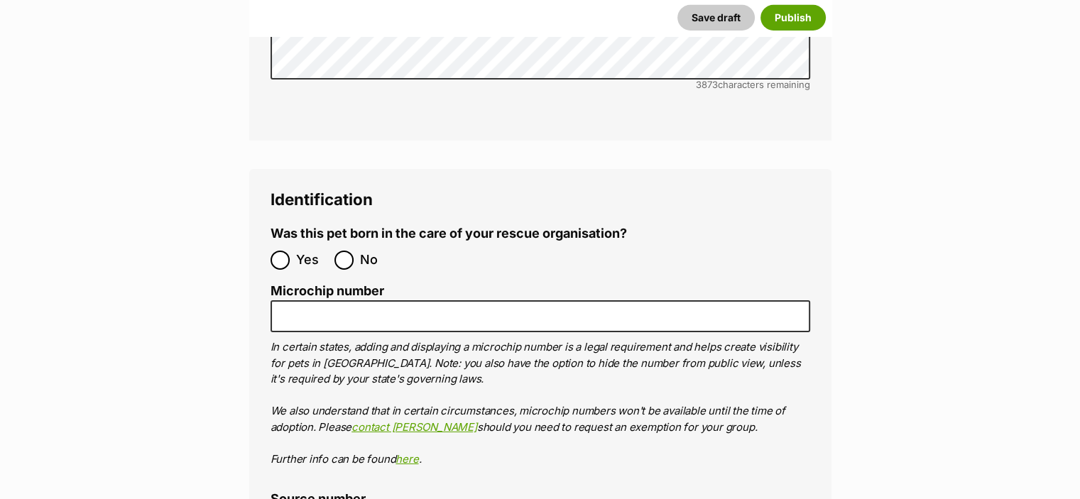
scroll to position [4720, 0]
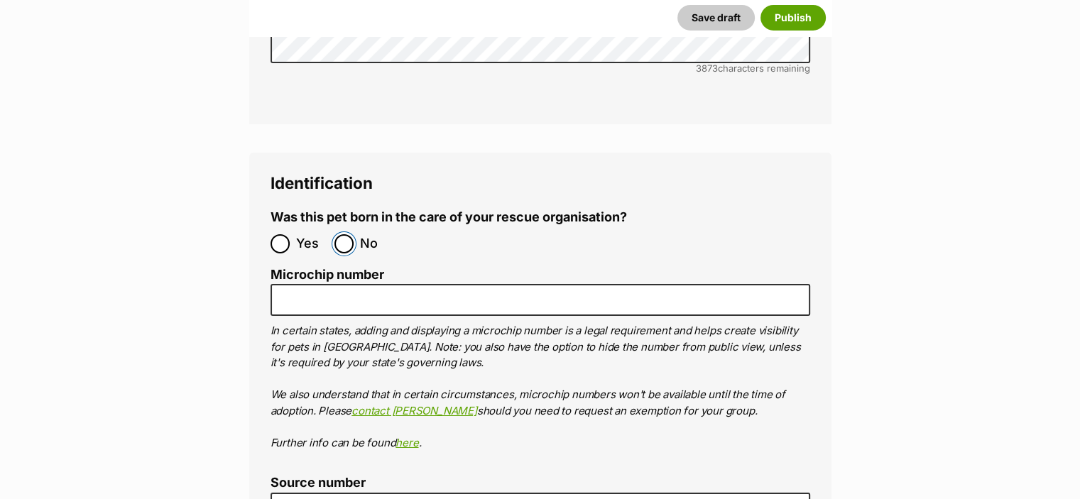
click at [347, 234] on input "No" at bounding box center [344, 243] width 19 height 19
radio input "true"
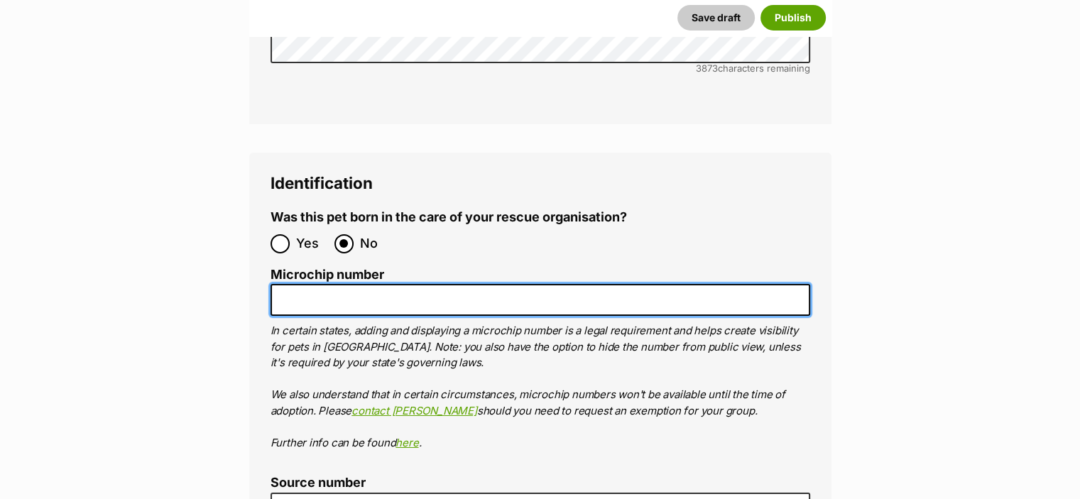
click at [343, 284] on input "Microchip number" at bounding box center [541, 300] width 540 height 32
paste input "956000017403245"
type input "956000017403245"
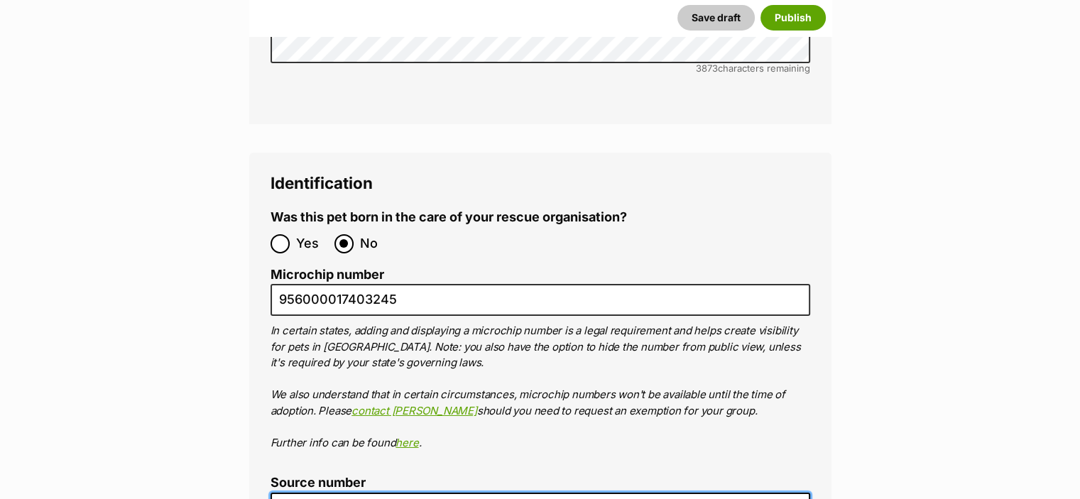
type input "RE183937"
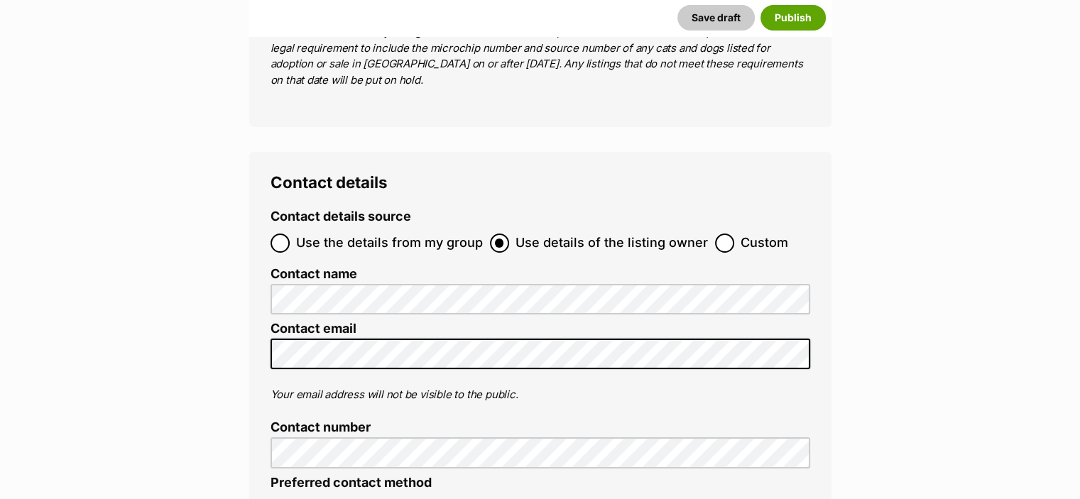
scroll to position [5446, 0]
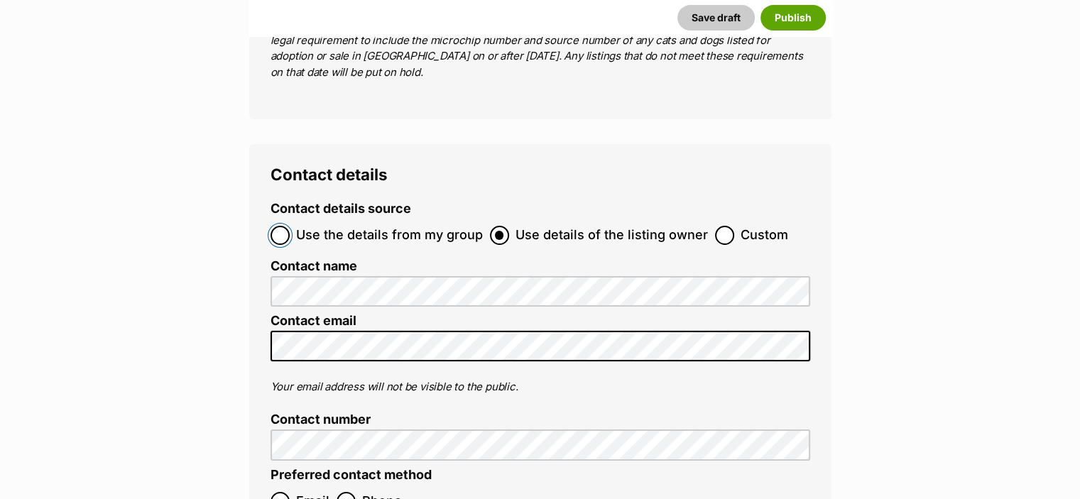
click at [280, 226] on input "Use the details from my group" at bounding box center [280, 235] width 19 height 19
radio input "true"
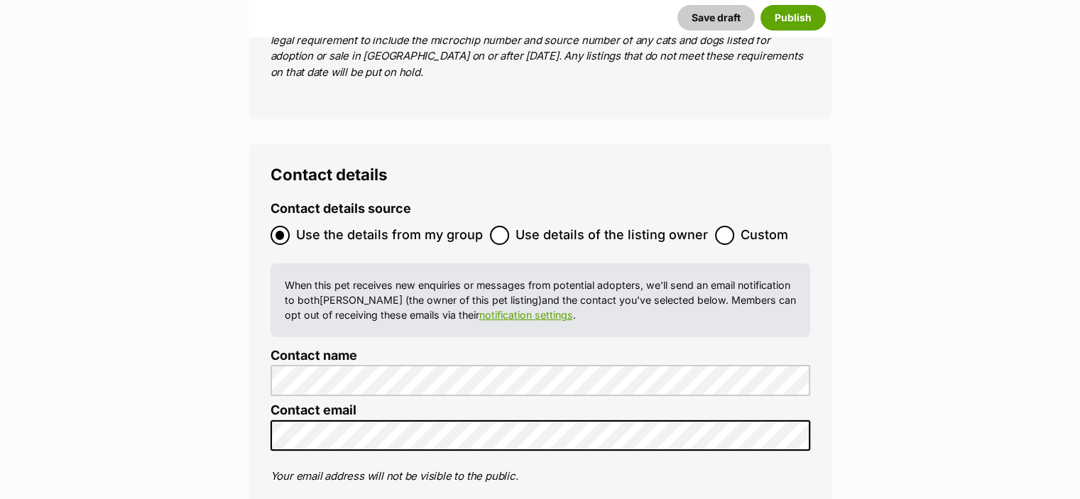
radio input "true"
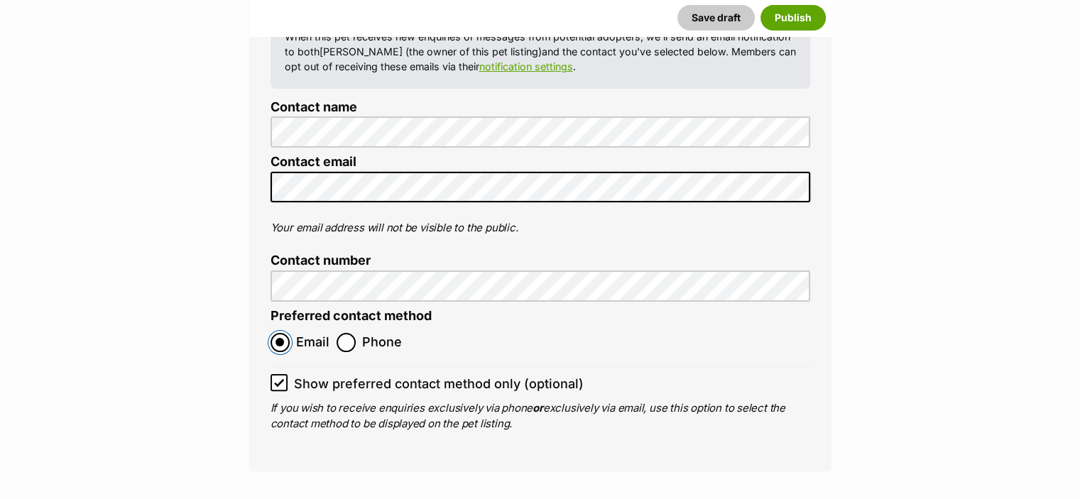
scroll to position [5826, 0]
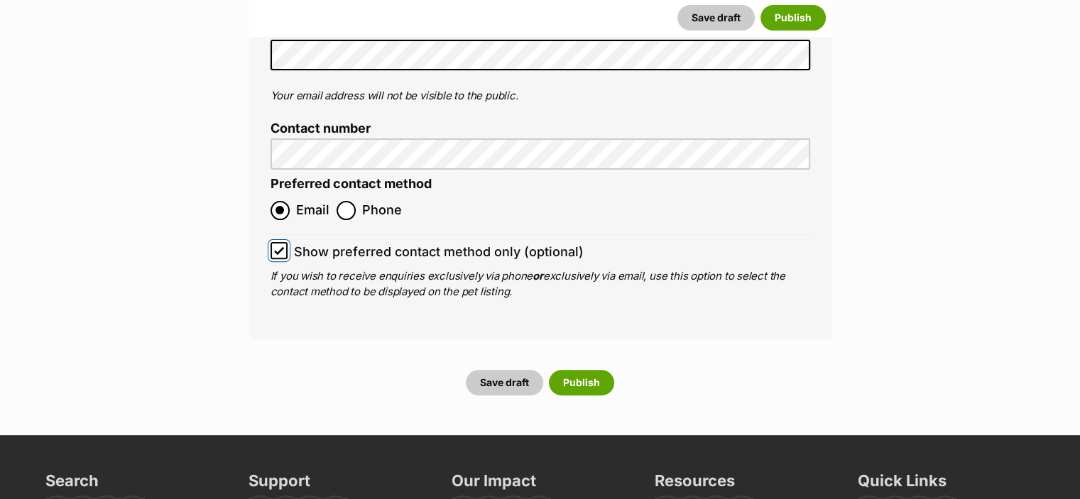
click at [281, 242] on span at bounding box center [279, 251] width 17 height 19
click at [281, 242] on input "Show preferred contact method only (optional)" at bounding box center [279, 250] width 17 height 17
checkbox input "false"
click at [585, 370] on button "Publish" at bounding box center [581, 383] width 65 height 26
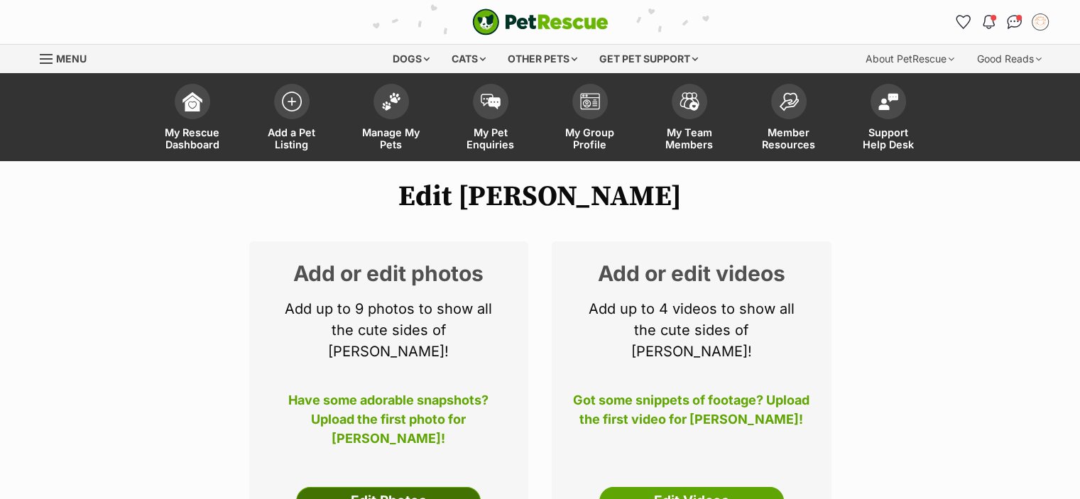
click at [396, 487] on link "Edit Photos" at bounding box center [388, 501] width 185 height 28
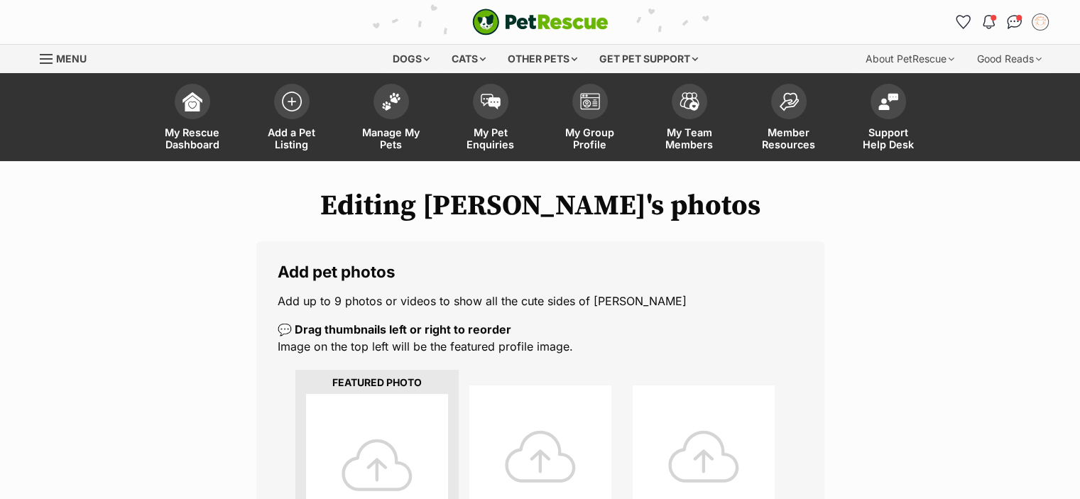
click at [362, 450] on div at bounding box center [377, 465] width 142 height 142
click at [386, 133] on span "Manage My Pets" at bounding box center [391, 138] width 64 height 24
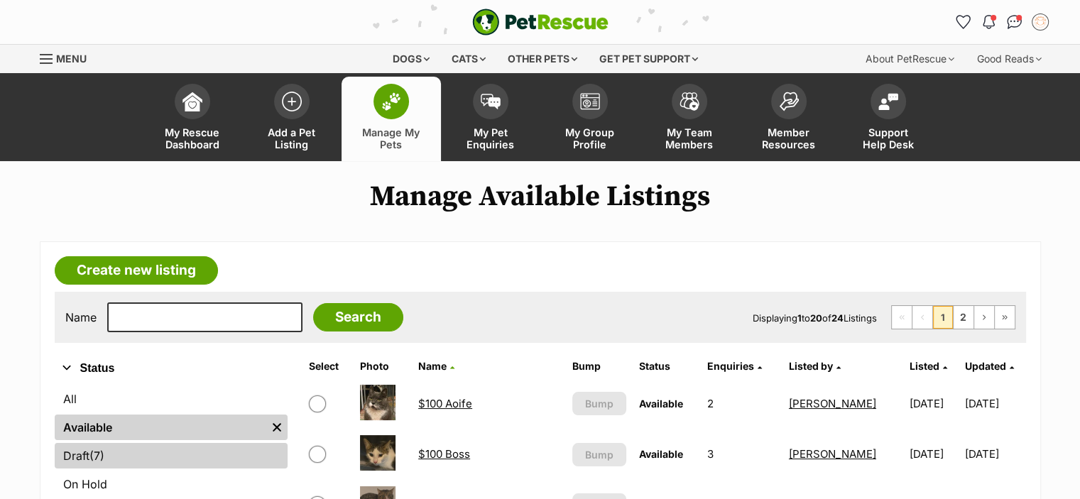
click at [78, 452] on link "Draft (7) Items" at bounding box center [171, 456] width 233 height 26
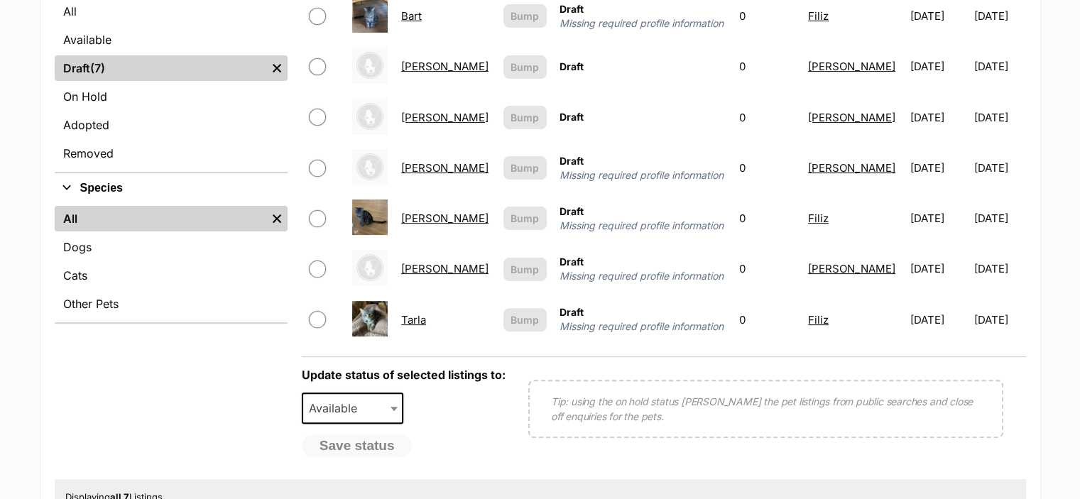
scroll to position [389, 0]
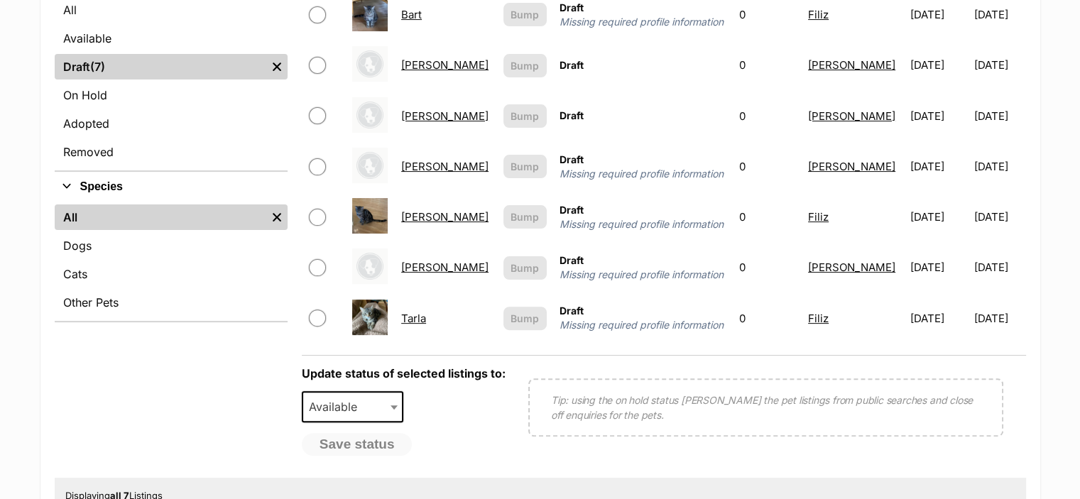
click at [429, 110] on link "[PERSON_NAME]" at bounding box center [444, 115] width 87 height 13
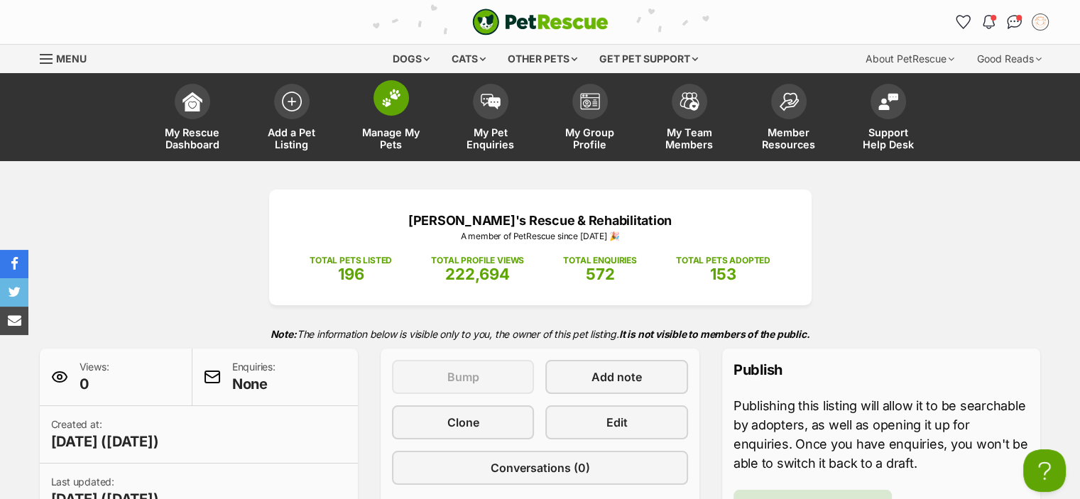
click at [387, 131] on span "Manage My Pets" at bounding box center [391, 138] width 64 height 24
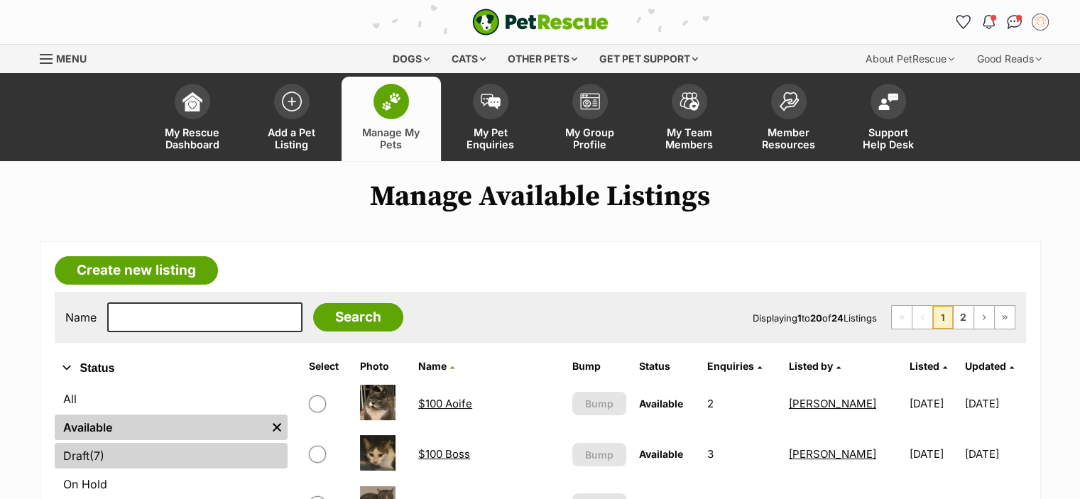
click at [70, 457] on link "Draft (7) Items" at bounding box center [171, 456] width 233 height 26
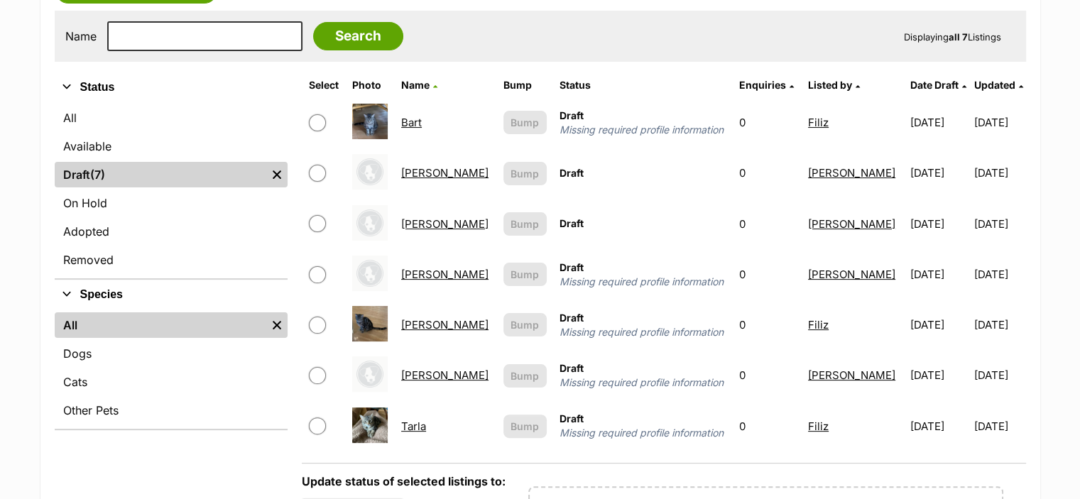
scroll to position [284, 0]
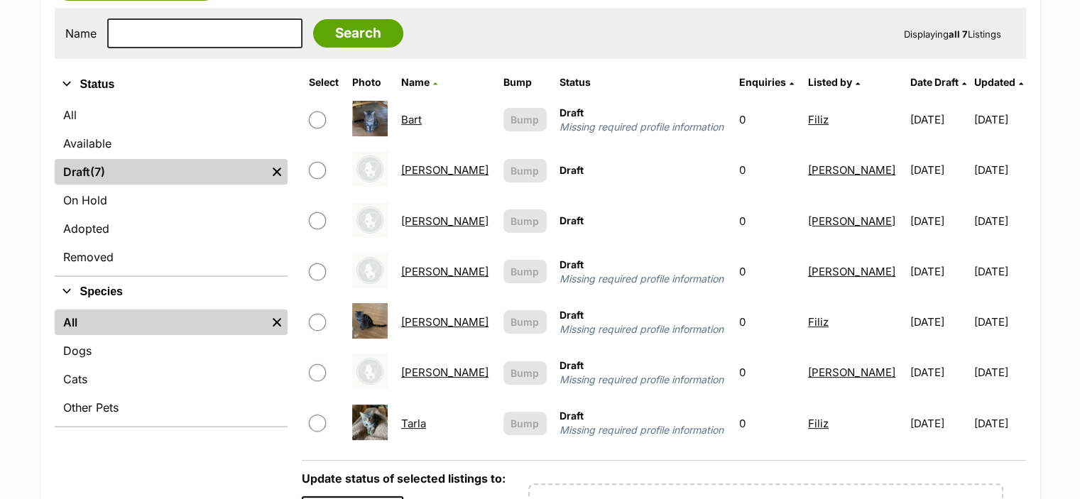
click at [421, 116] on link "Bart" at bounding box center [411, 119] width 21 height 13
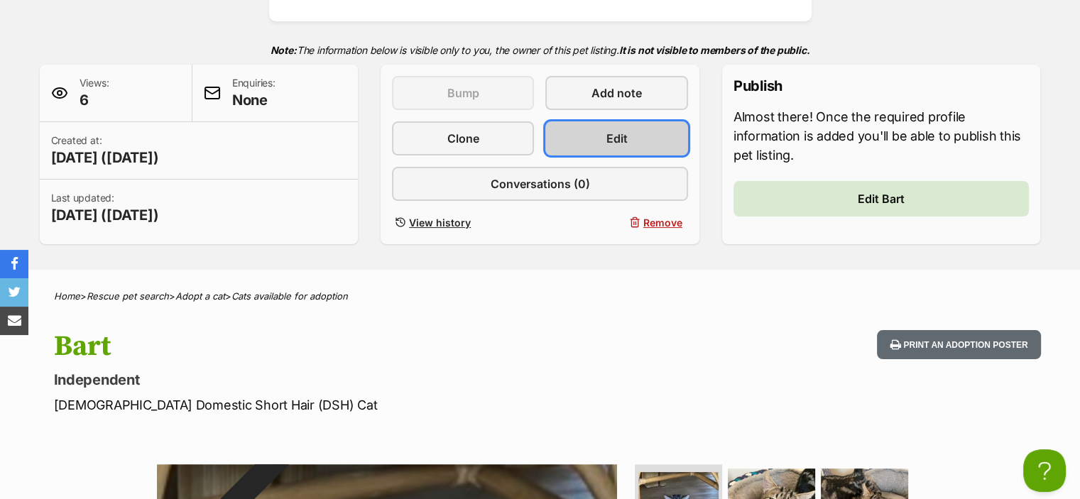
click at [607, 130] on span "Edit" at bounding box center [617, 138] width 21 height 17
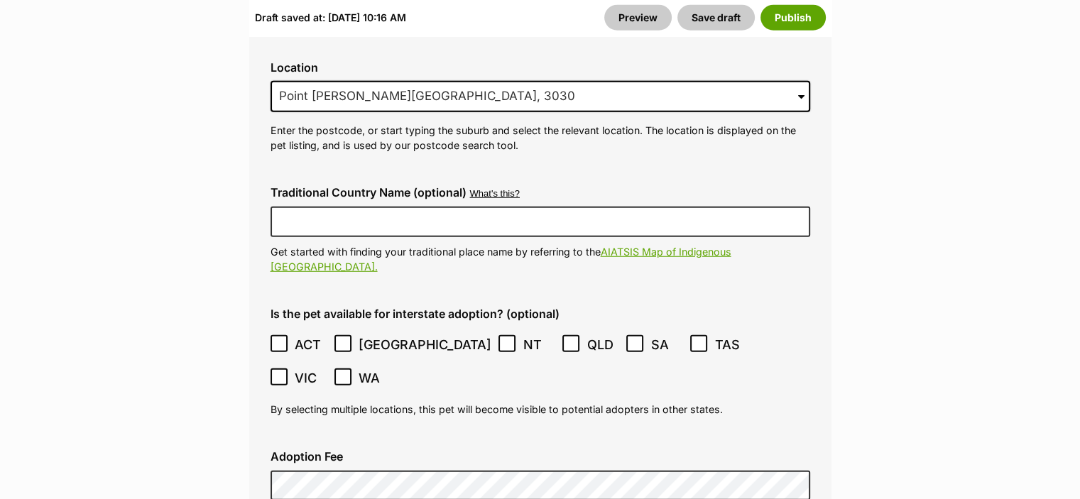
scroll to position [3830, 0]
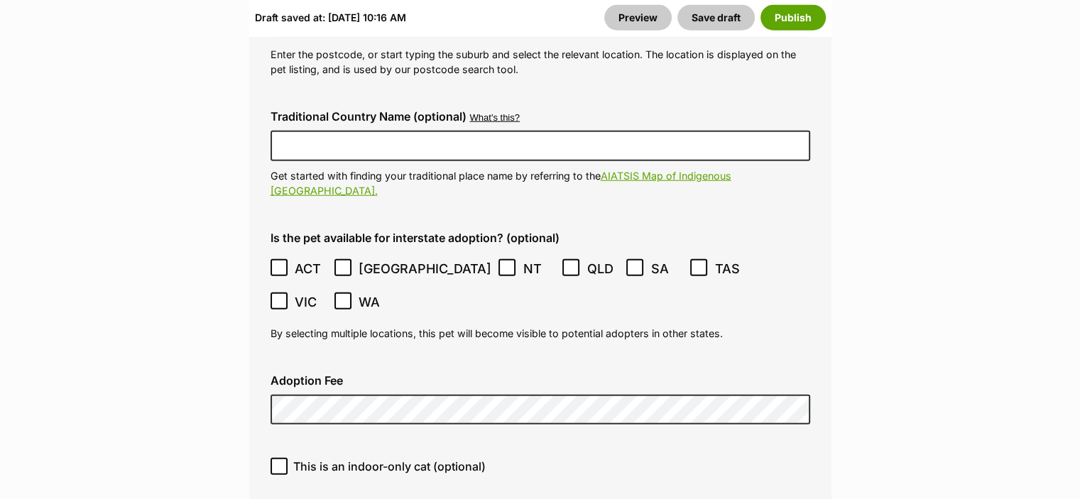
click at [282, 462] on icon at bounding box center [279, 467] width 10 height 10
click at [282, 458] on input "This is an indoor-only cat (optional)" at bounding box center [279, 466] width 17 height 17
checkbox input "true"
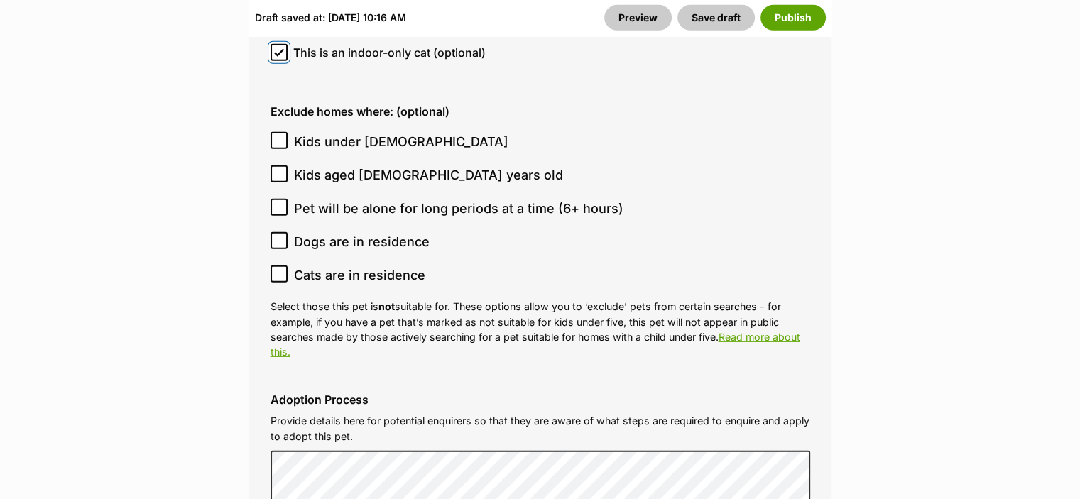
scroll to position [4168, 0]
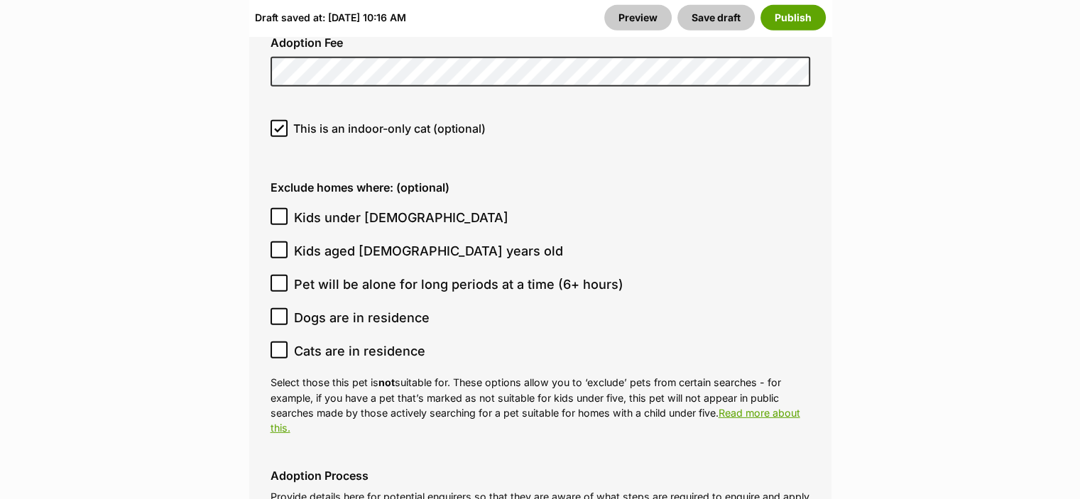
click at [278, 212] on icon at bounding box center [279, 217] width 10 height 10
click at [278, 208] on input "Kids under 5 years old" at bounding box center [279, 216] width 17 height 17
checkbox input "true"
click at [280, 314] on icon at bounding box center [279, 317] width 9 height 6
click at [280, 308] on input "Dogs are in residence" at bounding box center [279, 316] width 17 height 17
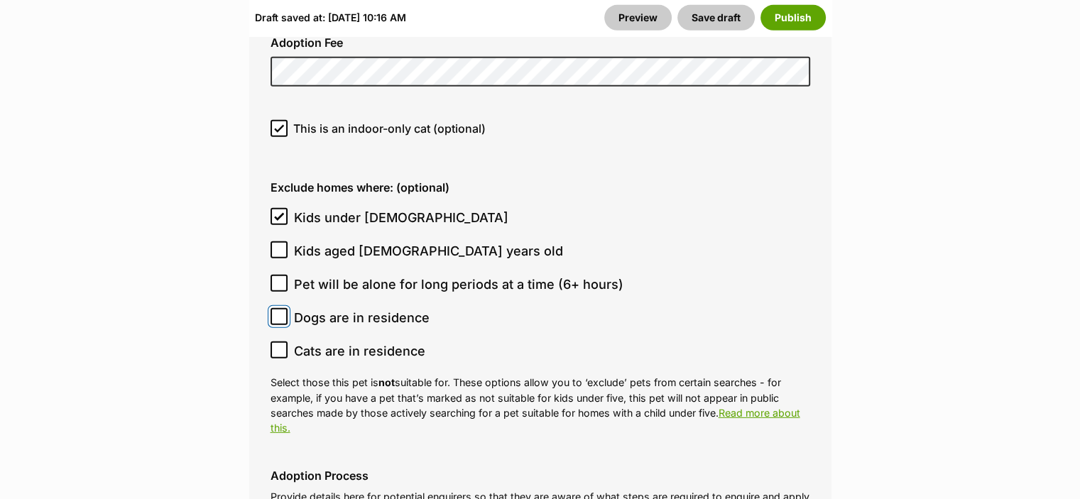
checkbox input "true"
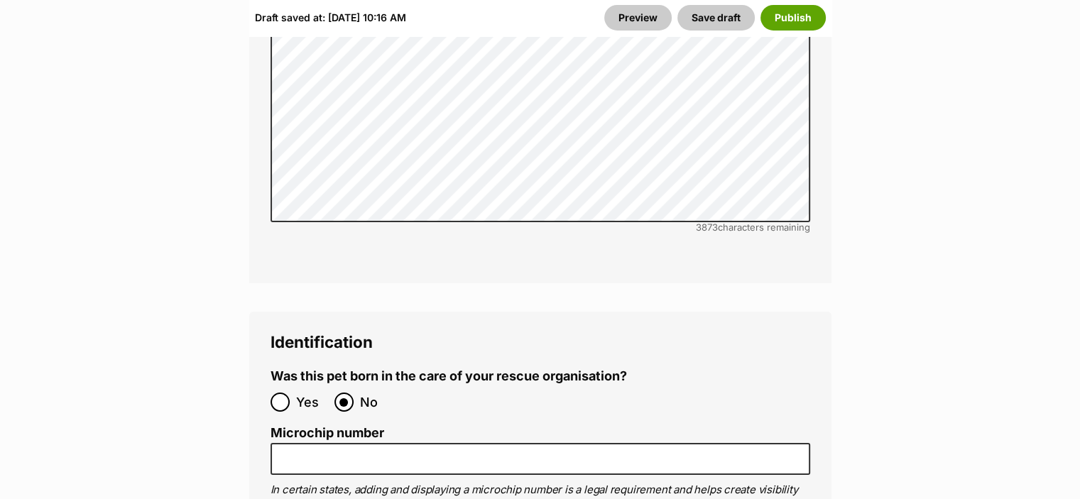
scroll to position [4835, 0]
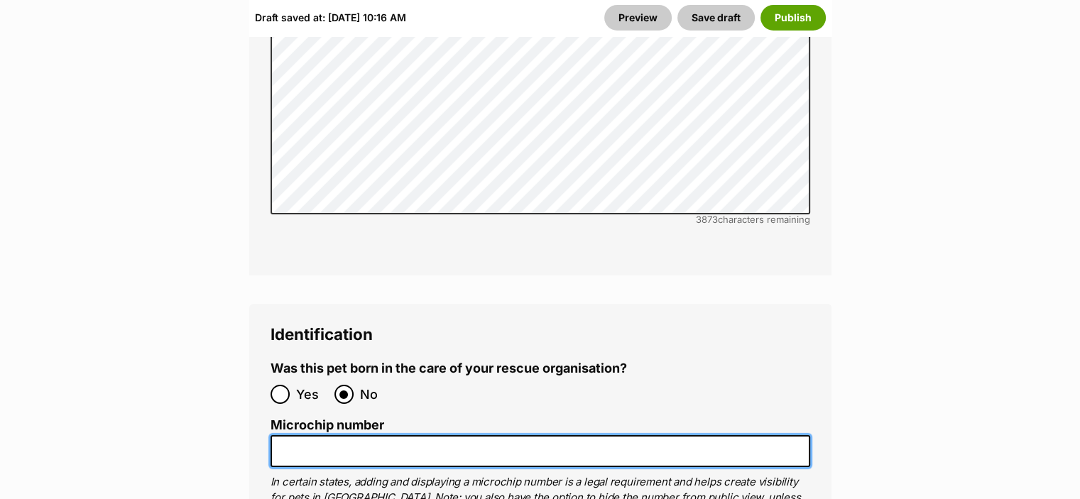
click at [420, 435] on input "Microchip number" at bounding box center [541, 451] width 540 height 32
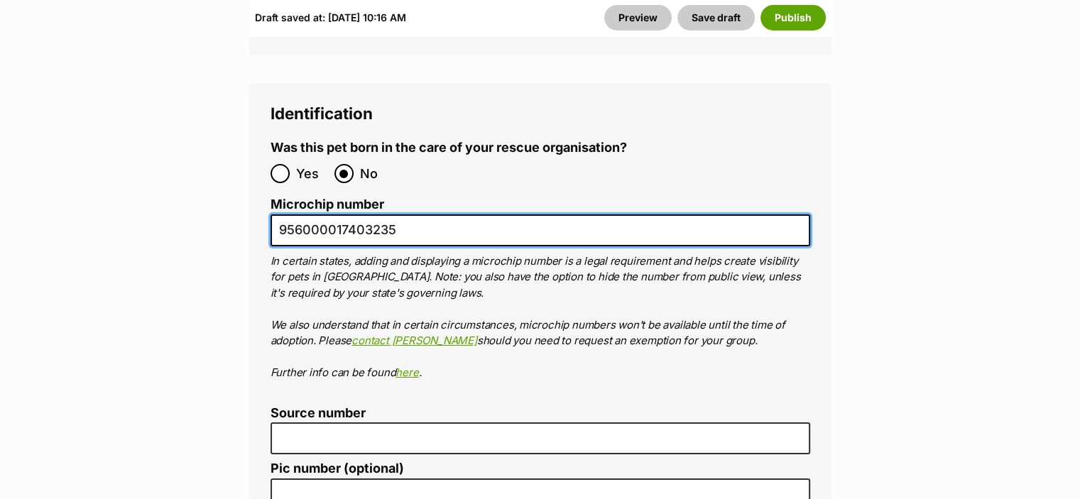
scroll to position [5089, 0]
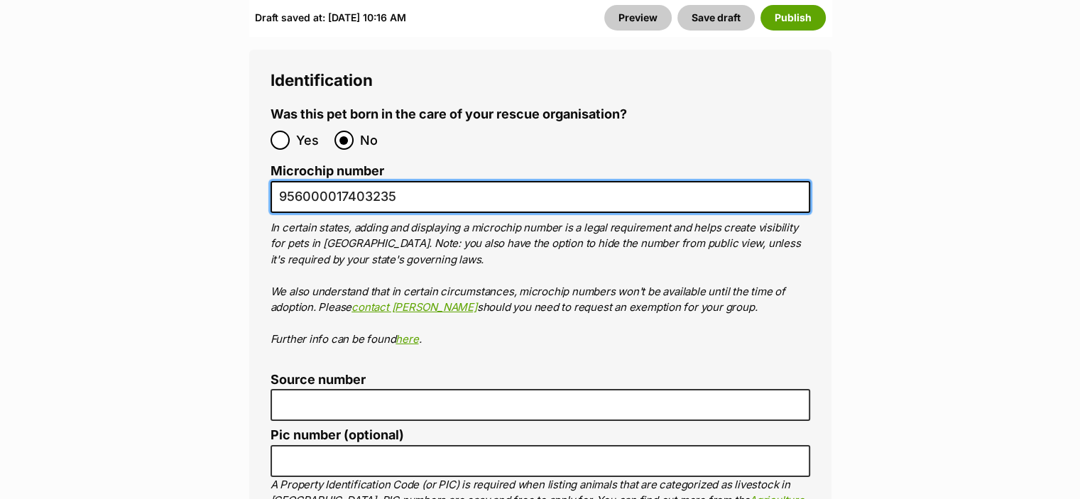
type input "956000017403235"
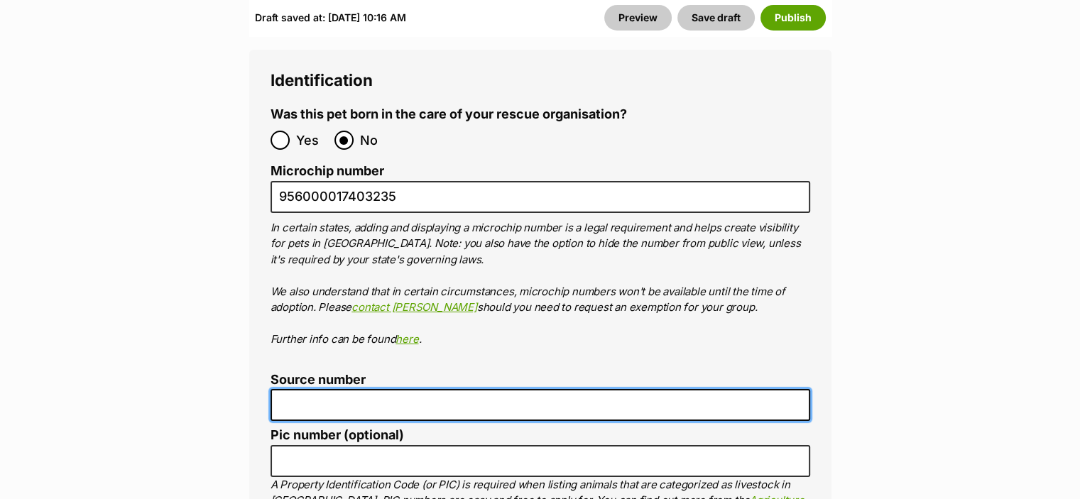
click at [709, 389] on input "Source number" at bounding box center [541, 405] width 540 height 32
type input "RE183937"
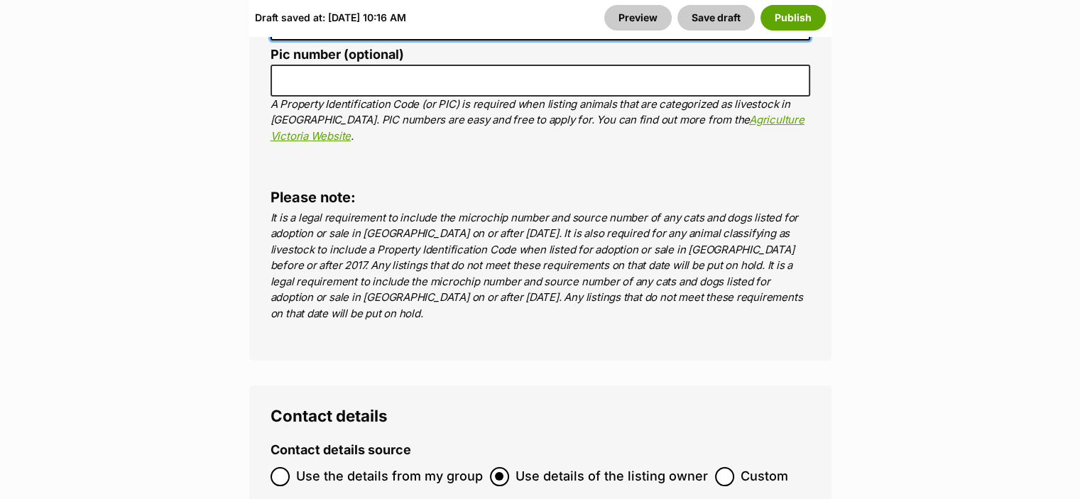
scroll to position [5495, 0]
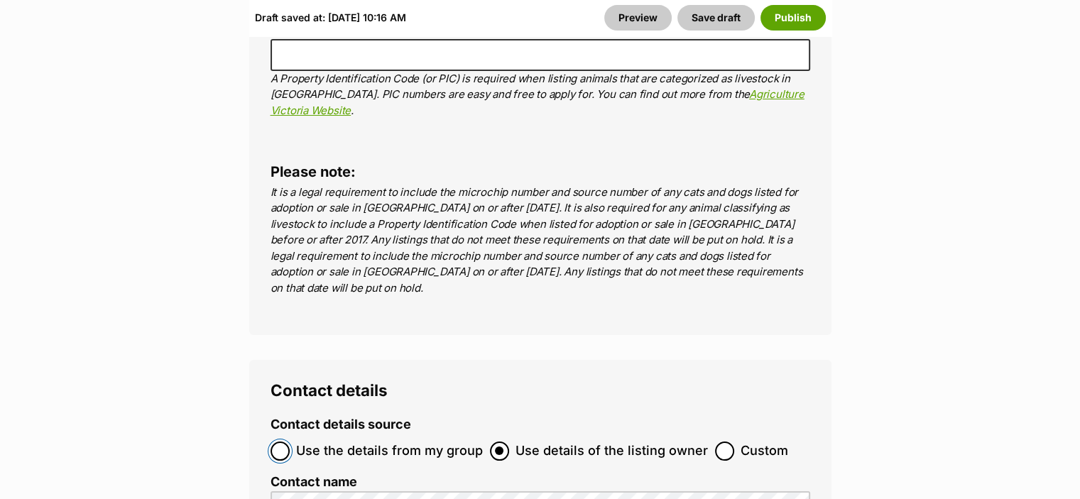
click at [273, 442] on input "Use the details from my group" at bounding box center [280, 451] width 19 height 19
radio input "true"
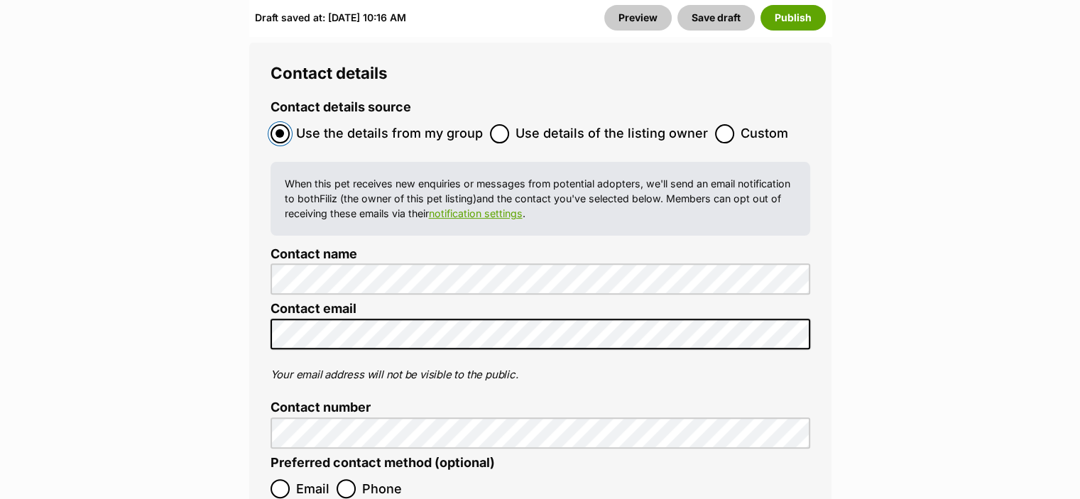
scroll to position [5847, 0]
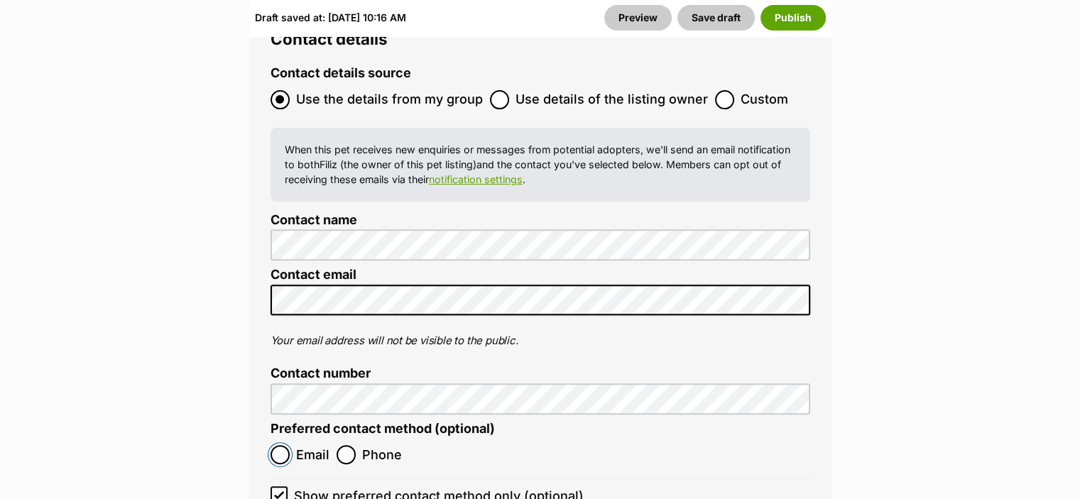
click at [281, 445] on input "Email" at bounding box center [280, 454] width 19 height 19
radio input "true"
click at [278, 490] on icon at bounding box center [279, 495] width 10 height 10
click at [278, 487] on input "Show preferred contact method only (optional)" at bounding box center [279, 495] width 17 height 17
checkbox input "false"
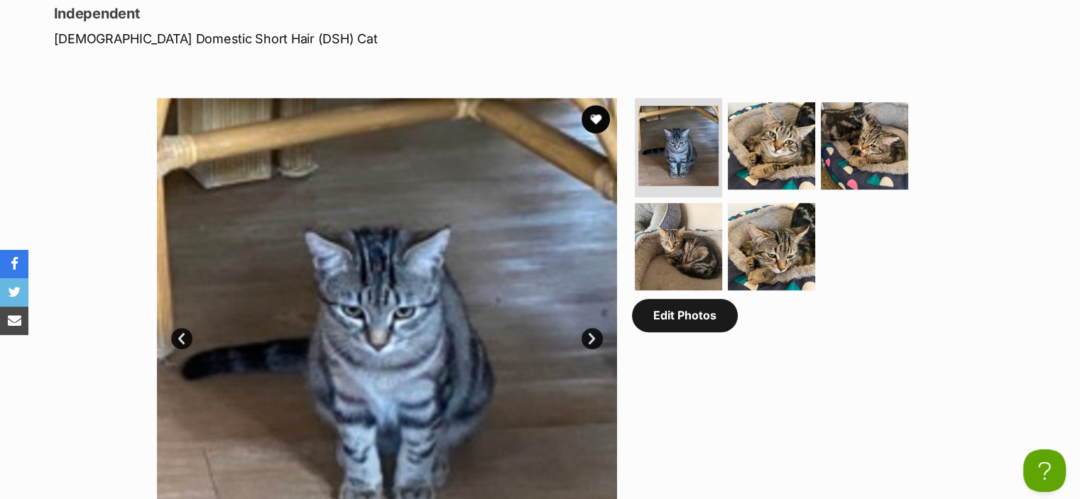
click at [676, 320] on link "Edit Photos" at bounding box center [685, 315] width 106 height 33
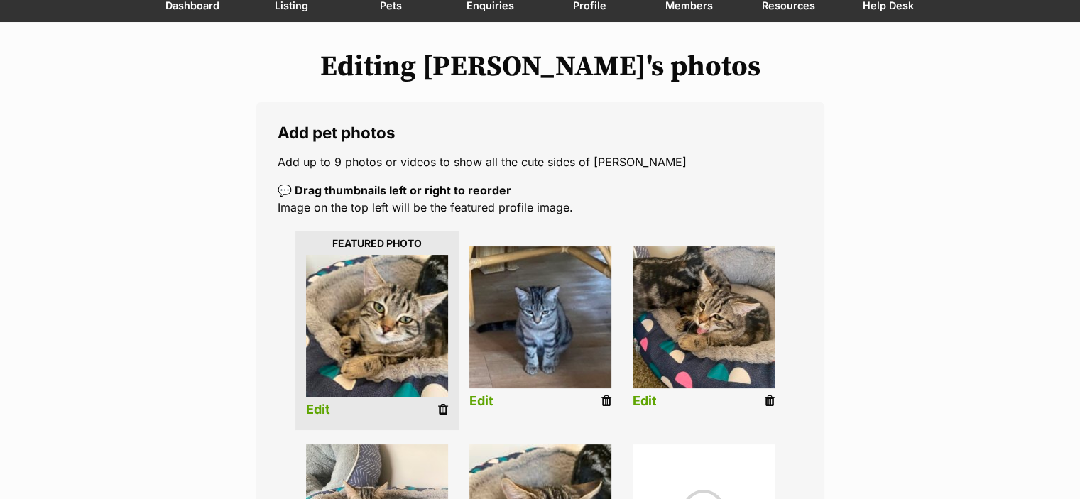
scroll to position [148, 0]
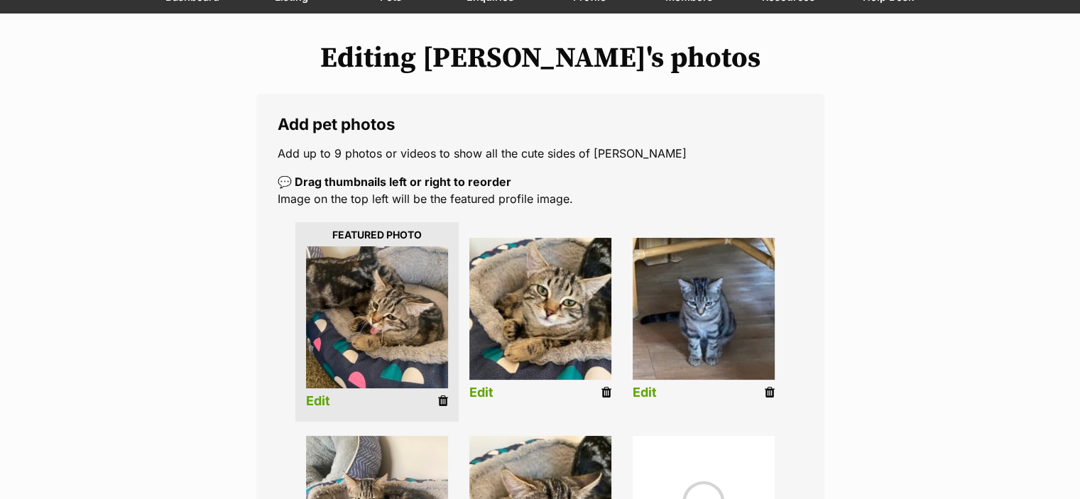
click at [324, 403] on link "Edit" at bounding box center [318, 401] width 24 height 15
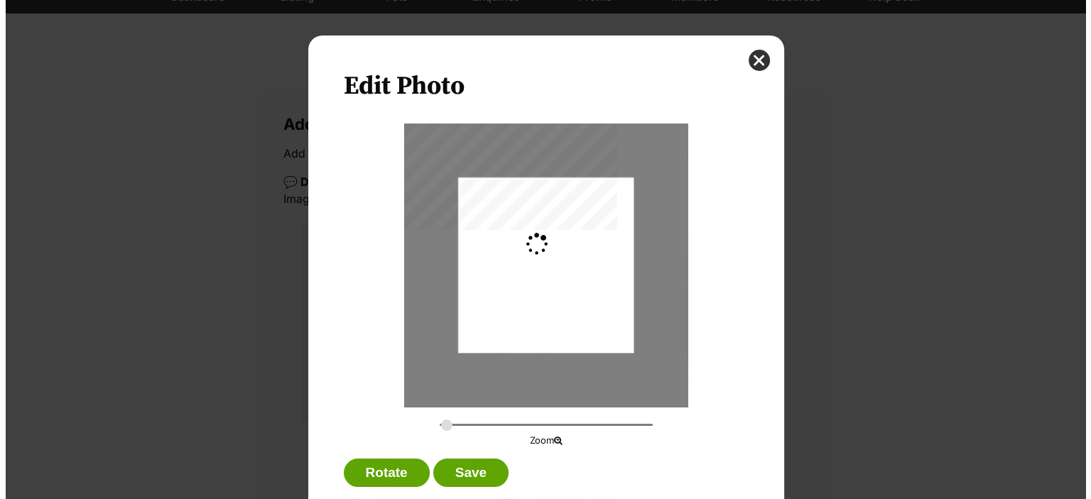
scroll to position [0, 0]
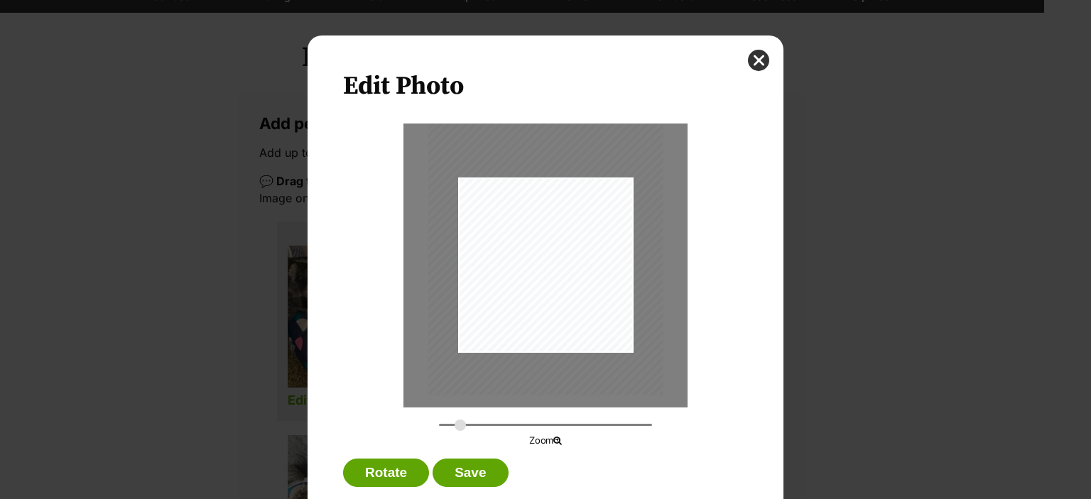
drag, startPoint x: 439, startPoint y: 424, endPoint x: 455, endPoint y: 428, distance: 16.2
click at [455, 428] on input "Dialog Window - Close (Press escape to close)" at bounding box center [545, 424] width 213 height 13
drag, startPoint x: 605, startPoint y: 306, endPoint x: 578, endPoint y: 319, distance: 29.9
click at [578, 319] on div "Dialog Window - Close (Press escape to close)" at bounding box center [520, 251] width 235 height 313
type input "0.3849"
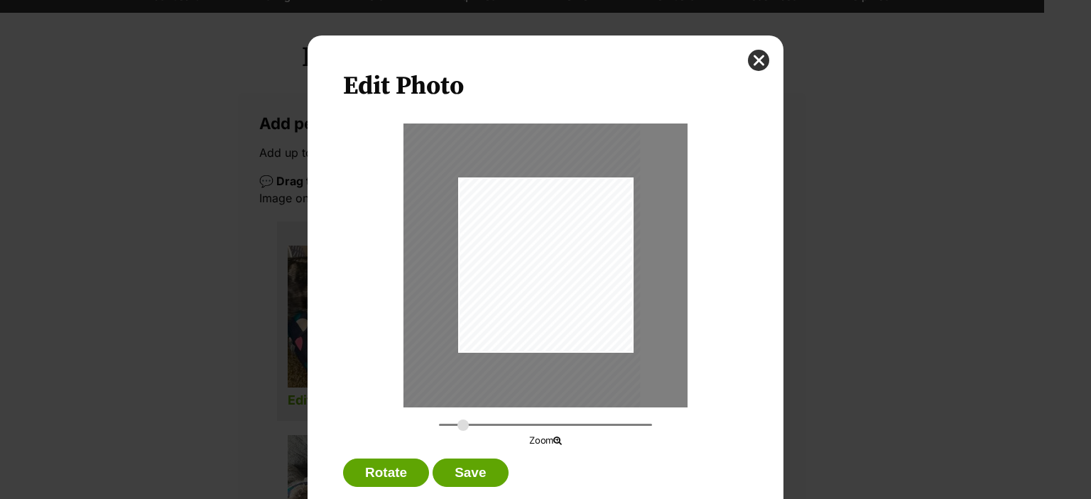
click at [457, 426] on input "Dialog Window - Close (Press escape to close)" at bounding box center [545, 424] width 213 height 13
click at [576, 256] on div "Dialog Window - Close (Press escape to close)" at bounding box center [517, 244] width 246 height 328
click at [467, 472] on button "Save" at bounding box center [470, 473] width 75 height 28
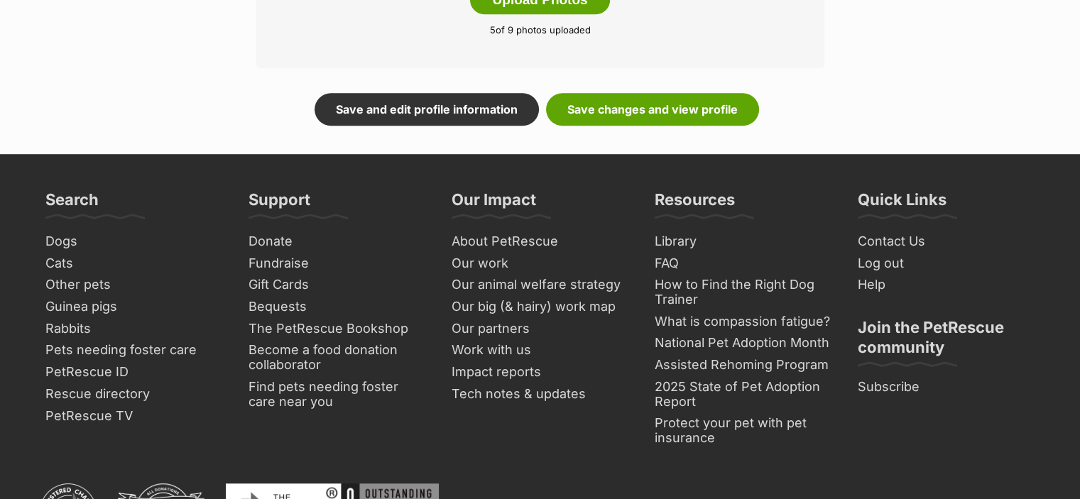
scroll to position [990, 0]
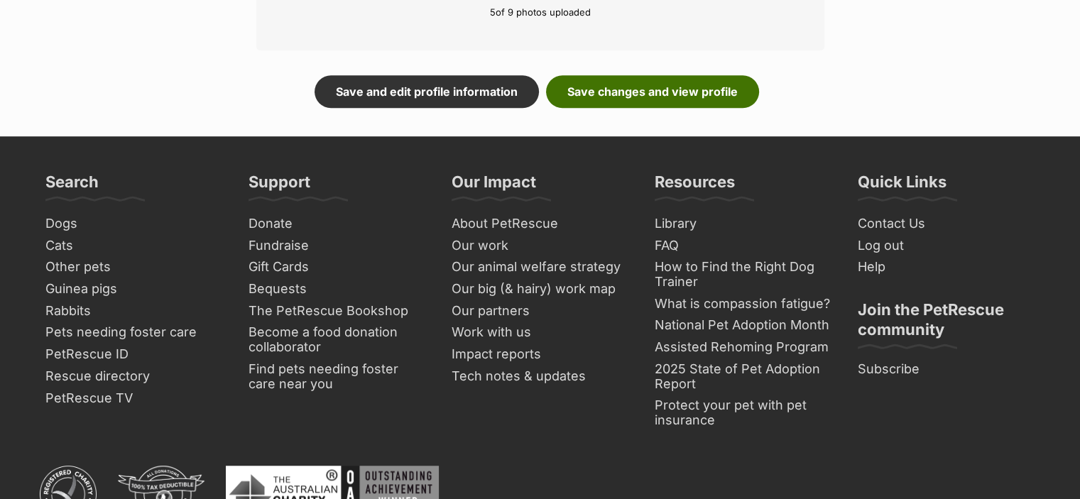
click at [589, 85] on link "Save changes and view profile" at bounding box center [652, 91] width 213 height 33
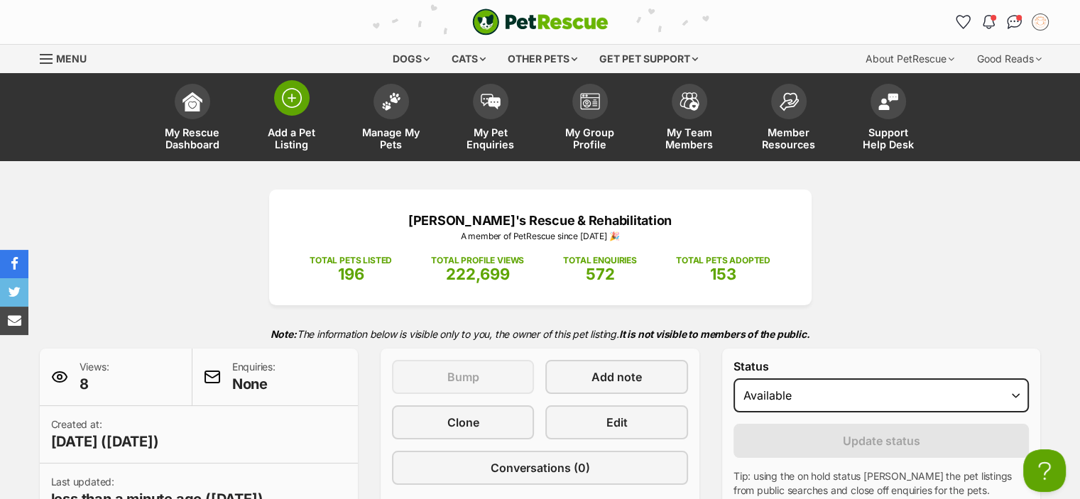
click at [289, 128] on span "Add a Pet Listing" at bounding box center [292, 138] width 64 height 24
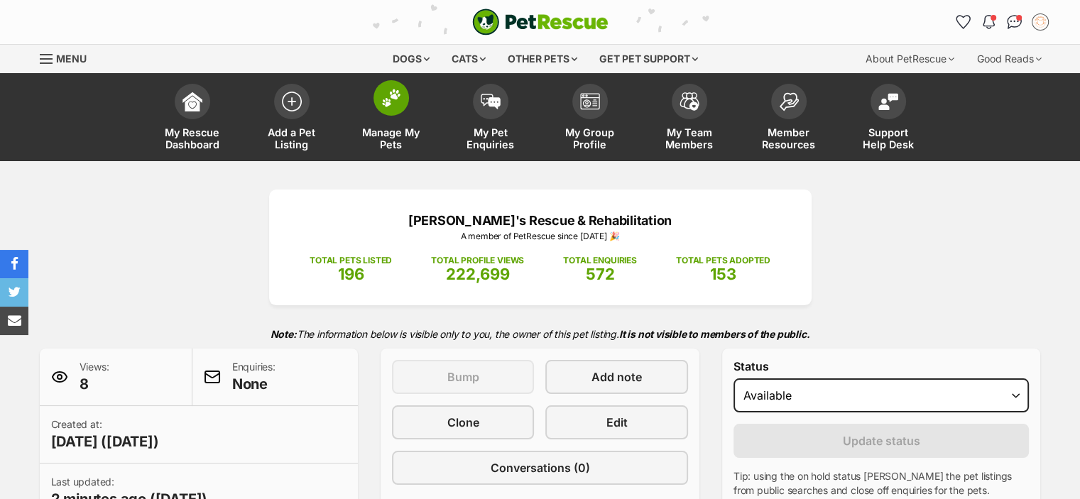
click at [384, 113] on span at bounding box center [392, 98] width 36 height 36
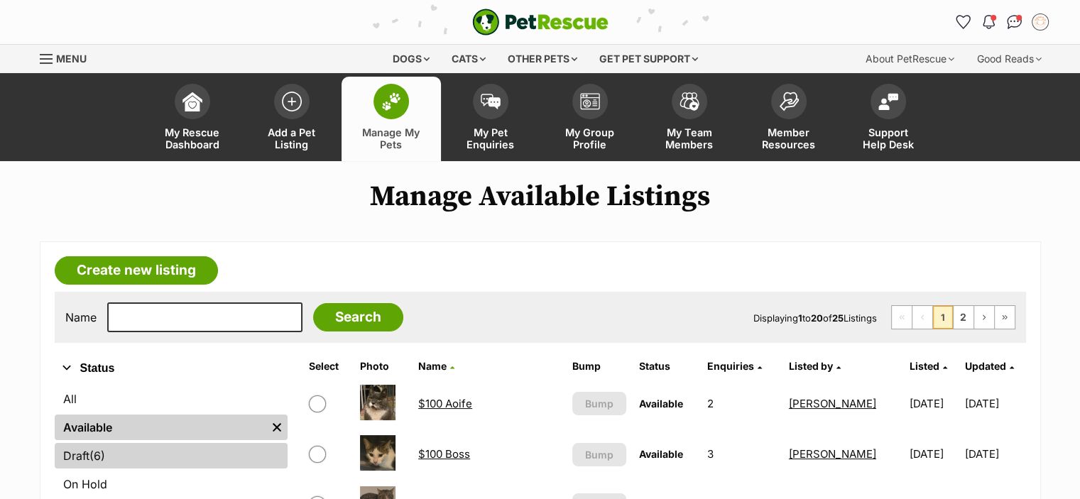
click at [164, 448] on link "Draft (6) Items" at bounding box center [171, 456] width 233 height 26
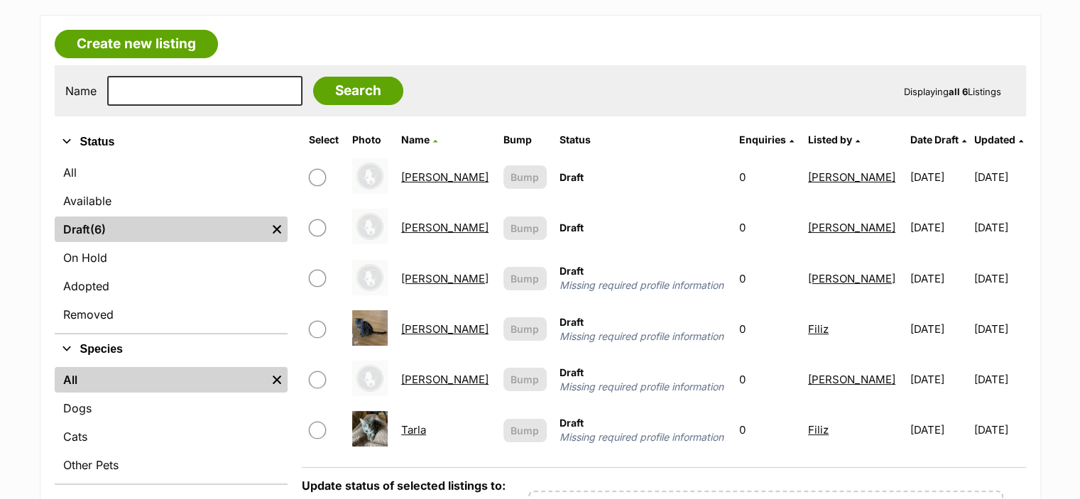
scroll to position [229, 0]
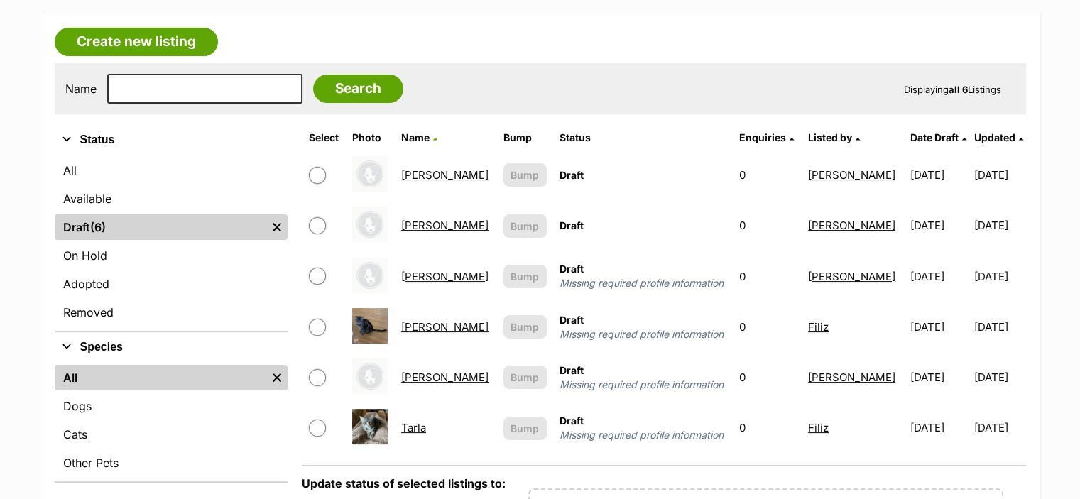
click at [417, 326] on link "[PERSON_NAME]" at bounding box center [444, 326] width 87 height 13
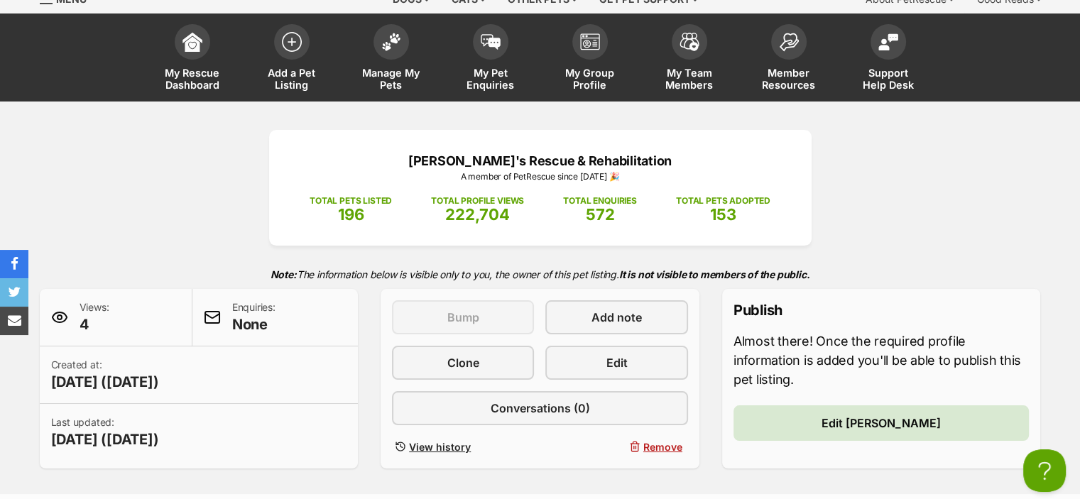
scroll to position [56, 0]
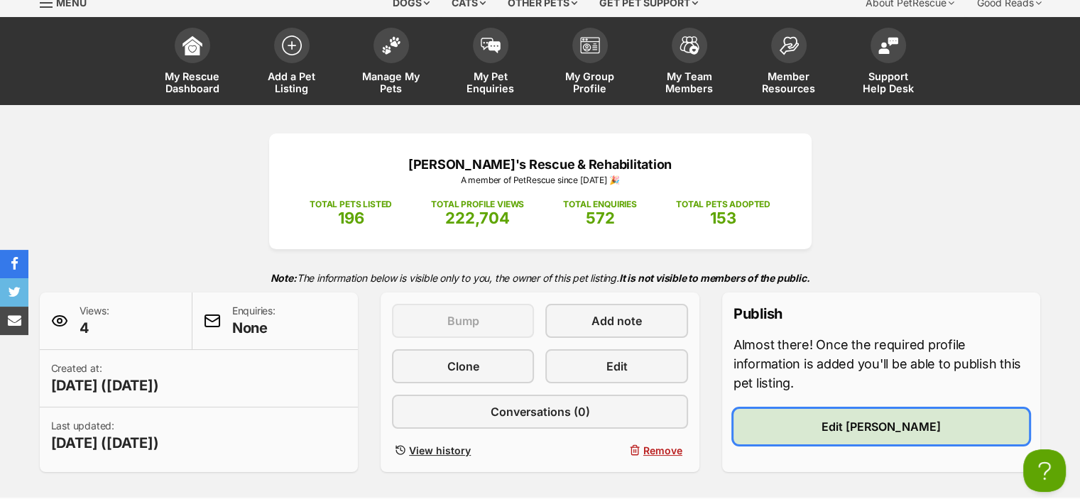
click at [869, 420] on span "Edit [PERSON_NAME]" at bounding box center [881, 426] width 119 height 17
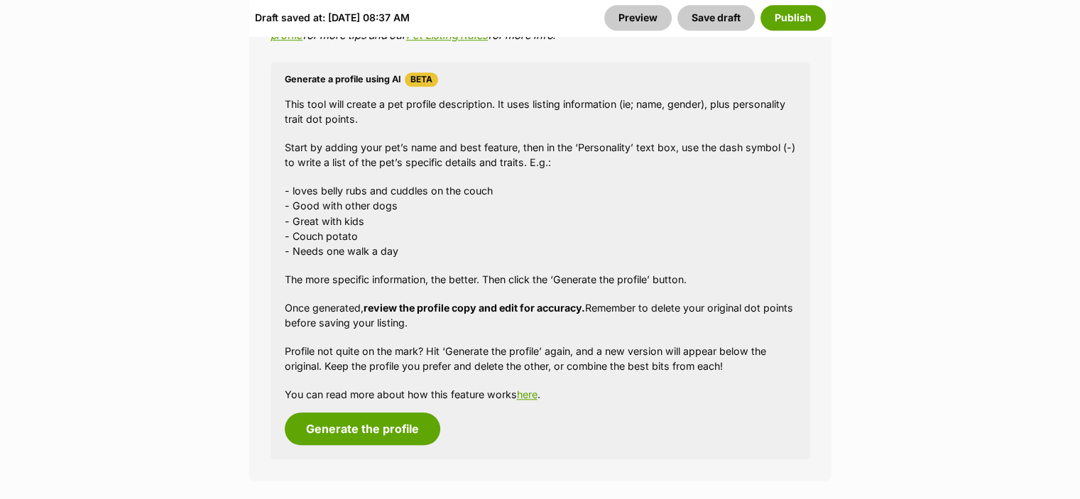
scroll to position [1618, 0]
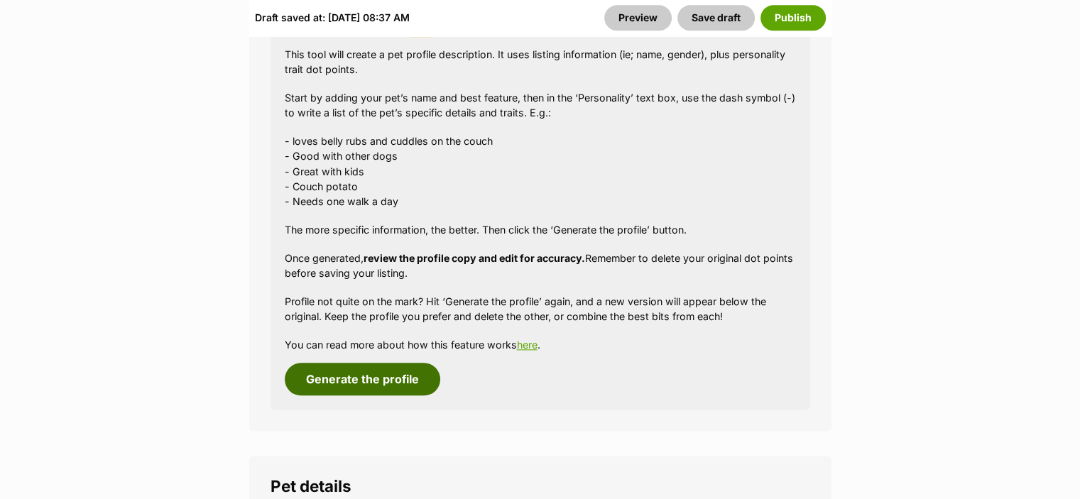
click at [384, 364] on button "Generate the profile" at bounding box center [363, 379] width 156 height 33
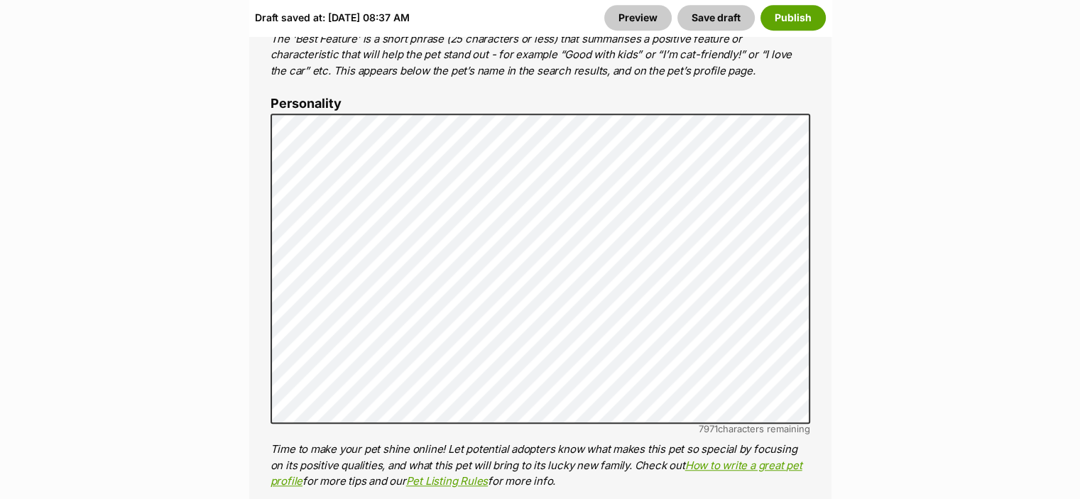
scroll to position [1120, 0]
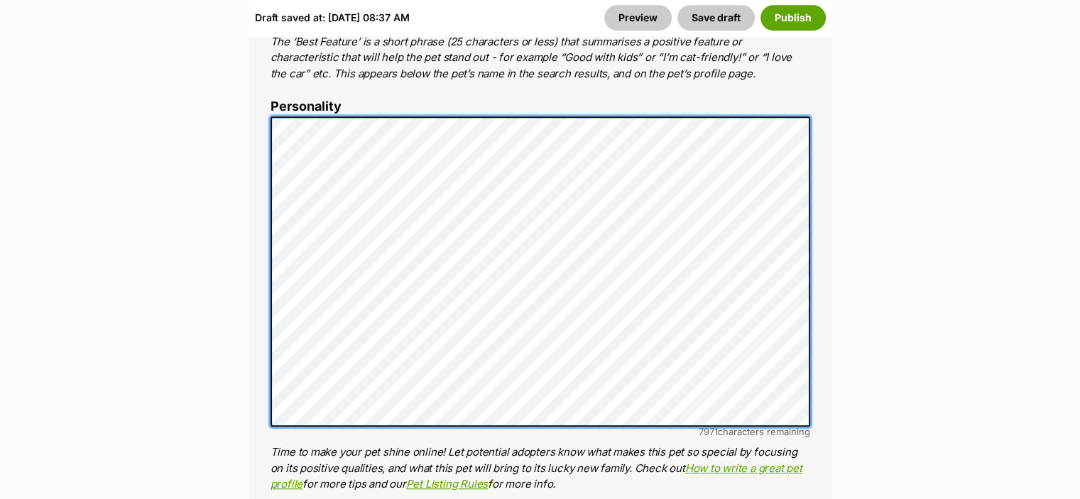
click at [251, 87] on div "About This Pet Name Henlo there, it looks like you might be using the pet name …" at bounding box center [540, 336] width 583 height 1188
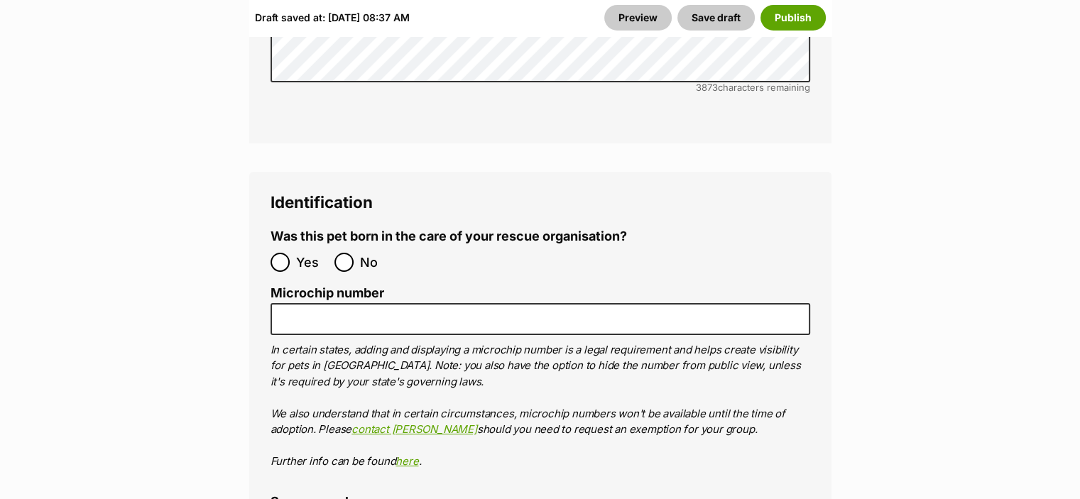
scroll to position [5067, 0]
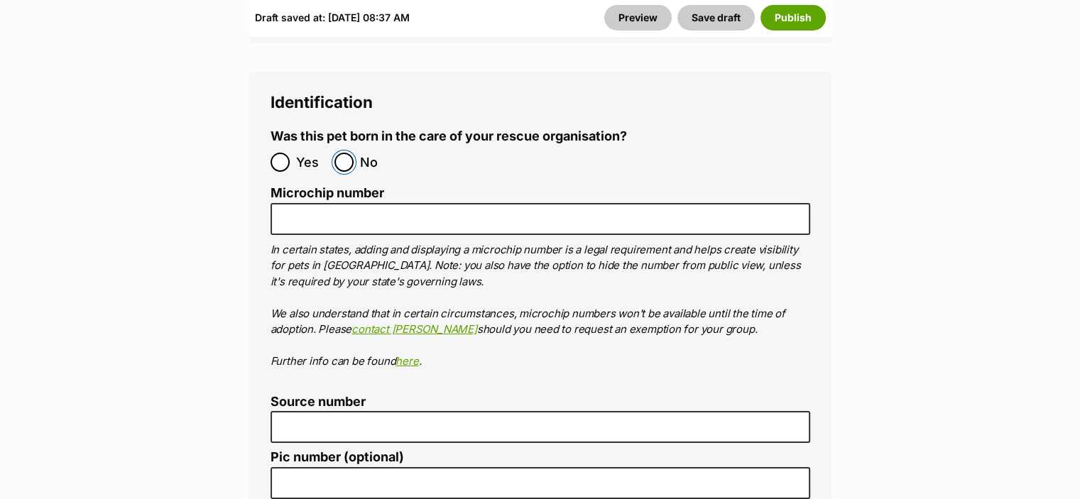
click at [347, 153] on input "No" at bounding box center [344, 162] width 19 height 19
radio input "true"
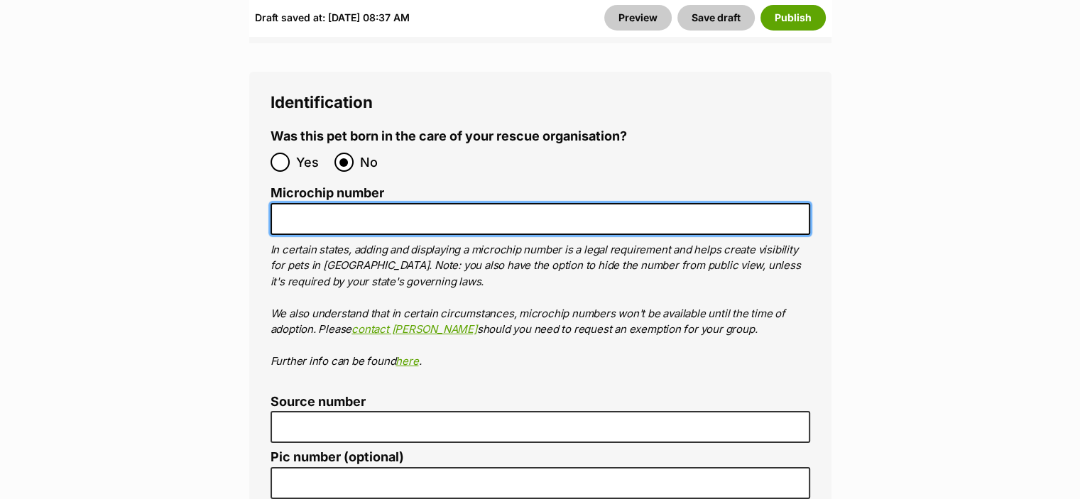
click at [347, 203] on input "Microchip number" at bounding box center [541, 219] width 540 height 32
type input "956000017402732"
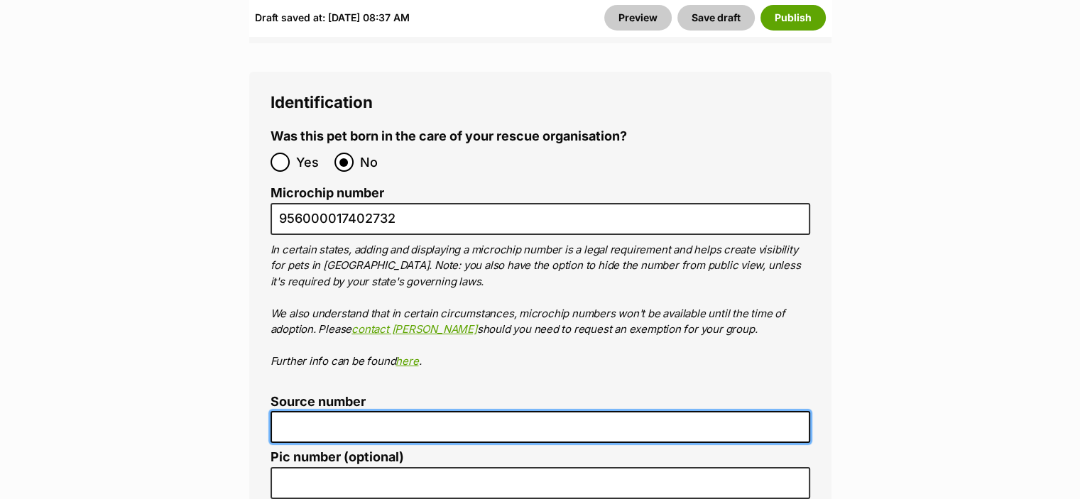
click at [332, 411] on input "Source number" at bounding box center [541, 427] width 540 height 32
type input "RE183937"
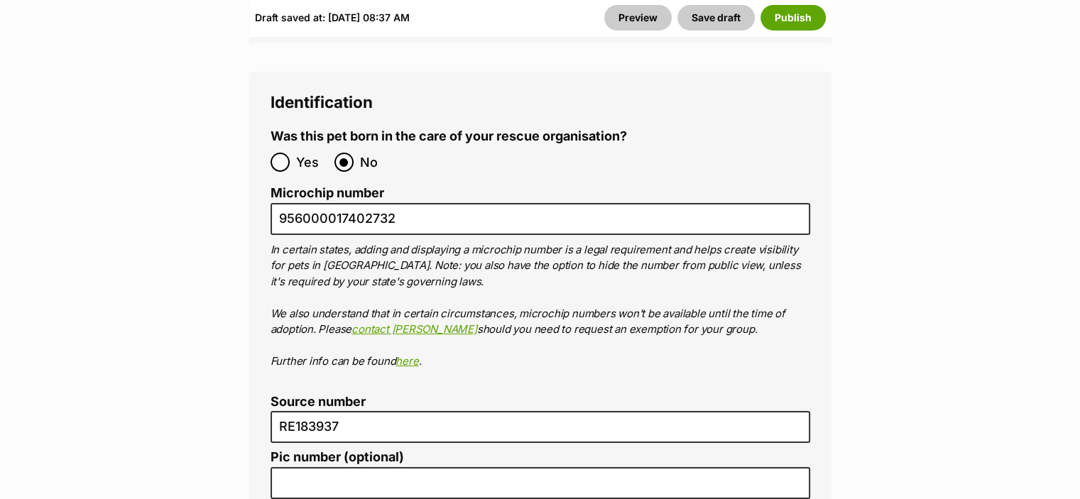
drag, startPoint x: 1088, startPoint y: 379, endPoint x: 992, endPoint y: 456, distance: 123.3
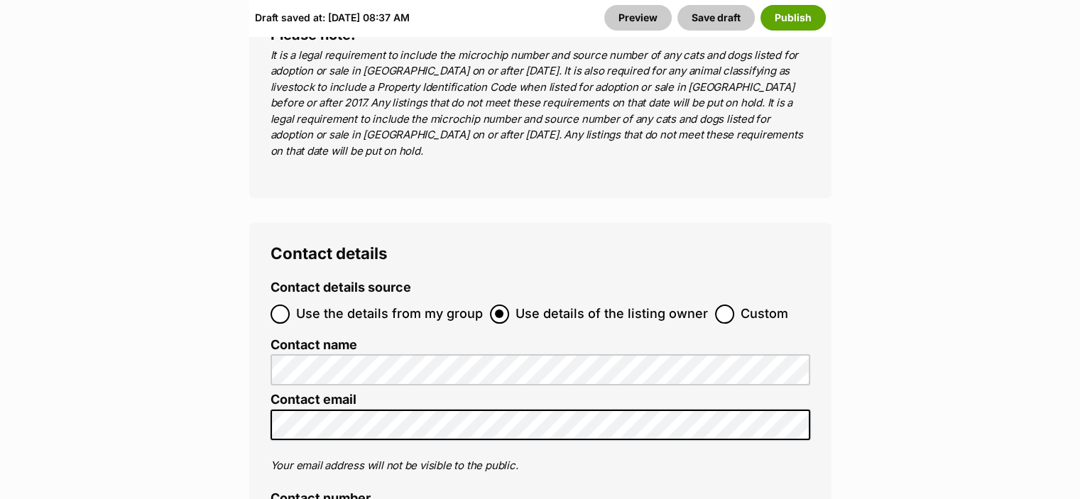
scroll to position [5674, 0]
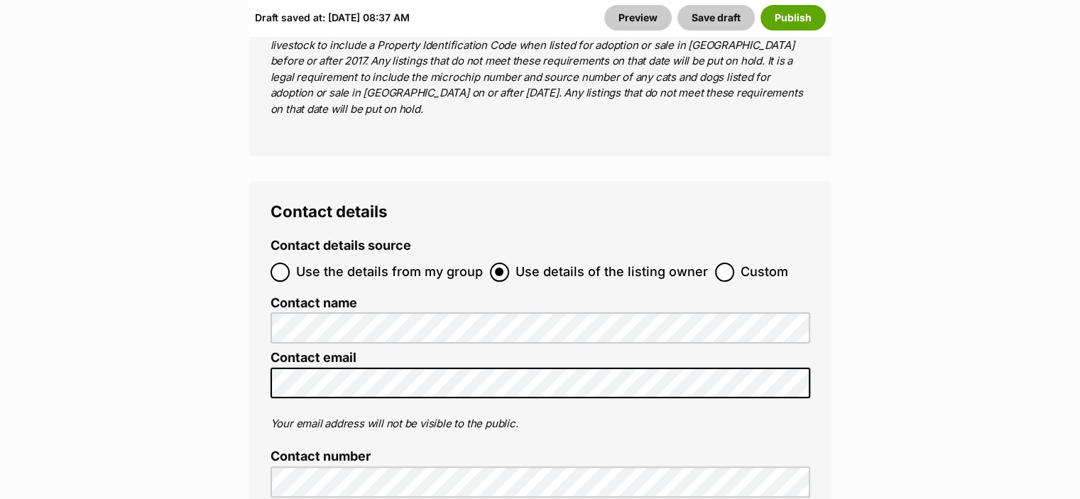
radio input "true"
checkbox input "false"
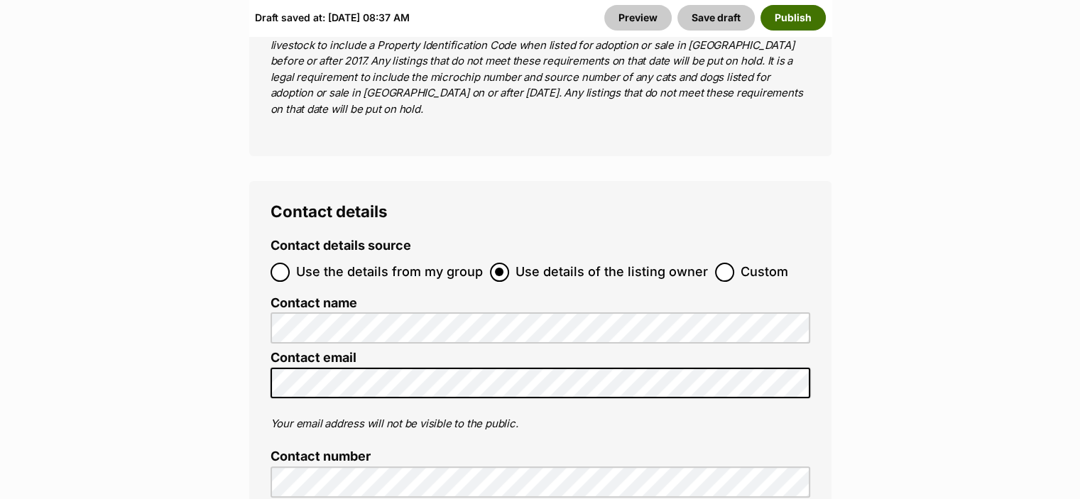
click at [791, 15] on button "Publish" at bounding box center [793, 18] width 65 height 26
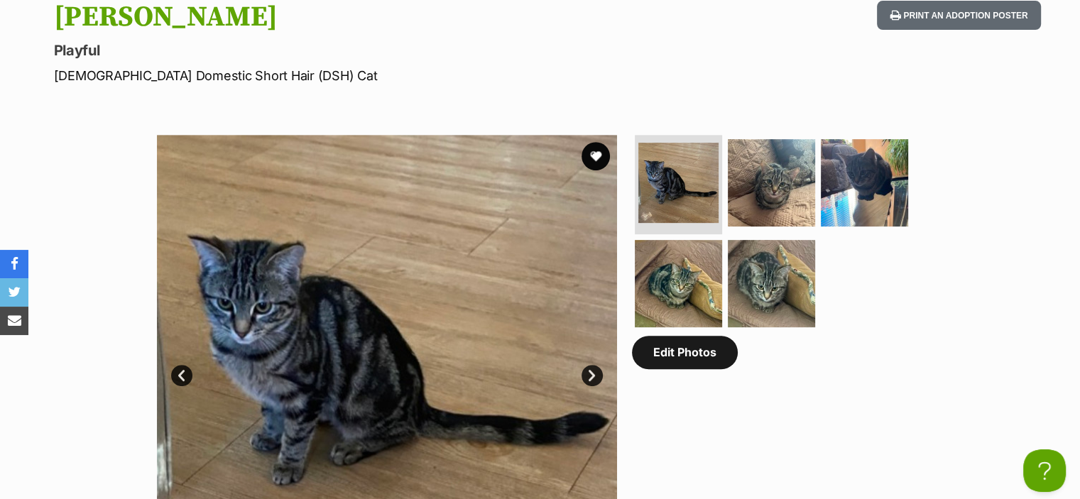
click at [705, 360] on link "Edit Photos" at bounding box center [685, 352] width 106 height 33
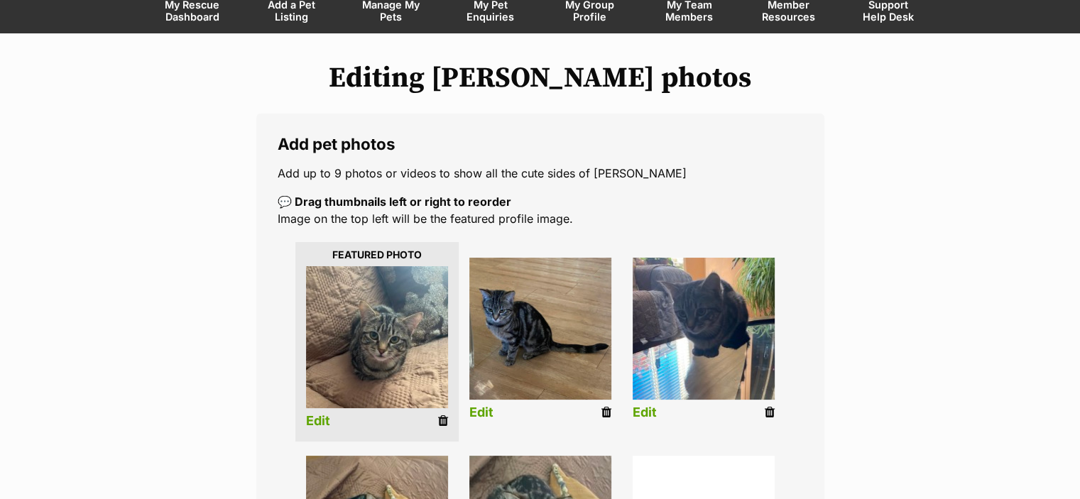
scroll to position [143, 0]
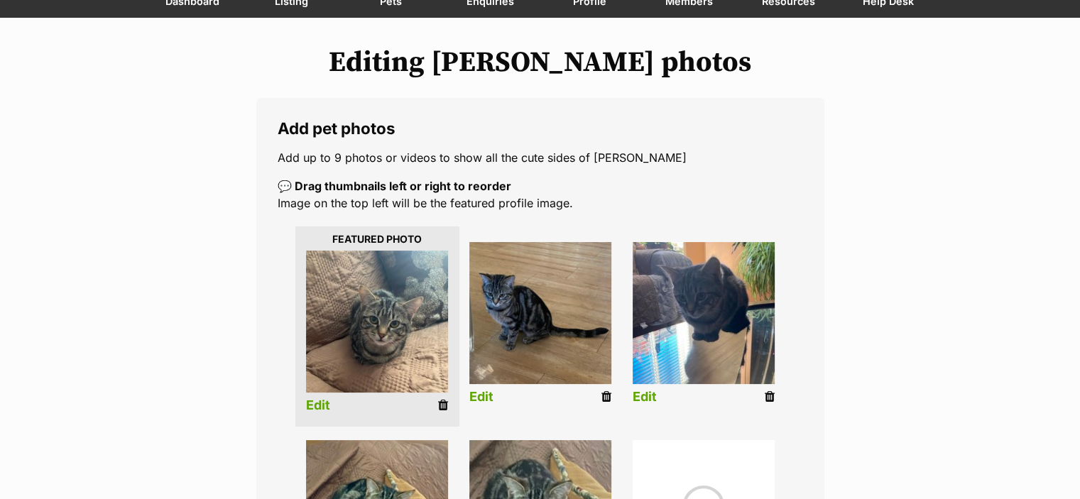
click at [318, 405] on link "Edit" at bounding box center [318, 406] width 24 height 15
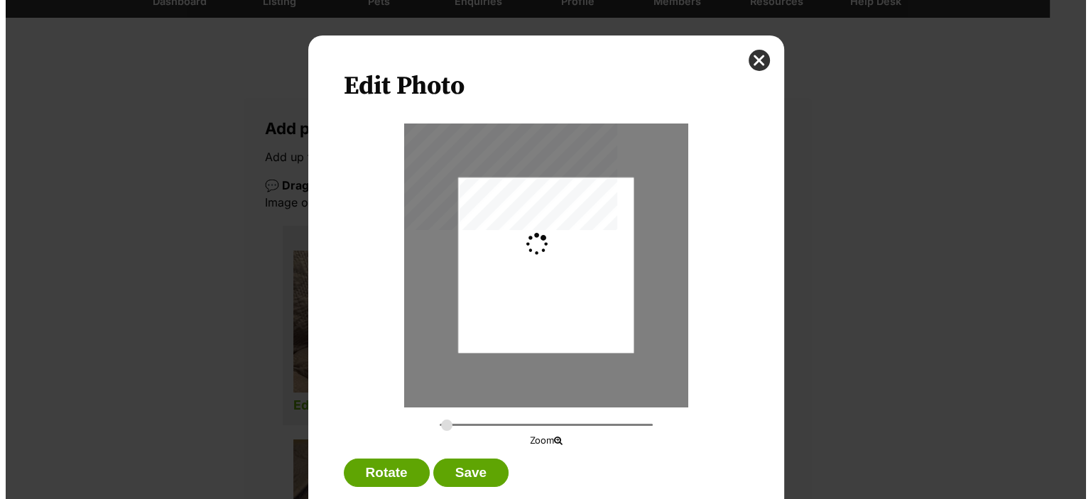
scroll to position [0, 0]
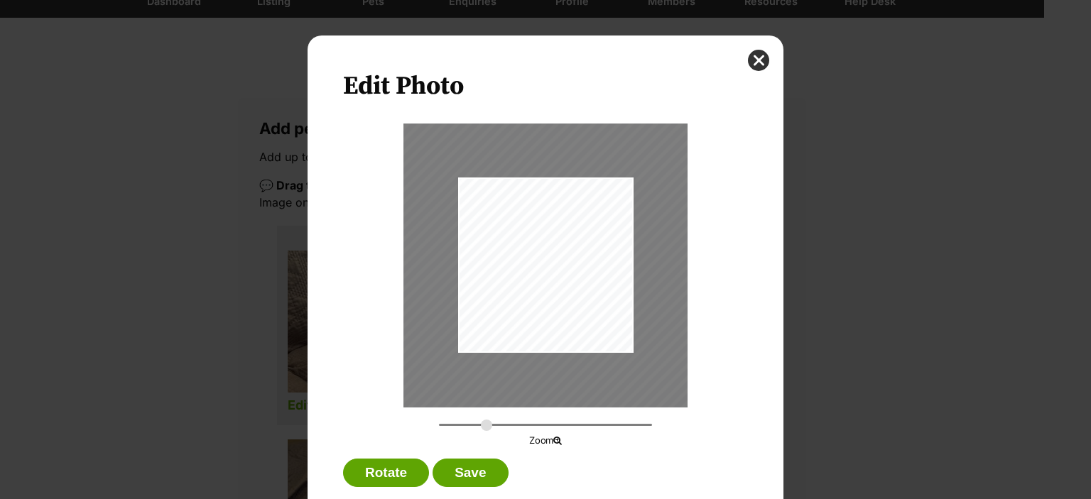
drag, startPoint x: 449, startPoint y: 426, endPoint x: 481, endPoint y: 433, distance: 32.7
type input "0.5299"
click at [481, 432] on input "Dialog Window - Close (Press escape to close)" at bounding box center [545, 424] width 213 height 13
drag, startPoint x: 581, startPoint y: 300, endPoint x: 568, endPoint y: 291, distance: 15.8
click at [568, 291] on div "Dialog Window - Close (Press escape to close)" at bounding box center [533, 313] width 339 height 452
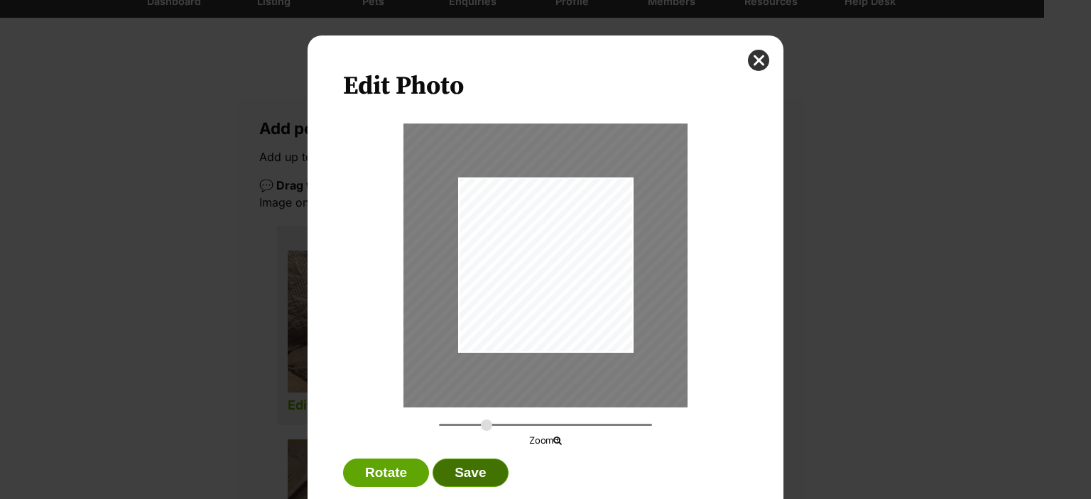
click at [480, 471] on button "Save" at bounding box center [470, 473] width 75 height 28
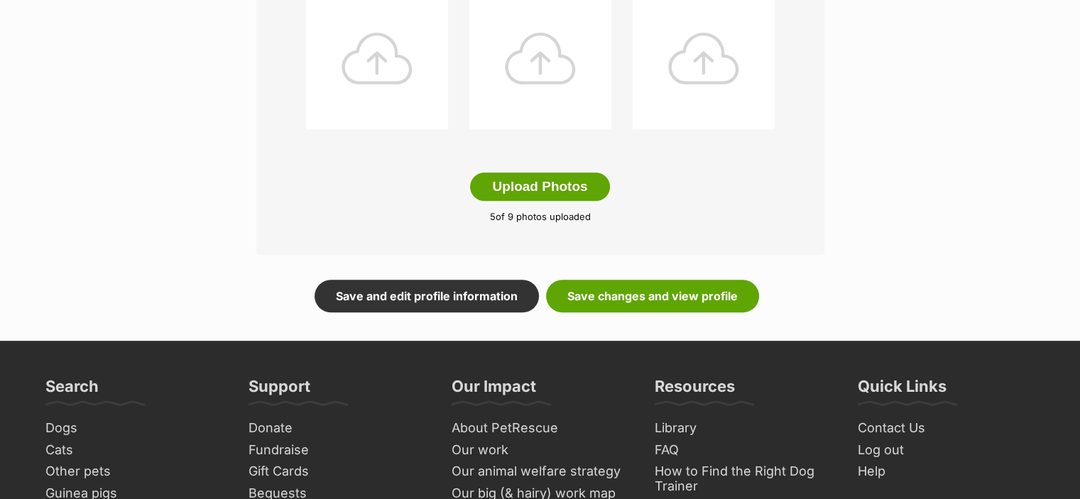
scroll to position [801, 0]
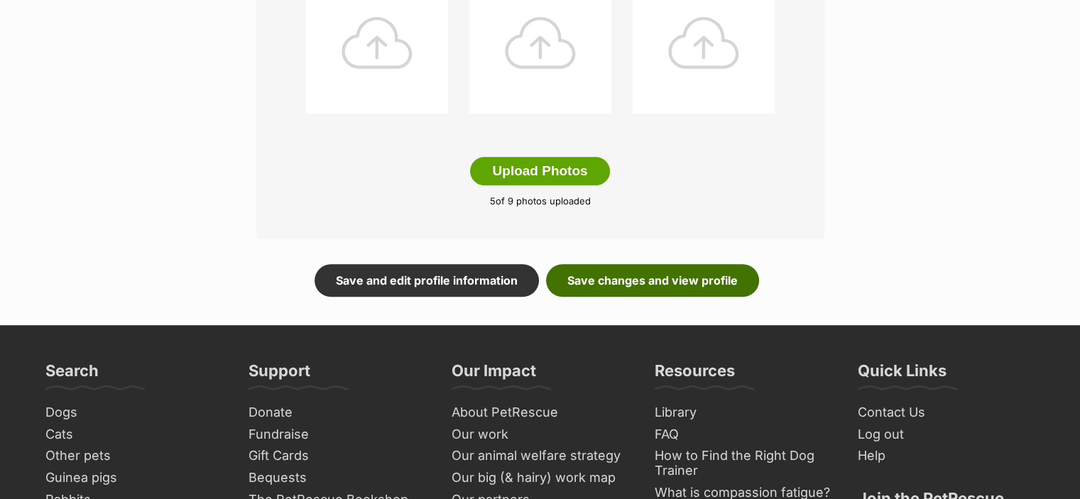
click at [606, 278] on link "Save changes and view profile" at bounding box center [652, 280] width 213 height 33
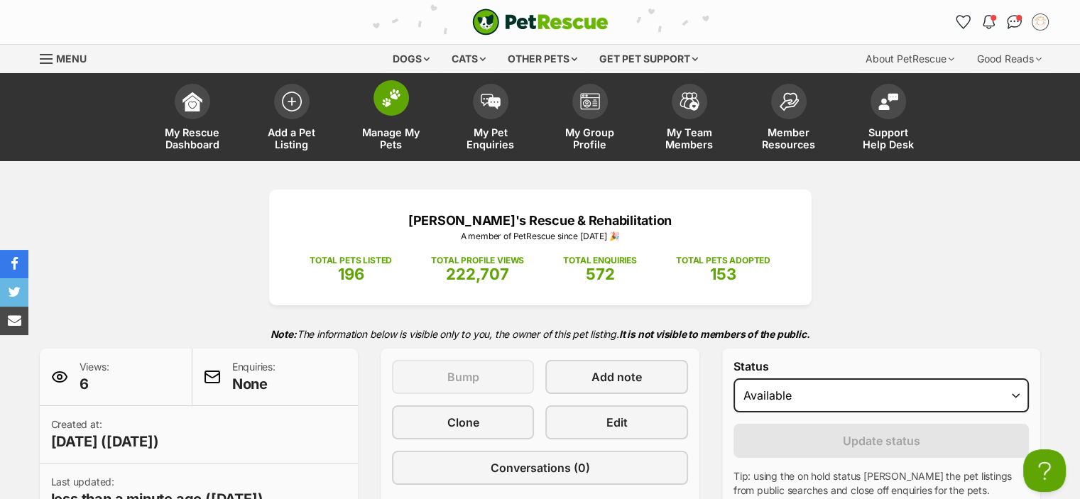
click at [383, 111] on span at bounding box center [392, 98] width 36 height 36
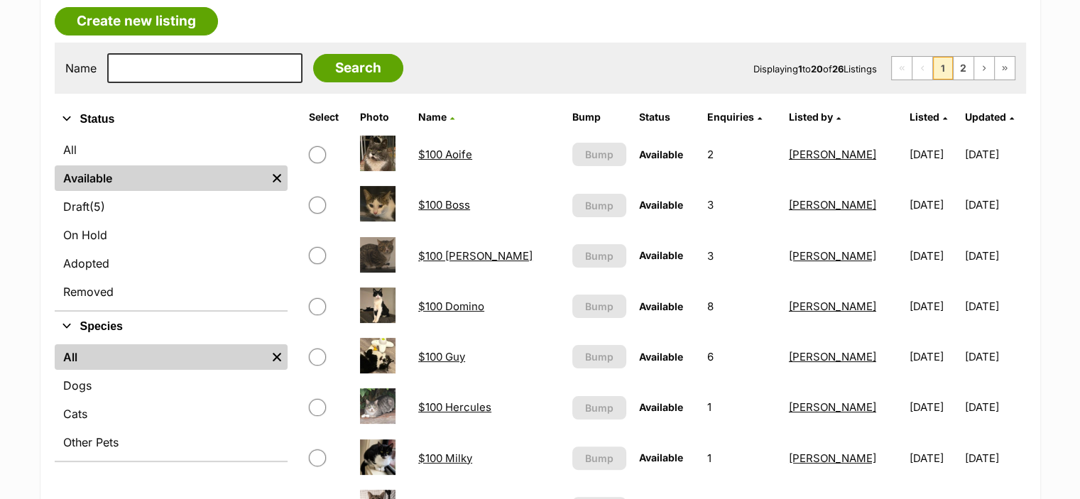
scroll to position [255, 0]
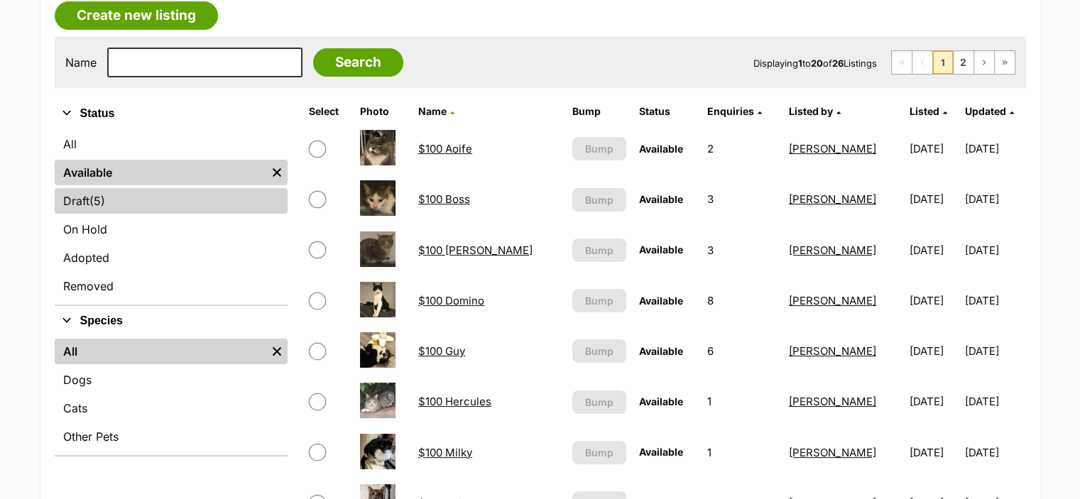
click at [137, 200] on link "Draft (5) Items" at bounding box center [171, 201] width 233 height 26
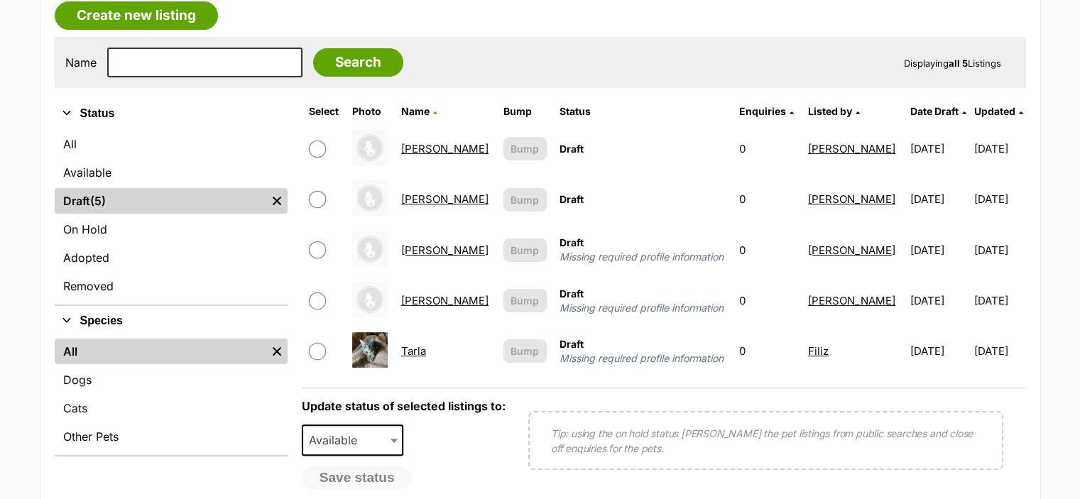
scroll to position [247, 0]
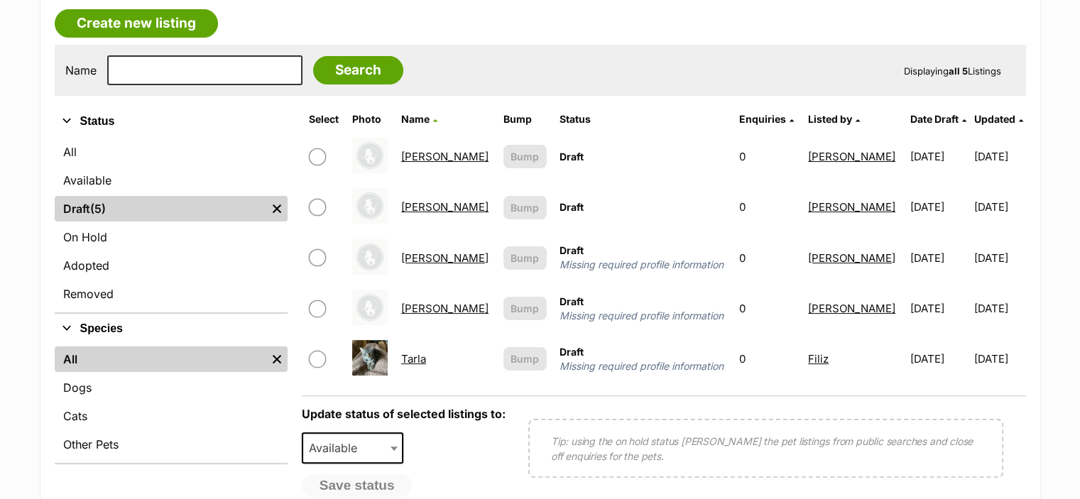
click at [426, 354] on link "Tarla" at bounding box center [413, 358] width 25 height 13
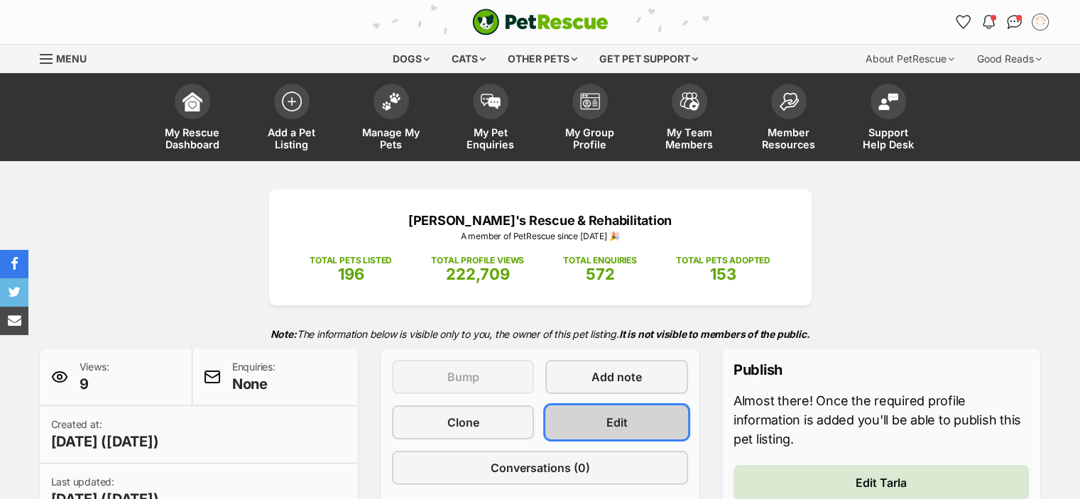
click at [613, 422] on span "Edit" at bounding box center [617, 422] width 21 height 17
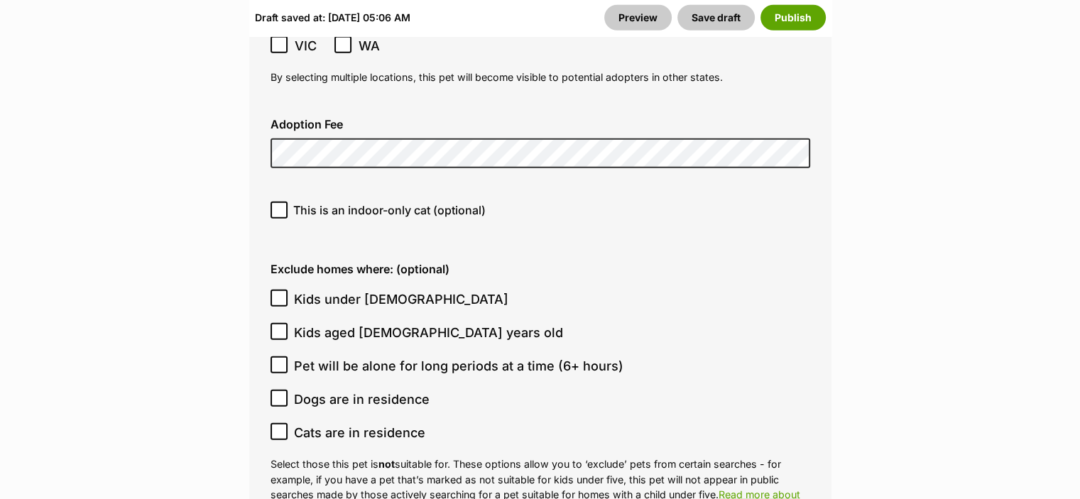
scroll to position [4074, 0]
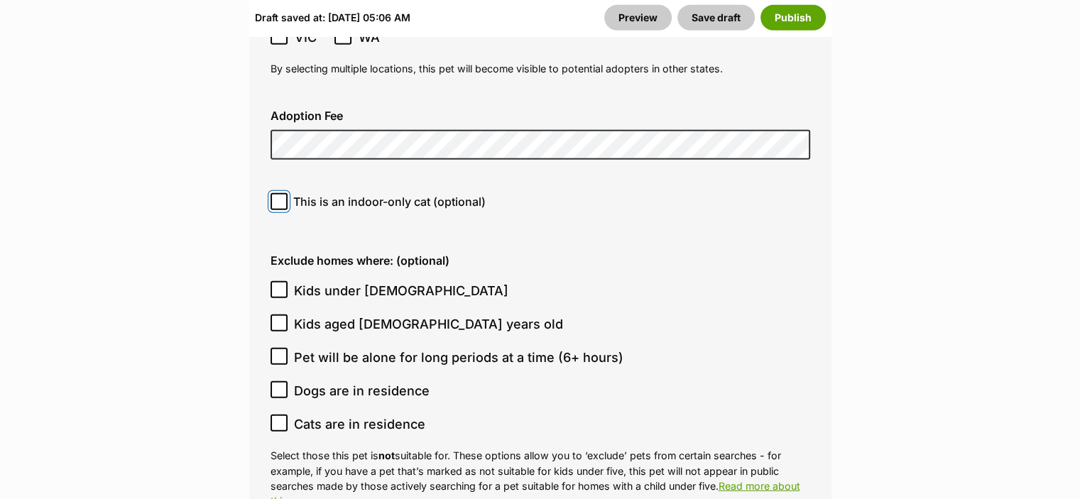
click at [271, 193] on input "This is an indoor-only cat (optional)" at bounding box center [279, 201] width 17 height 17
checkbox input "true"
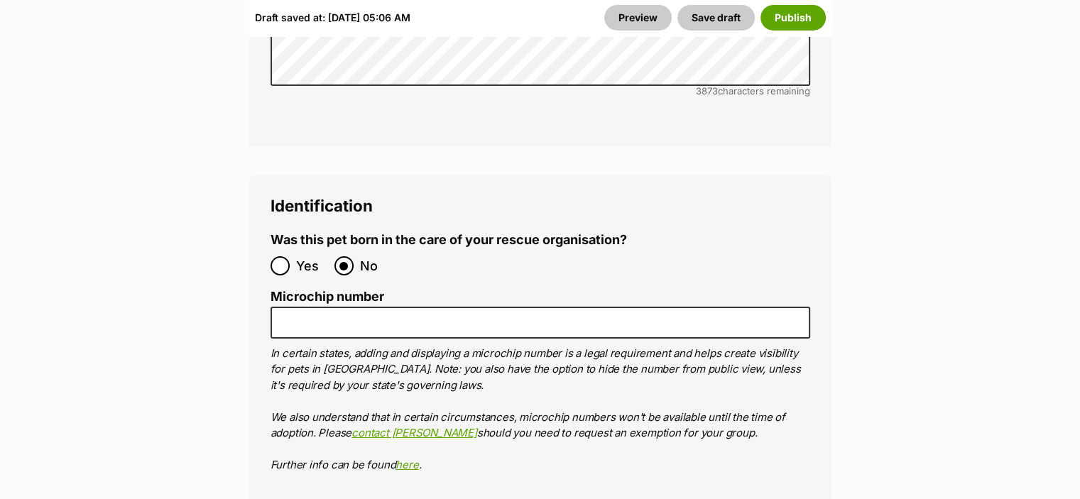
scroll to position [4992, 0]
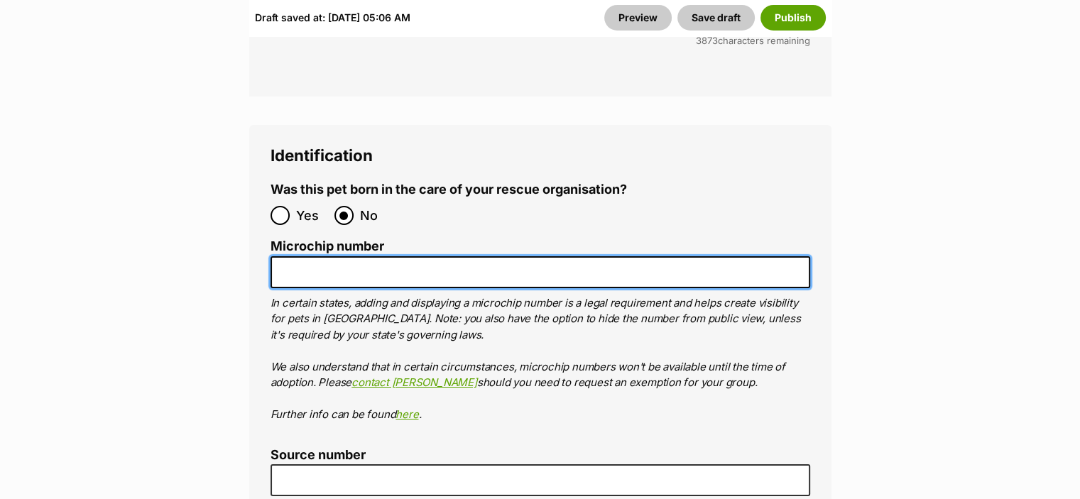
click at [358, 256] on input "Microchip number" at bounding box center [541, 272] width 540 height 32
type input "956000017402732"
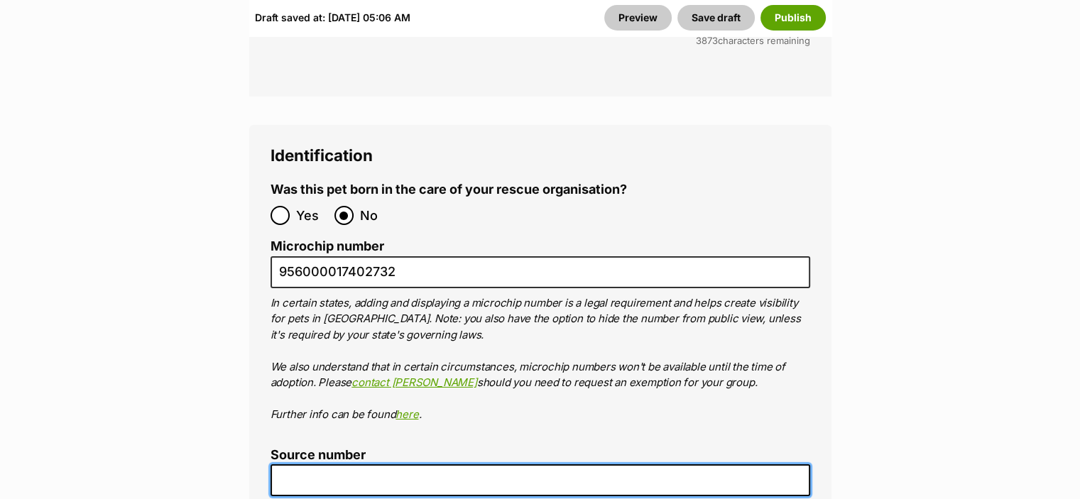
click at [338, 465] on input "Source number" at bounding box center [541, 481] width 540 height 32
type input "RE183937"
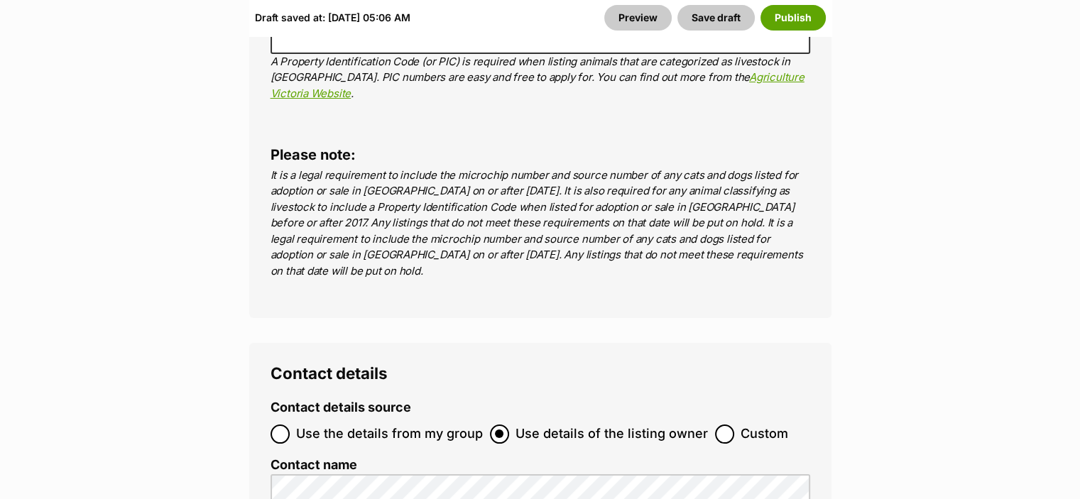
scroll to position [5507, 0]
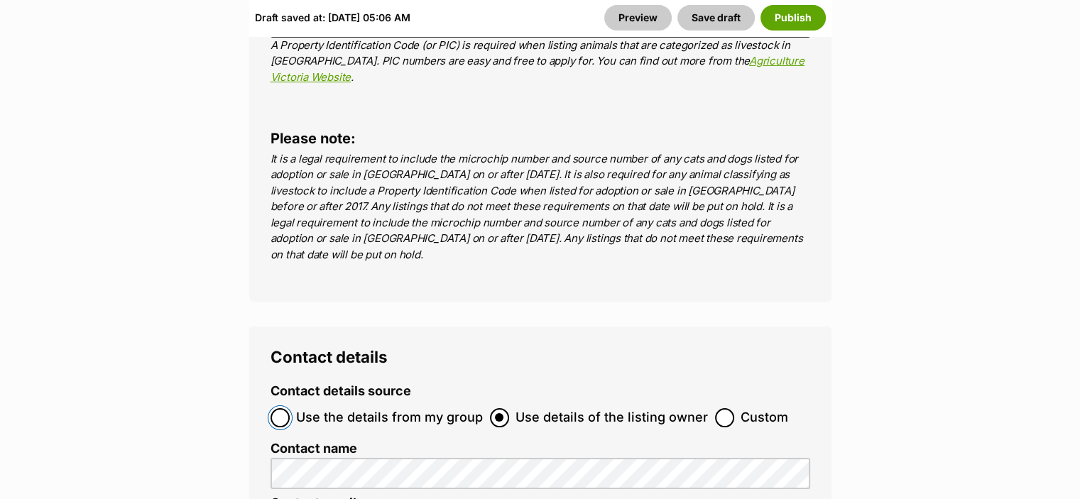
click at [286, 408] on input "Use the details from my group" at bounding box center [280, 417] width 19 height 19
radio input "true"
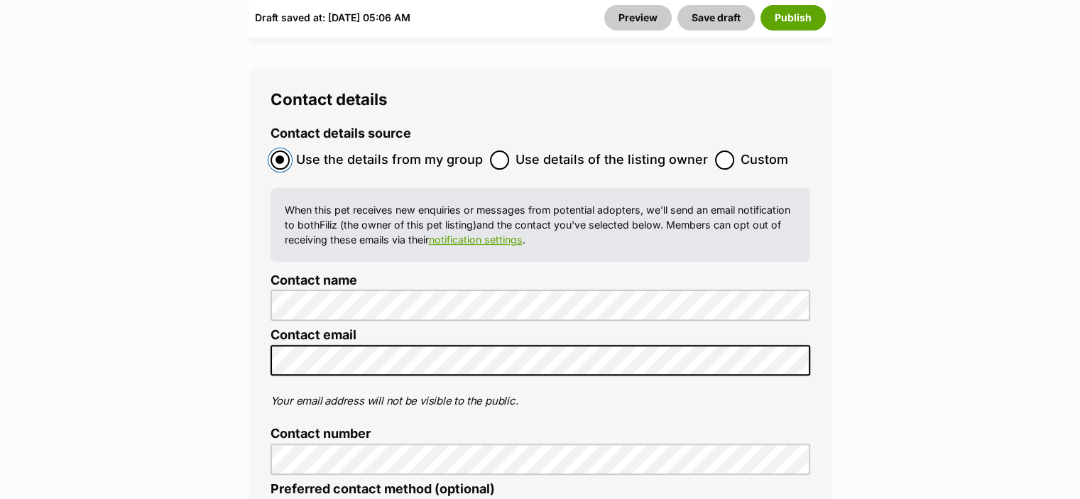
scroll to position [5816, 0]
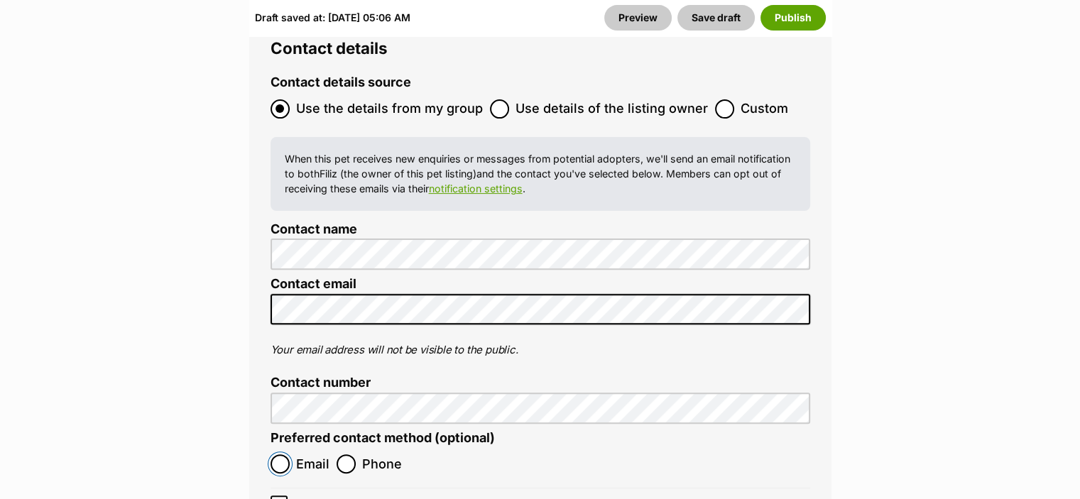
click at [281, 455] on input "Email" at bounding box center [280, 464] width 19 height 19
radio input "true"
click at [278, 496] on input "Show preferred contact method only (optional)" at bounding box center [279, 504] width 17 height 17
checkbox input "false"
click at [796, 17] on button "Publish" at bounding box center [793, 18] width 65 height 26
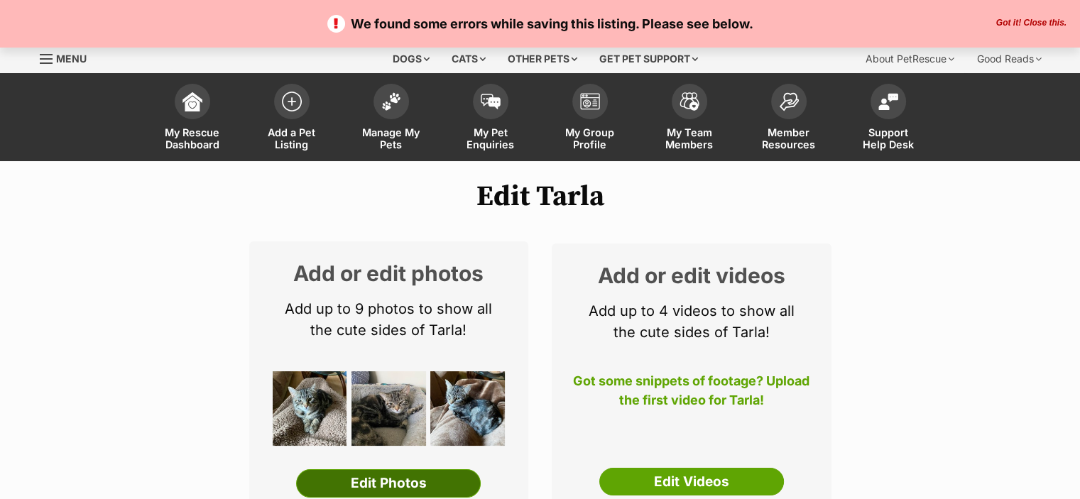
click at [434, 484] on link "Edit Photos" at bounding box center [388, 484] width 185 height 28
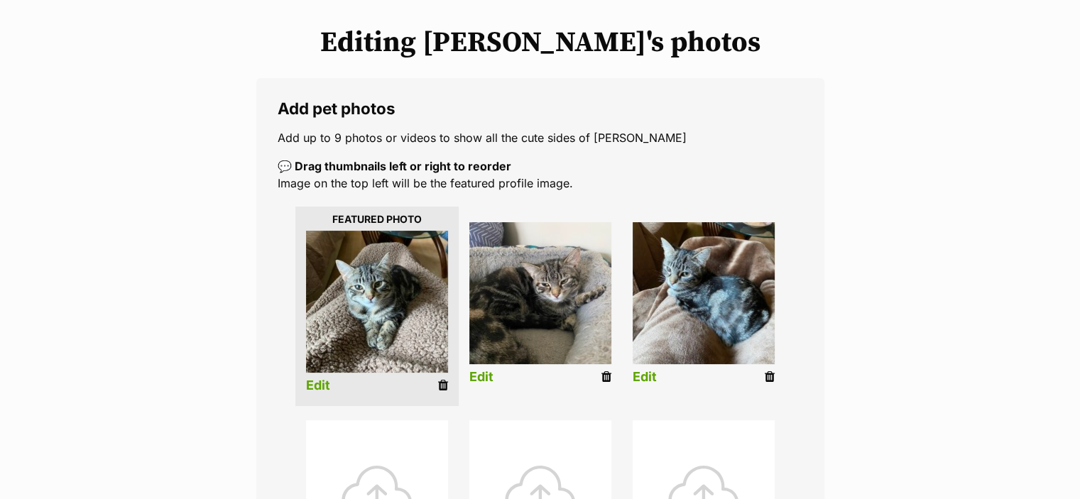
scroll to position [166, 0]
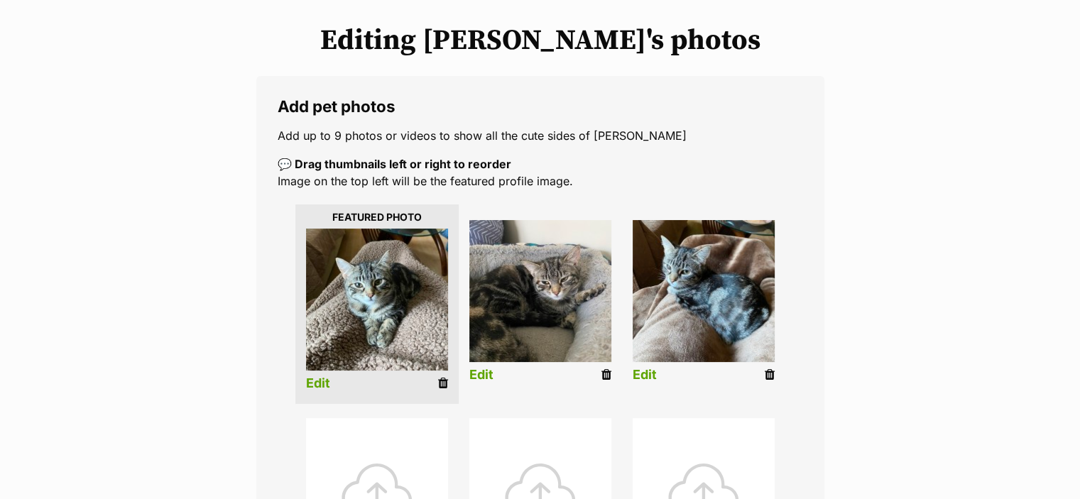
click at [360, 320] on img at bounding box center [377, 300] width 142 height 142
click at [310, 381] on link "Edit" at bounding box center [318, 383] width 24 height 15
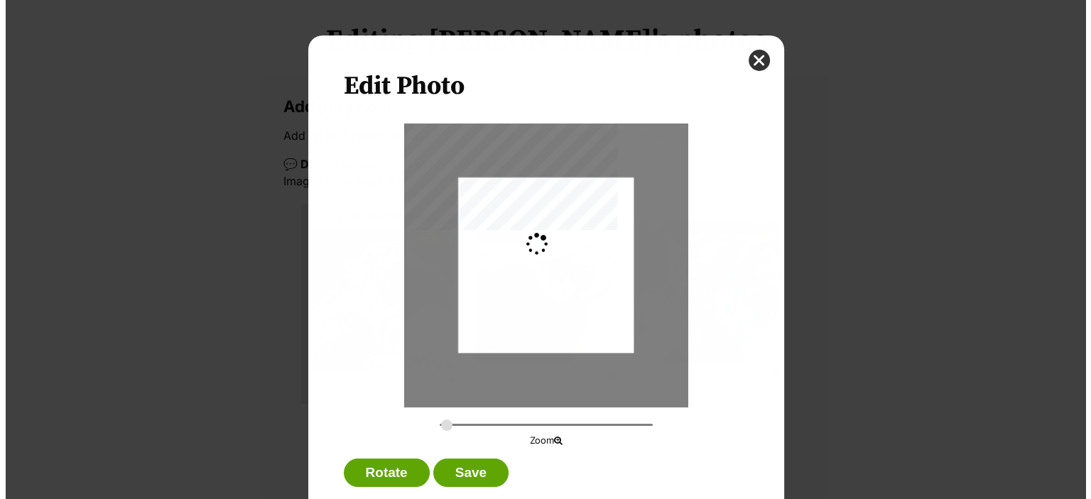
scroll to position [0, 0]
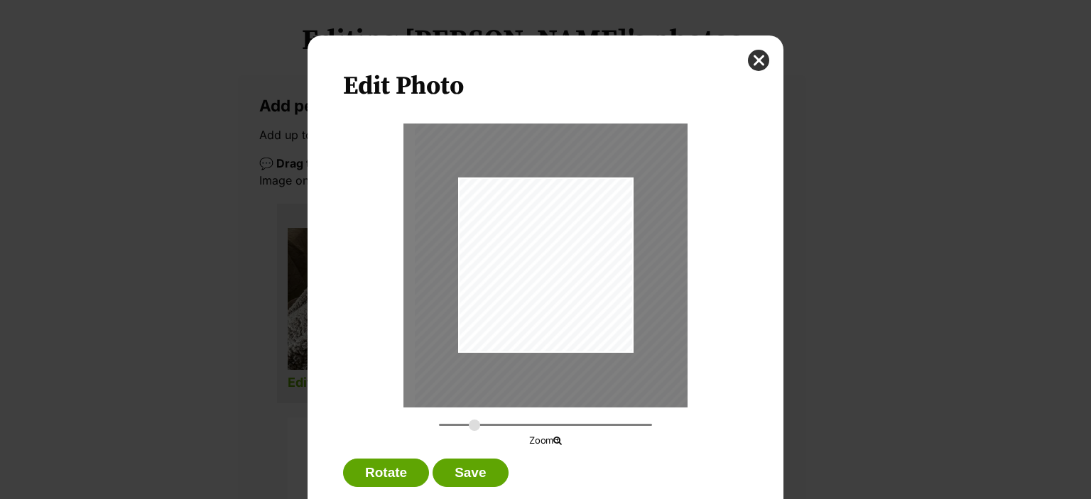
drag, startPoint x: 446, startPoint y: 423, endPoint x: 469, endPoint y: 433, distance: 24.5
type input "0.4539"
click at [469, 432] on input "Dialog Window - Close (Press escape to close)" at bounding box center [545, 424] width 213 height 13
click at [468, 433] on div "Zoom" at bounding box center [546, 433] width 304 height 30
click at [475, 470] on button "Save" at bounding box center [470, 473] width 75 height 28
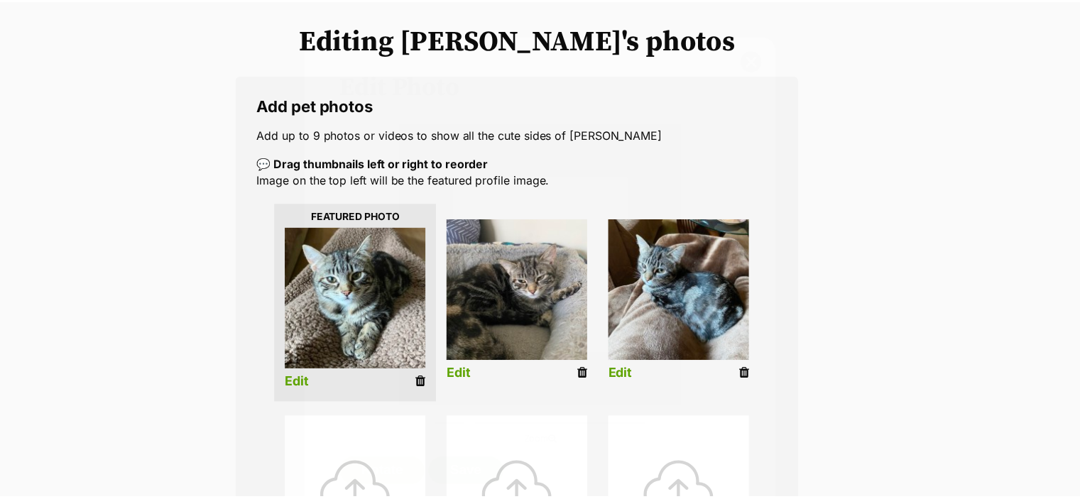
scroll to position [165, 0]
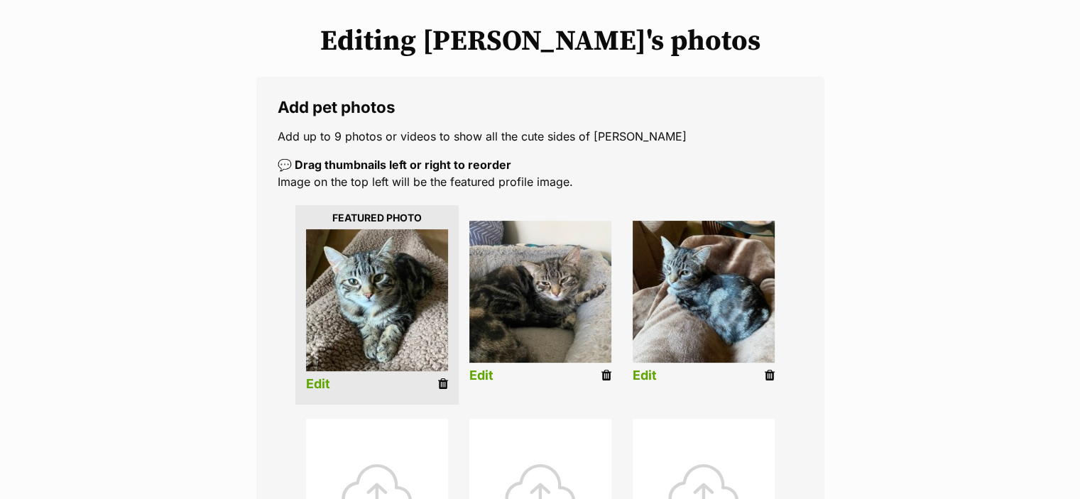
click at [694, 286] on img at bounding box center [704, 292] width 142 height 142
click at [642, 369] on link "Edit" at bounding box center [645, 376] width 24 height 15
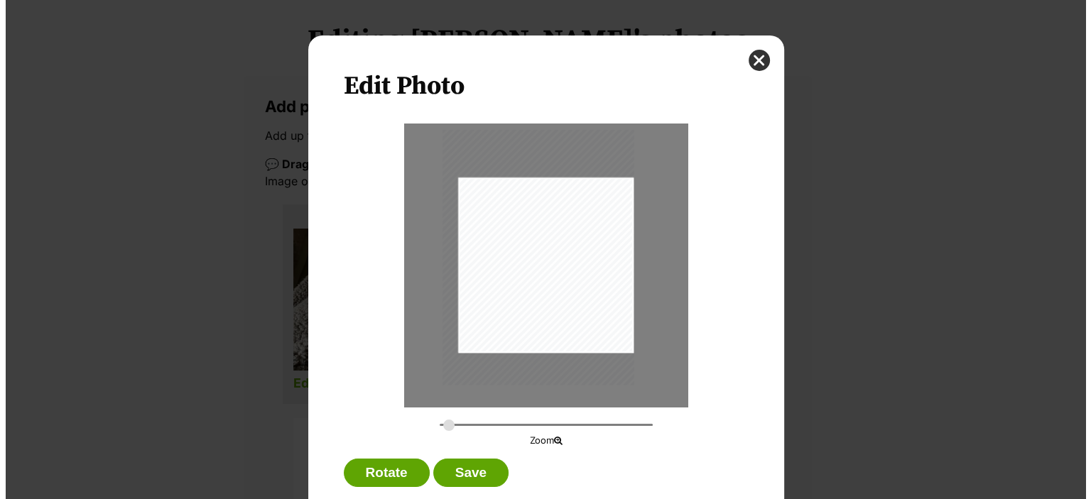
scroll to position [0, 0]
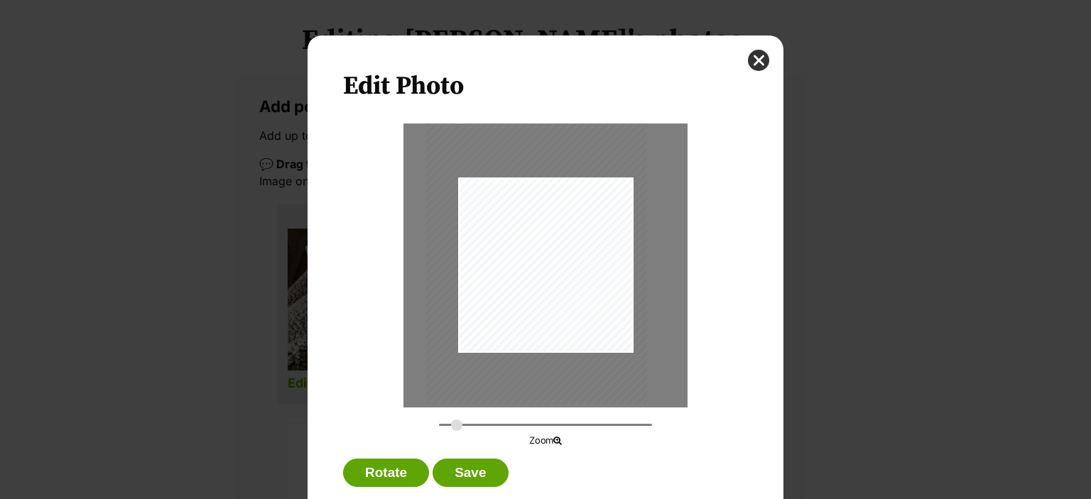
drag, startPoint x: 443, startPoint y: 427, endPoint x: 451, endPoint y: 423, distance: 8.6
click at [451, 423] on input "Dialog Window - Close (Press escape to close)" at bounding box center [545, 424] width 213 height 13
drag, startPoint x: 595, startPoint y: 295, endPoint x: 581, endPoint y: 297, distance: 13.7
click at [581, 297] on div "Dialog Window - Close (Press escape to close)" at bounding box center [524, 257] width 222 height 296
type input "0.3504"
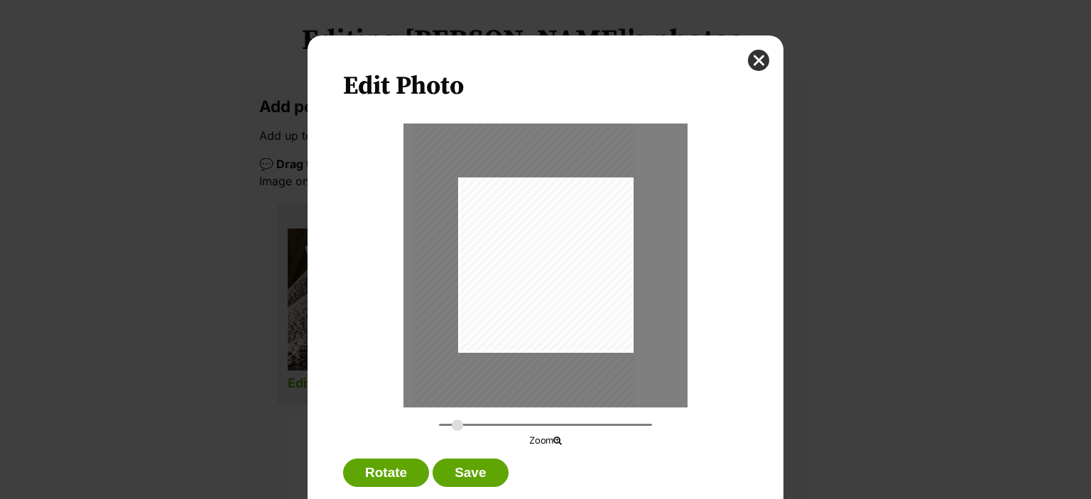
click at [452, 424] on input "Dialog Window - Close (Press escape to close)" at bounding box center [545, 424] width 213 height 13
click at [559, 289] on div "Dialog Window - Close (Press escape to close)" at bounding box center [522, 260] width 224 height 298
click at [475, 470] on button "Save" at bounding box center [470, 473] width 75 height 28
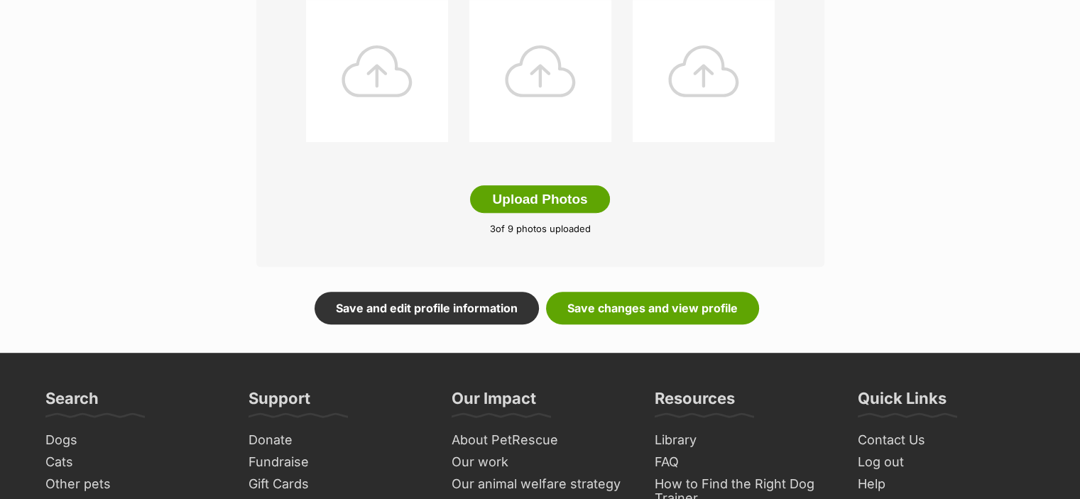
scroll to position [769, 0]
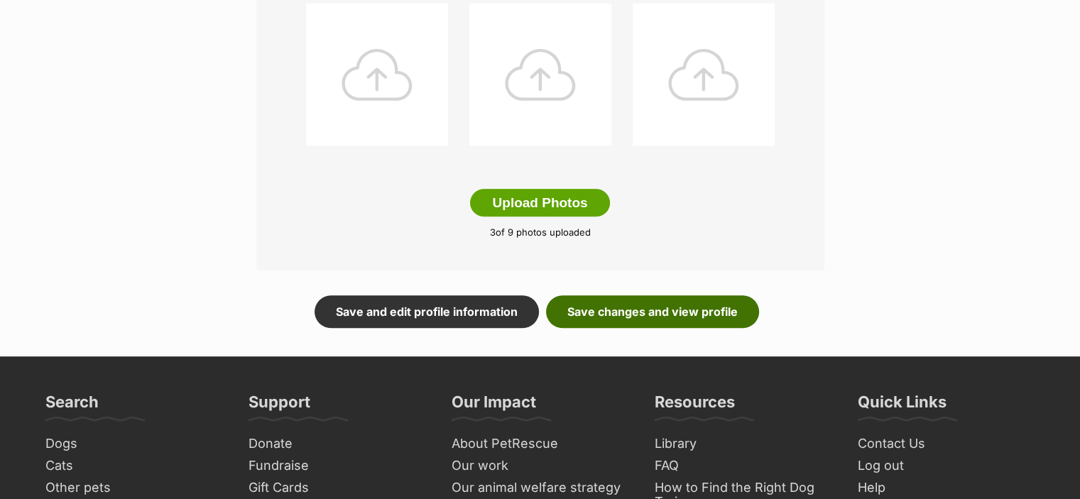
click at [656, 306] on link "Save changes and view profile" at bounding box center [652, 312] width 213 height 33
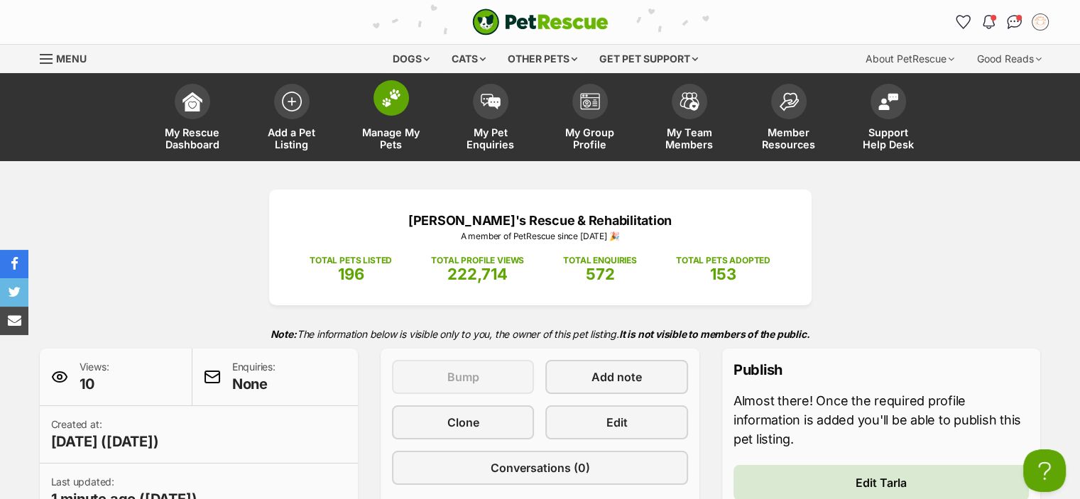
click at [397, 119] on link "Manage My Pets" at bounding box center [391, 119] width 99 height 85
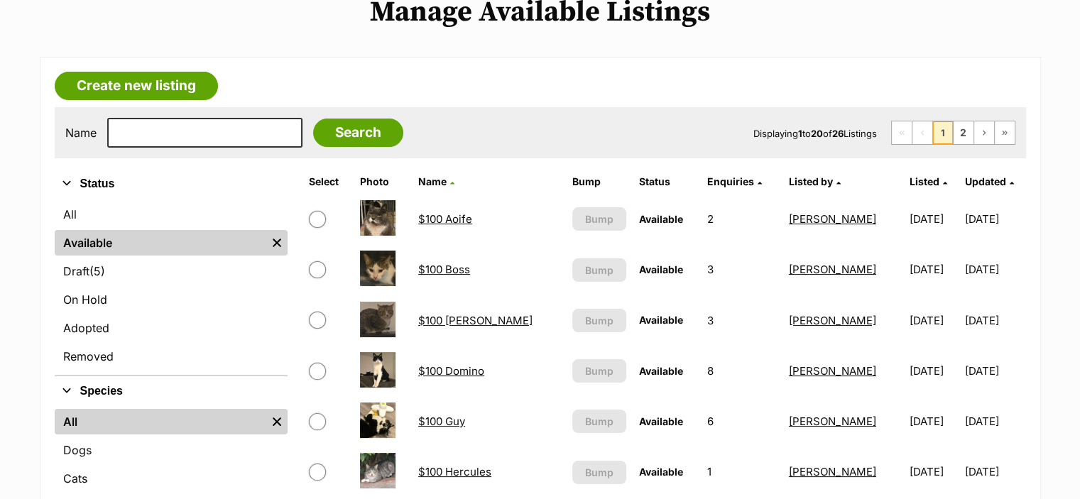
scroll to position [291, 0]
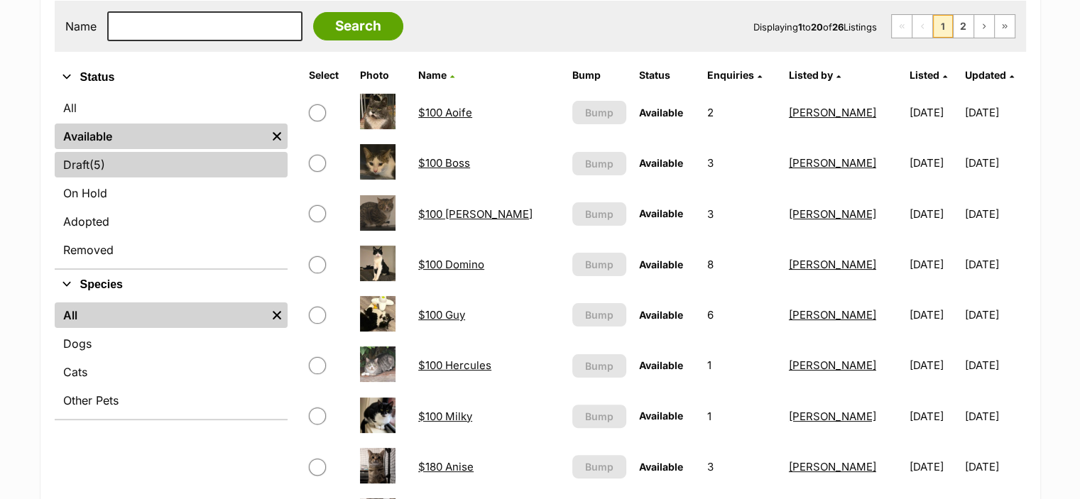
click at [104, 167] on span "(5)" at bounding box center [98, 164] width 16 height 17
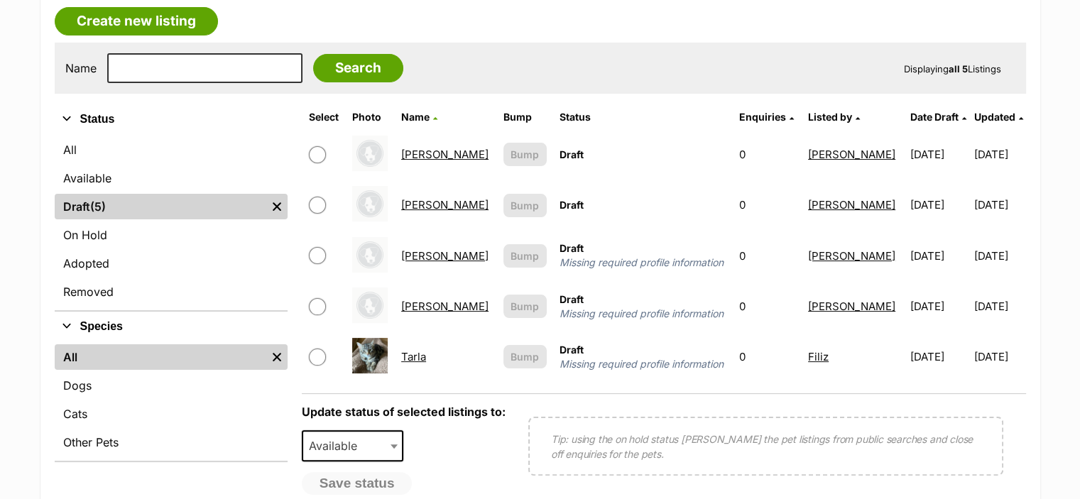
scroll to position [251, 0]
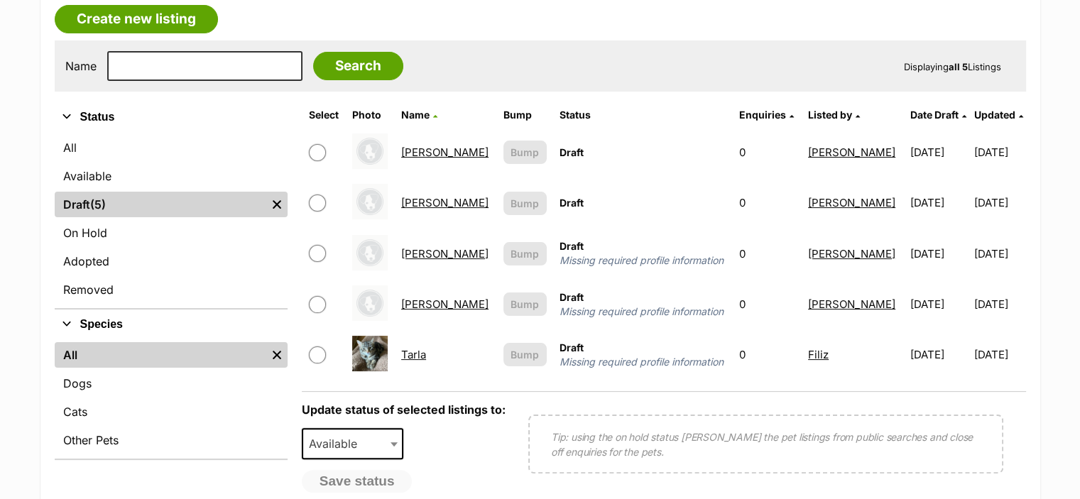
click at [421, 349] on link "Tarla" at bounding box center [413, 354] width 25 height 13
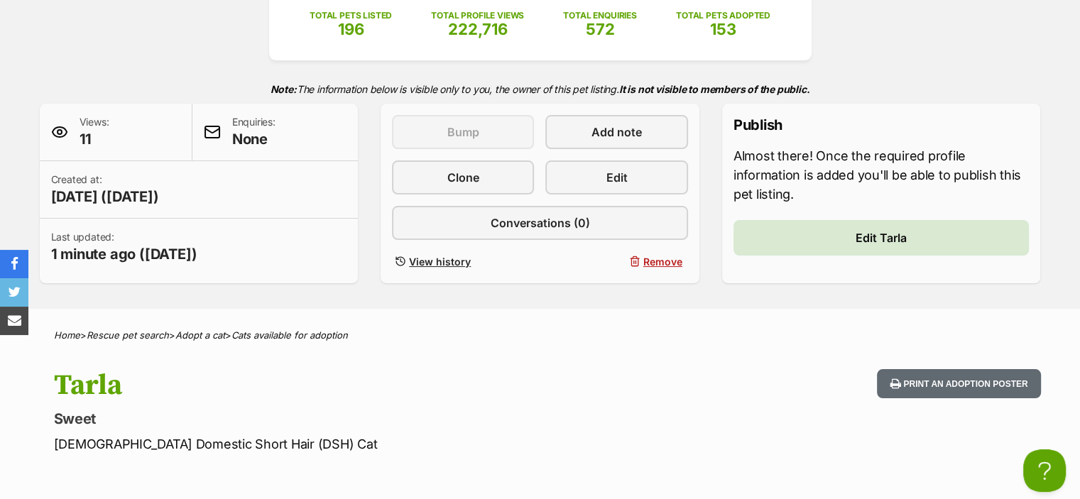
scroll to position [253, 0]
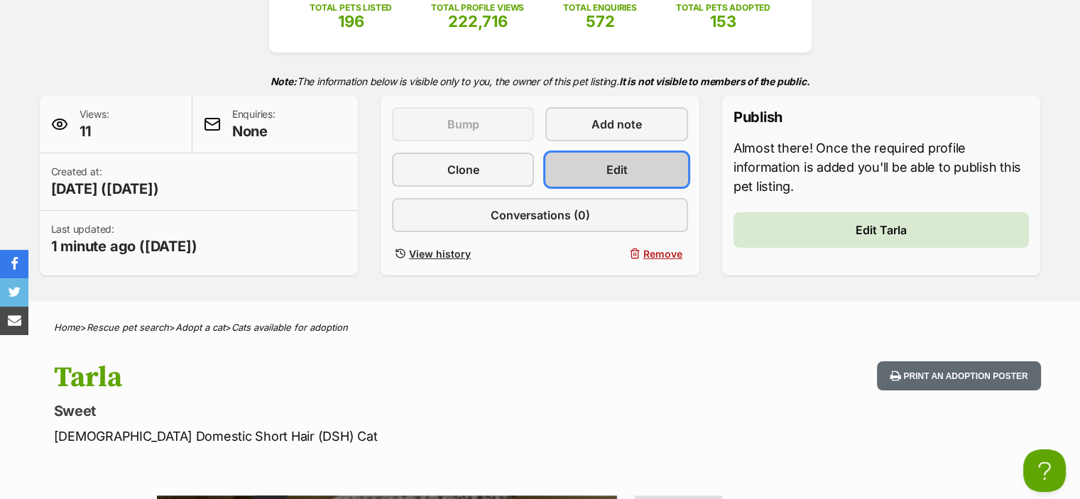
click at [617, 173] on span "Edit" at bounding box center [617, 169] width 21 height 17
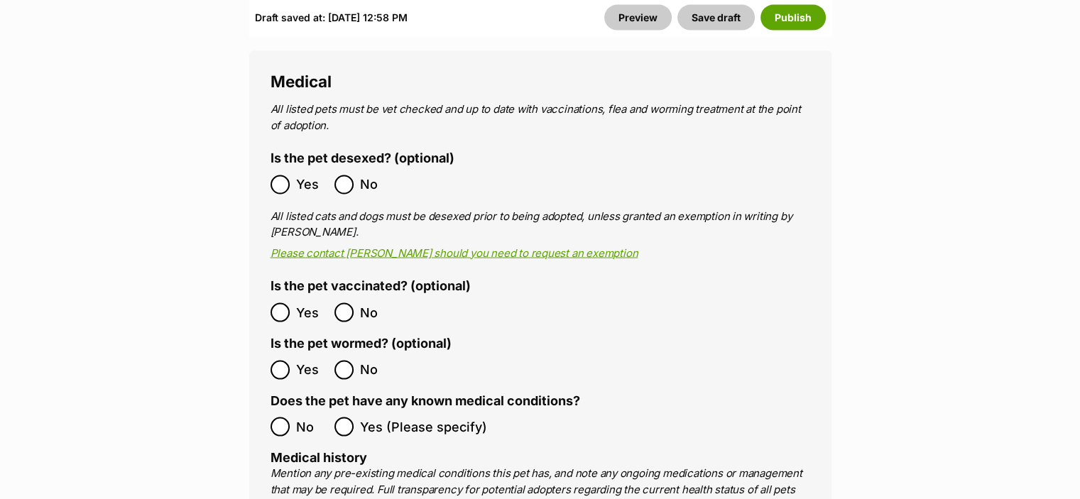
scroll to position [2827, 0]
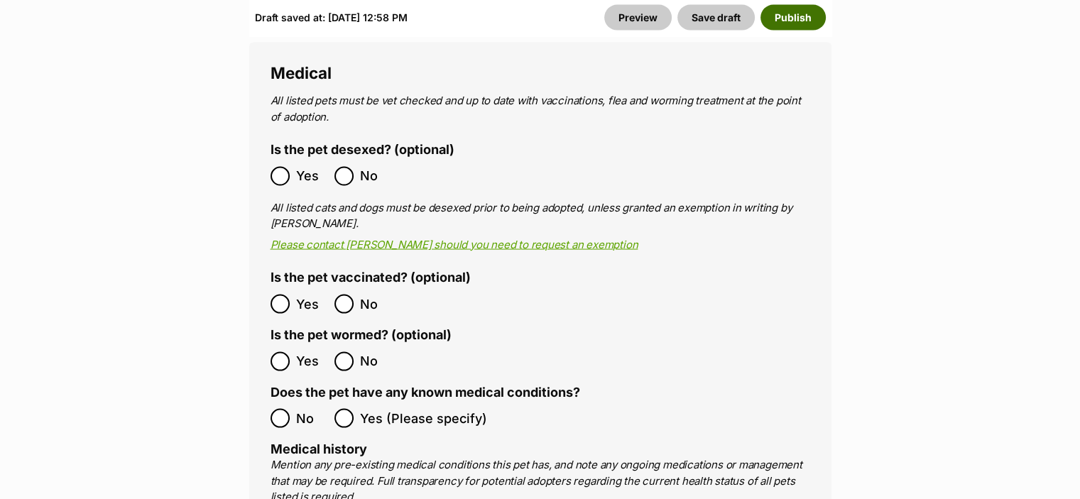
click at [794, 13] on button "Publish" at bounding box center [793, 18] width 65 height 26
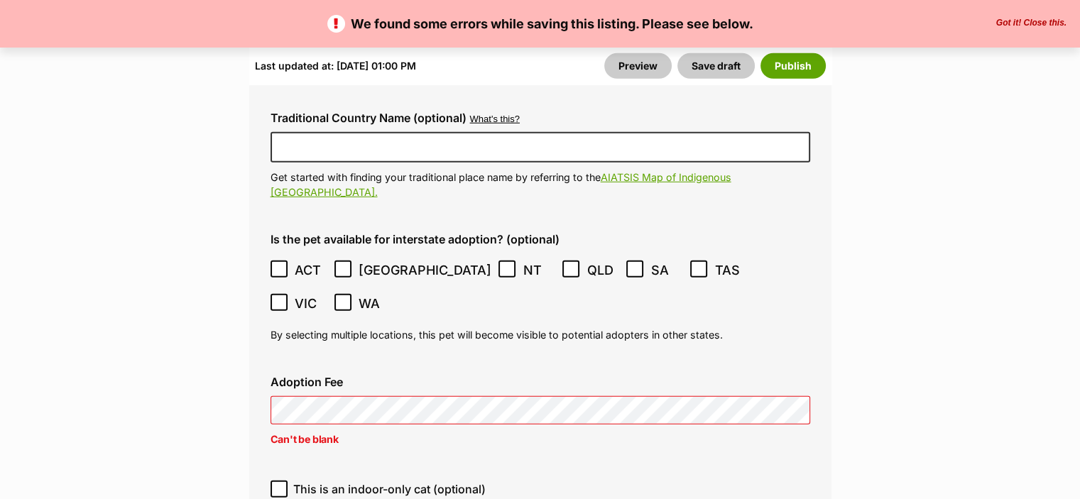
scroll to position [4053, 0]
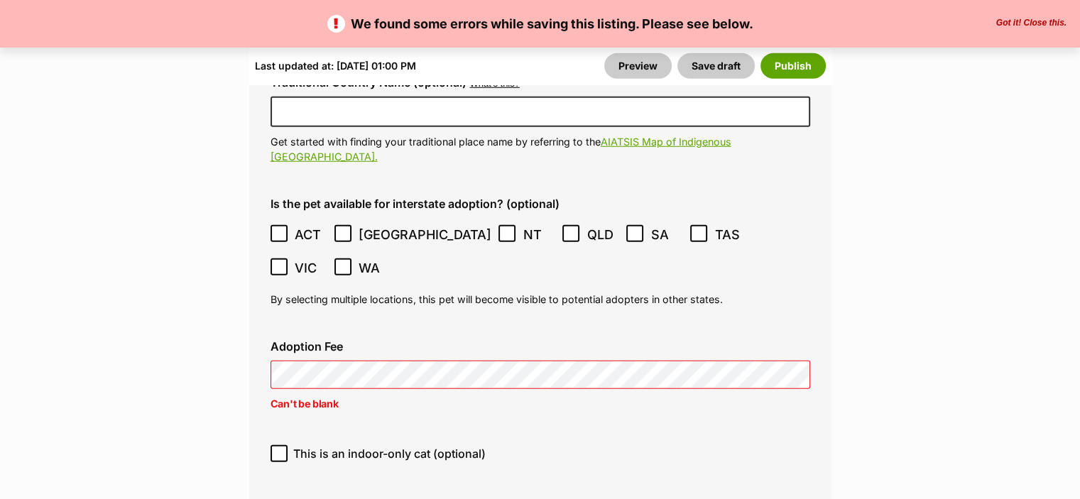
click at [275, 445] on span at bounding box center [279, 453] width 17 height 17
click at [275, 445] on input "This is an indoor-only cat (optional)" at bounding box center [279, 453] width 17 height 17
checkbox input "true"
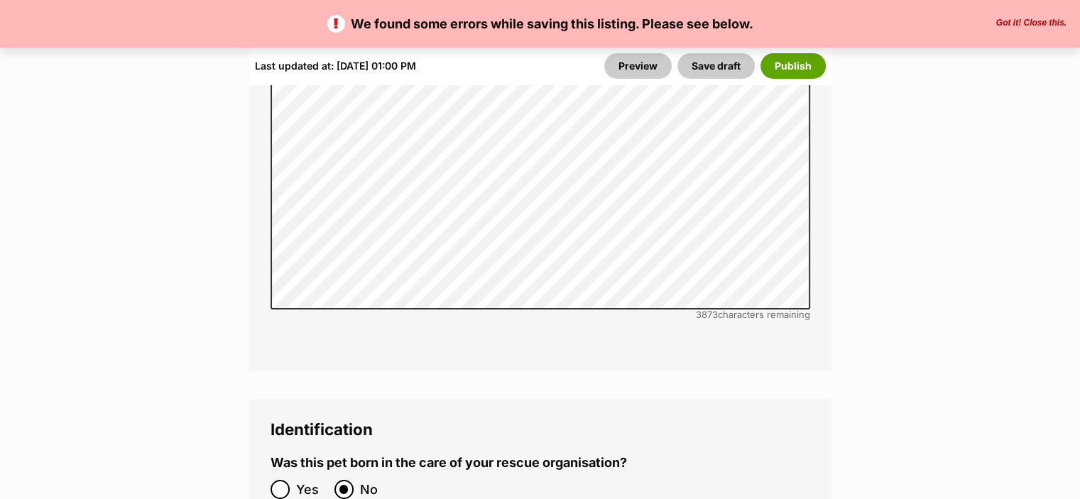
scroll to position [5038, 0]
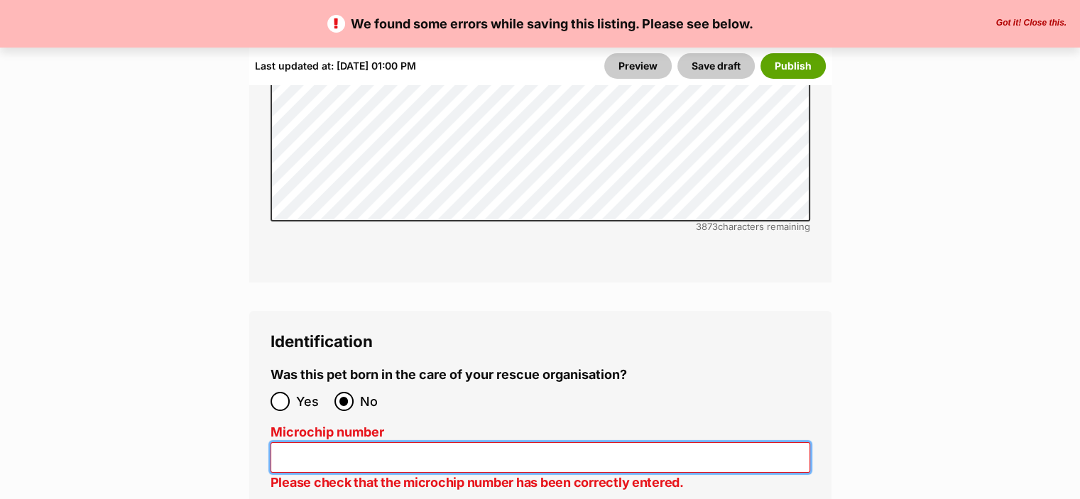
click at [335, 443] on input "Microchip number" at bounding box center [541, 458] width 540 height 31
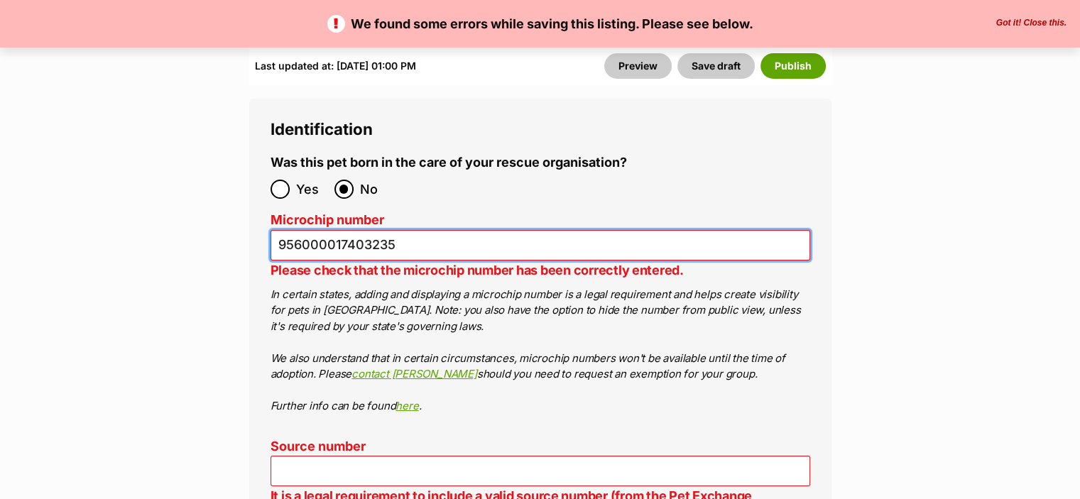
scroll to position [5355, 0]
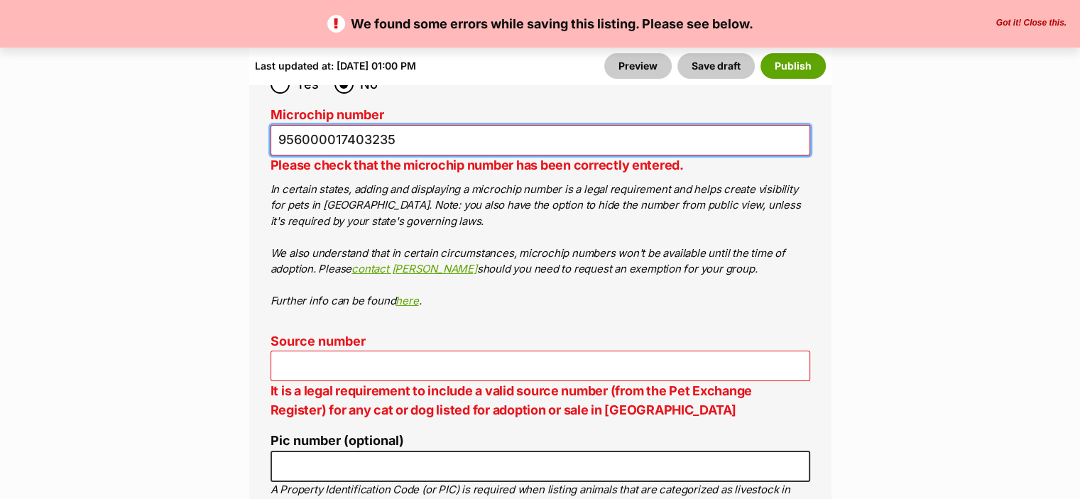
type input "956000017403235"
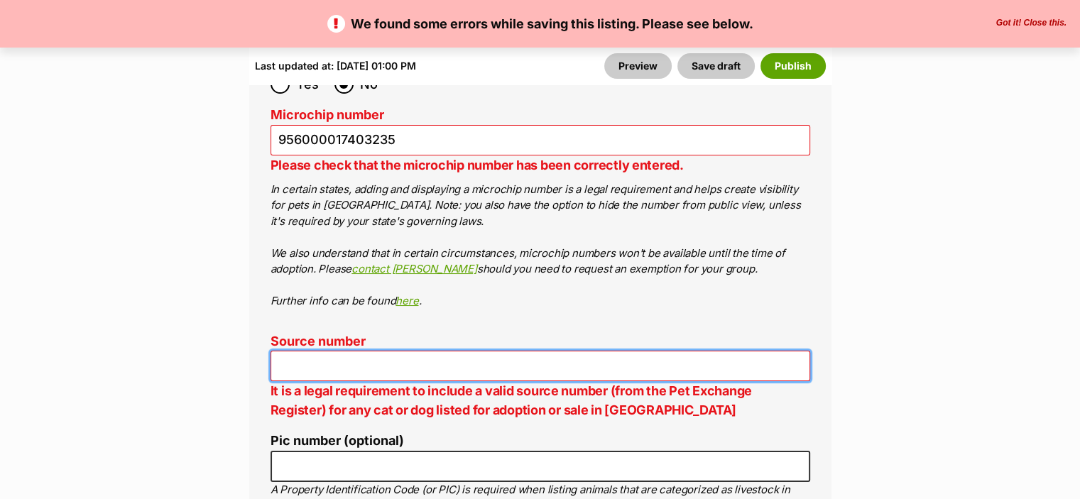
click at [592, 351] on input "Source number" at bounding box center [541, 366] width 540 height 31
type input "RE183937"
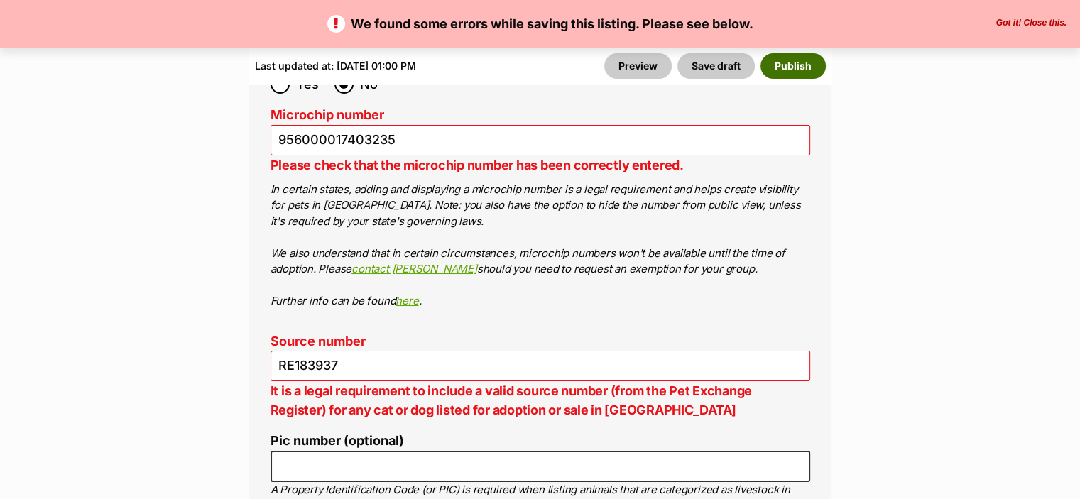
click at [798, 63] on button "Publish" at bounding box center [793, 66] width 65 height 26
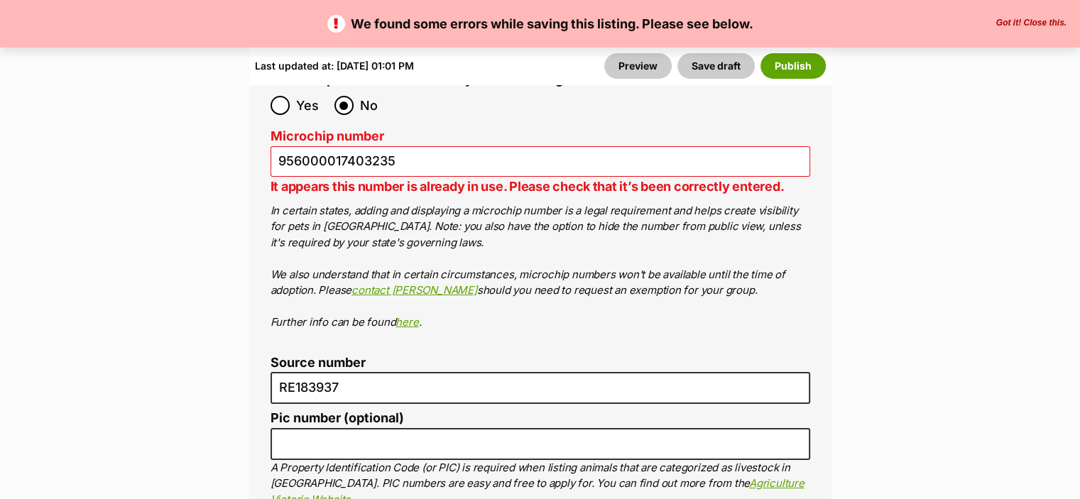
scroll to position [5110, 0]
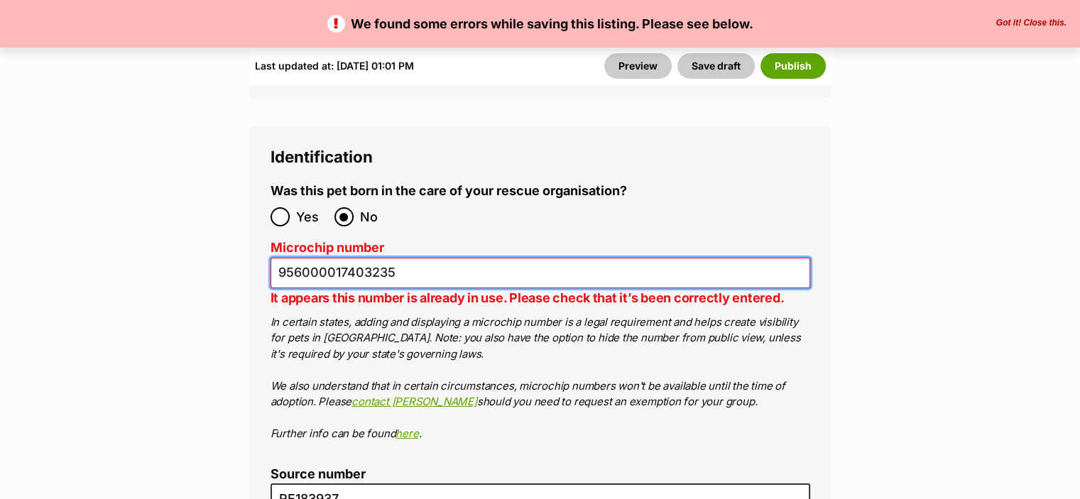
click at [418, 258] on input "956000017403235" at bounding box center [541, 273] width 540 height 31
type input "956000017402732"
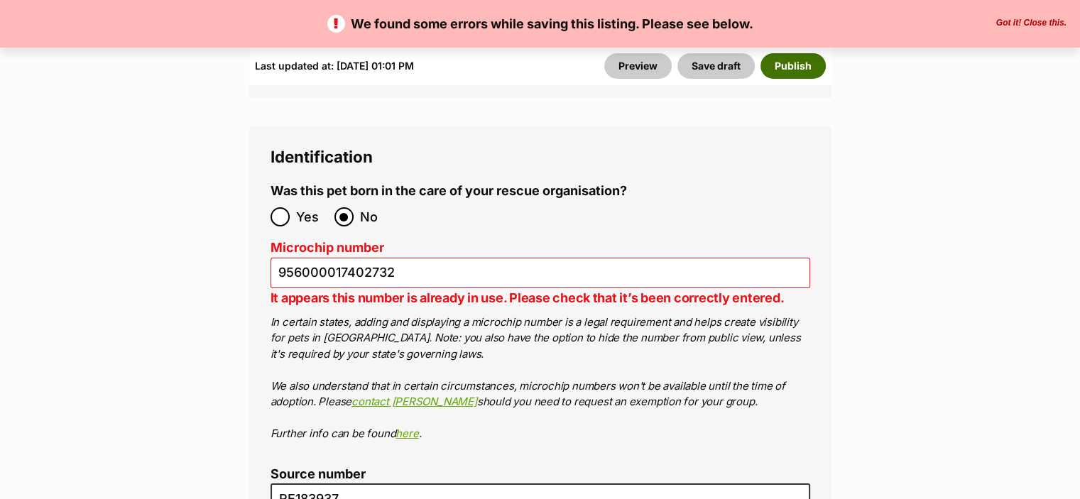
click at [805, 67] on button "Publish" at bounding box center [793, 66] width 65 height 26
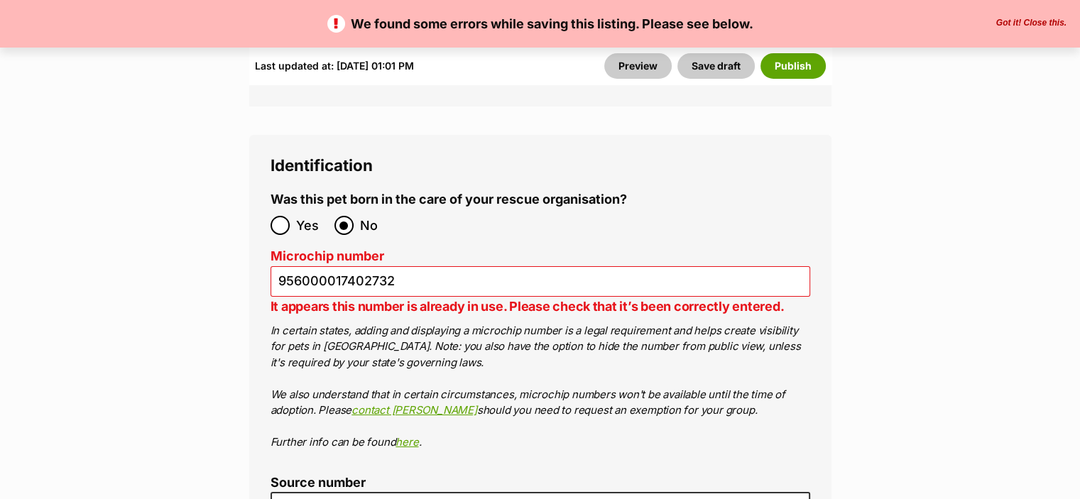
scroll to position [5110, 0]
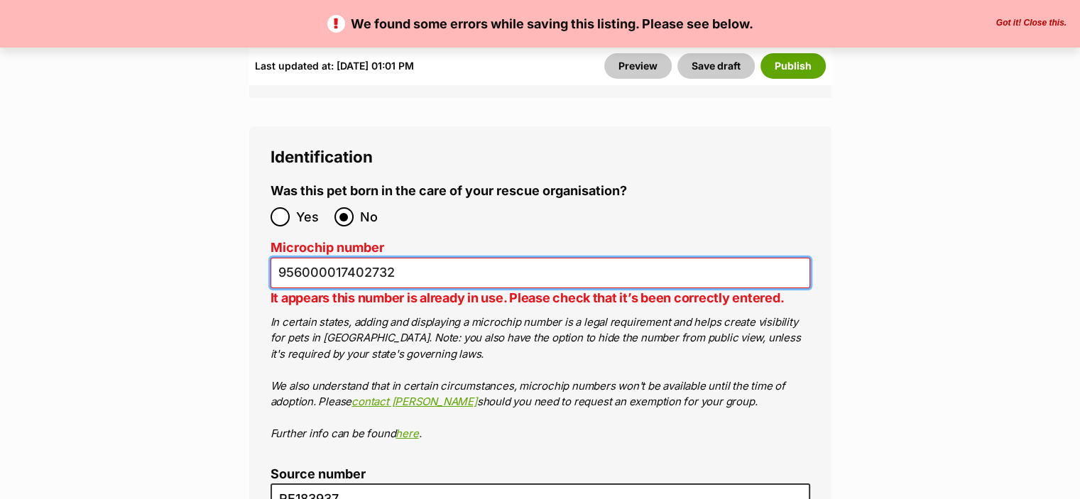
click at [433, 258] on input "956000017402732" at bounding box center [541, 273] width 540 height 31
type input "956000017402732"
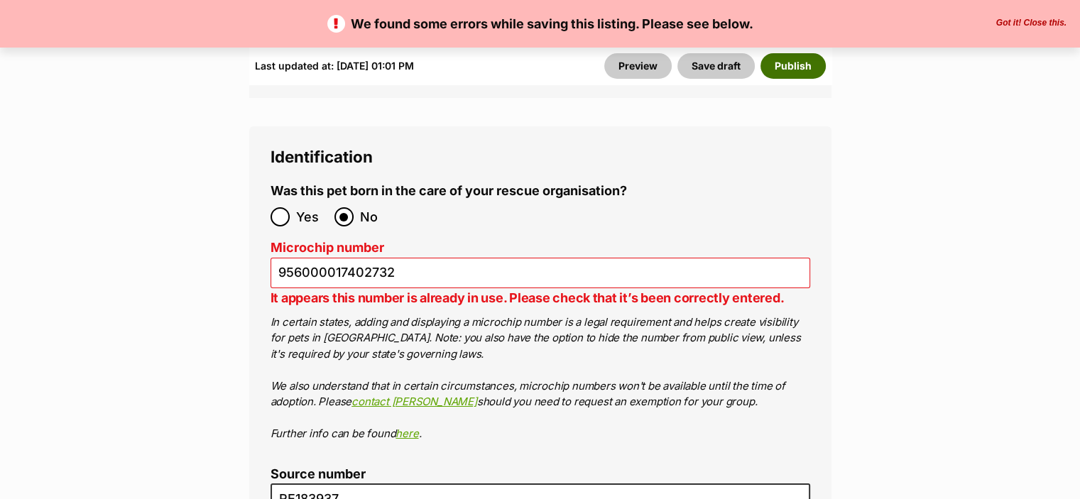
click at [798, 67] on button "Publish" at bounding box center [793, 66] width 65 height 26
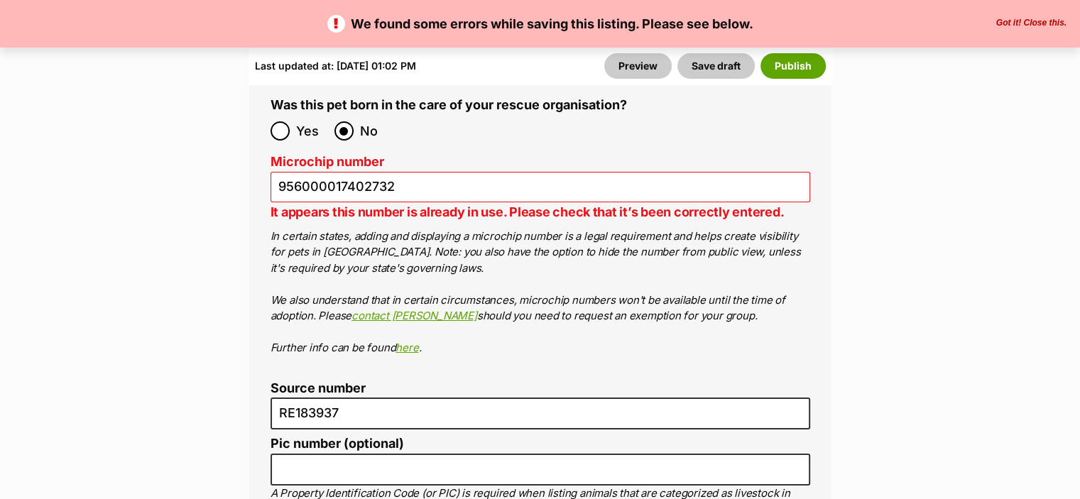
scroll to position [5205, 0]
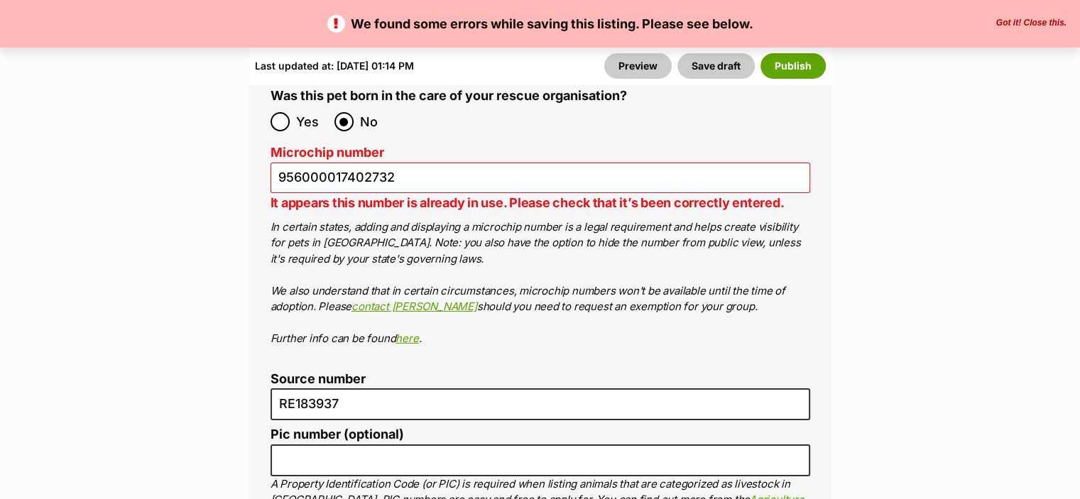
scroll to position [5205, 0]
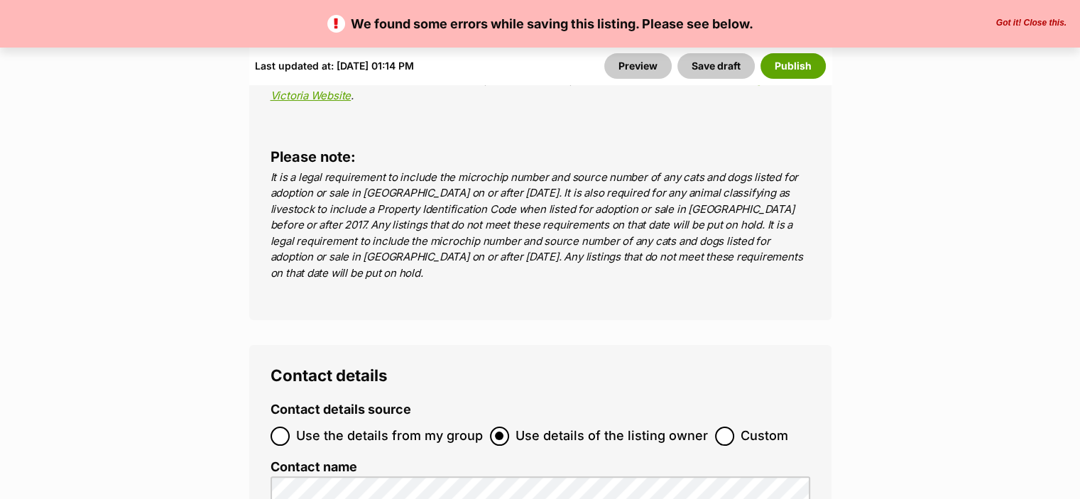
scroll to position [5642, 0]
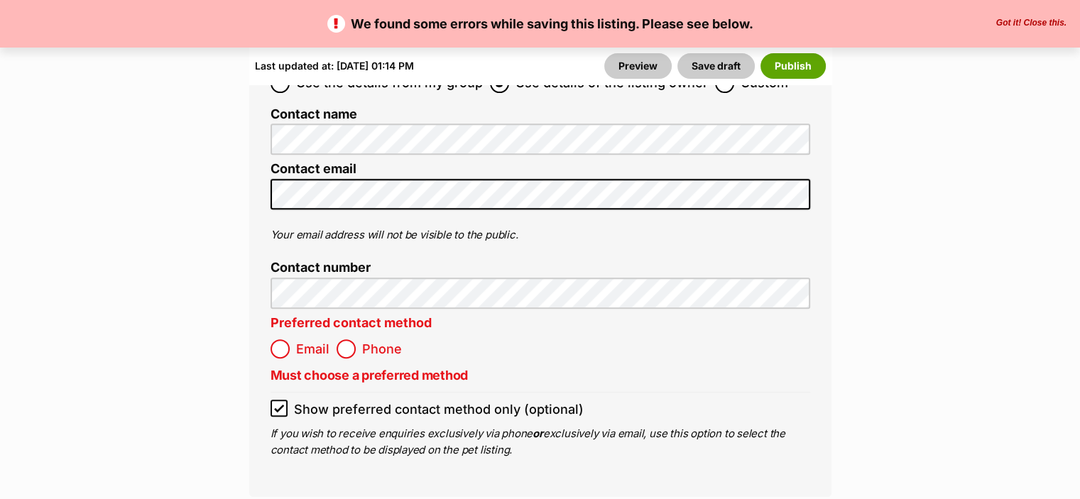
scroll to position [5859, 0]
